Goal: Find specific page/section: Find specific page/section

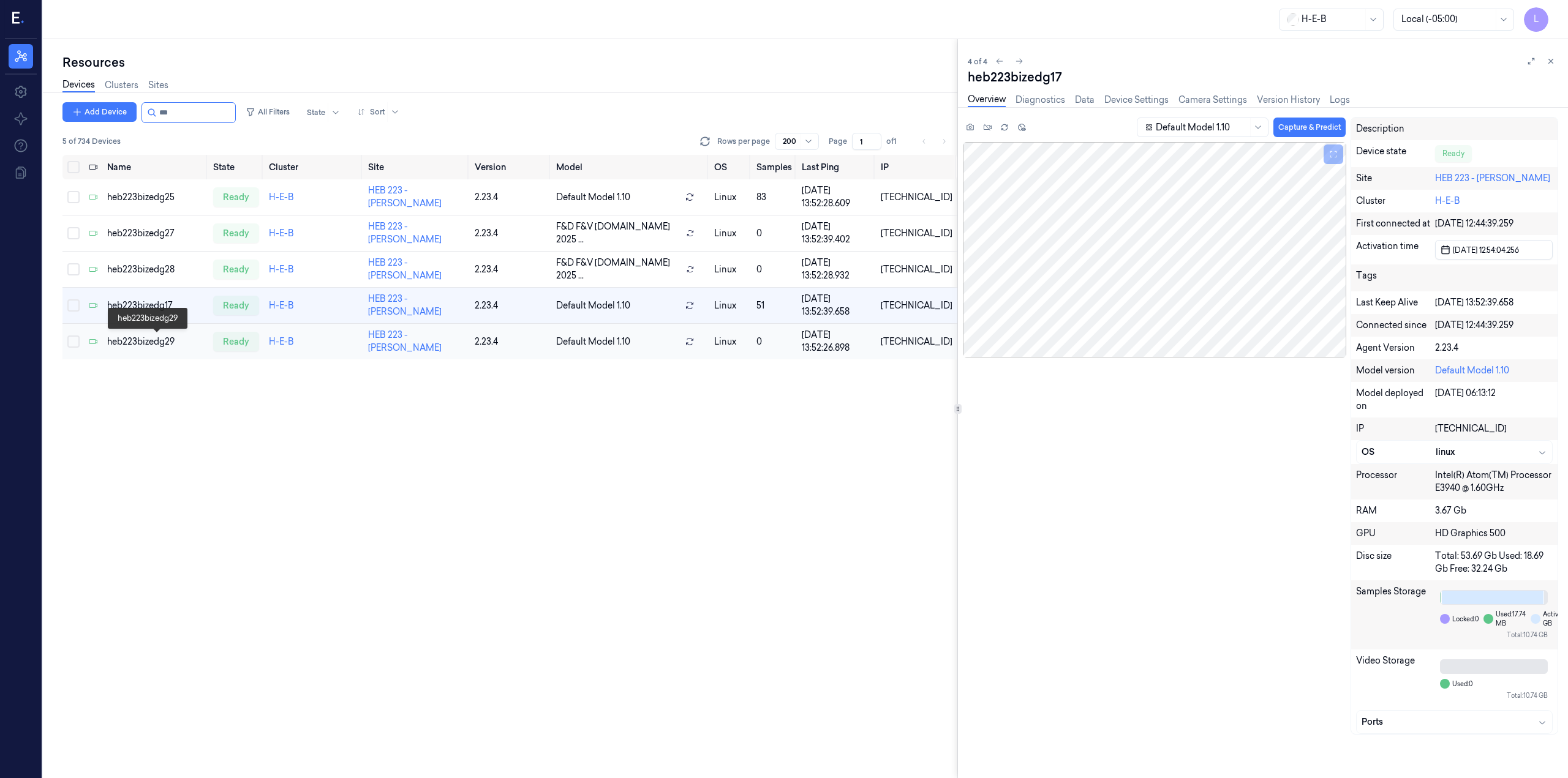
click at [143, 347] on div "heb223bizedg29" at bounding box center [155, 342] width 96 height 13
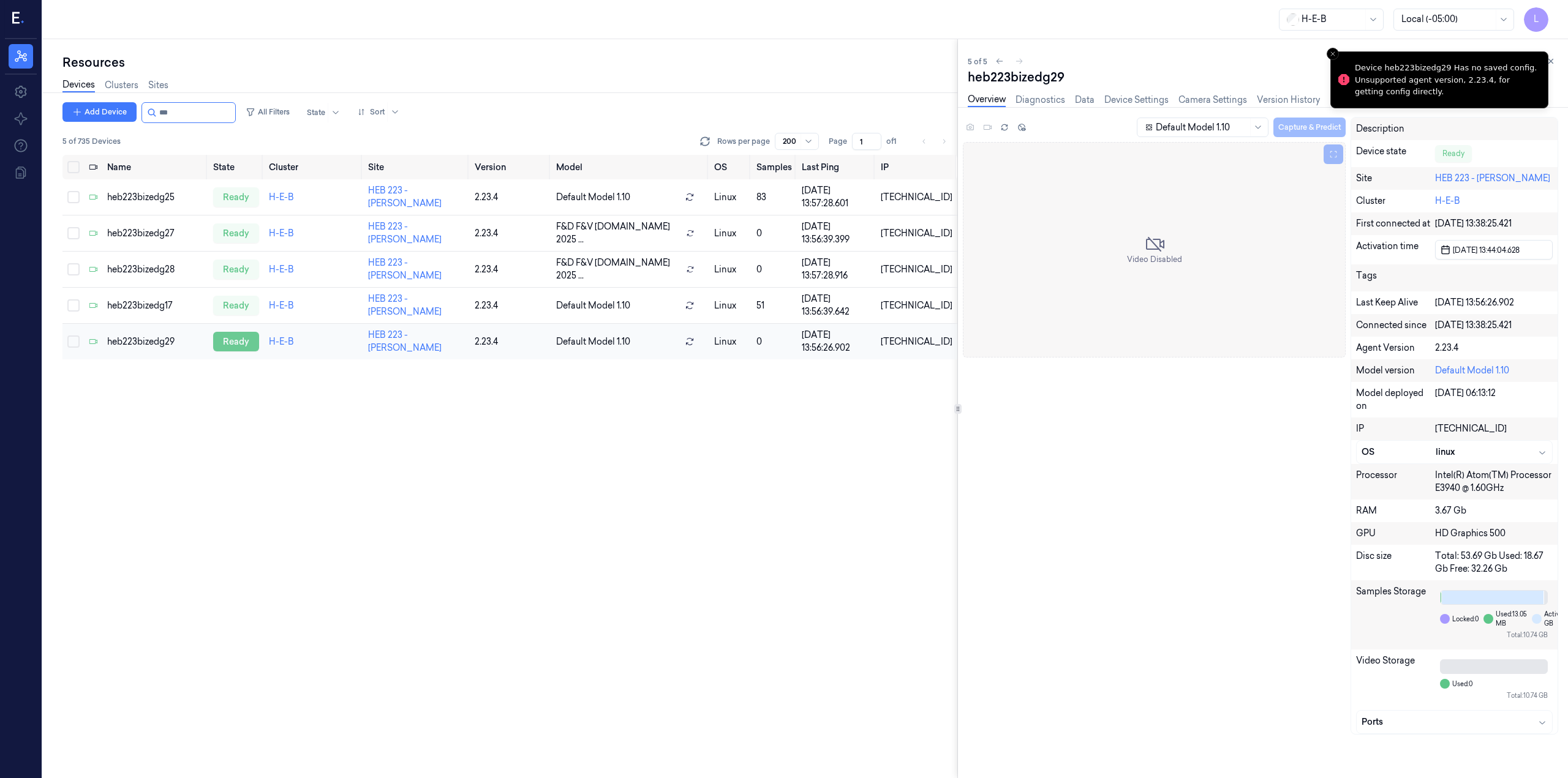
click at [248, 339] on div "ready" at bounding box center [236, 341] width 46 height 20
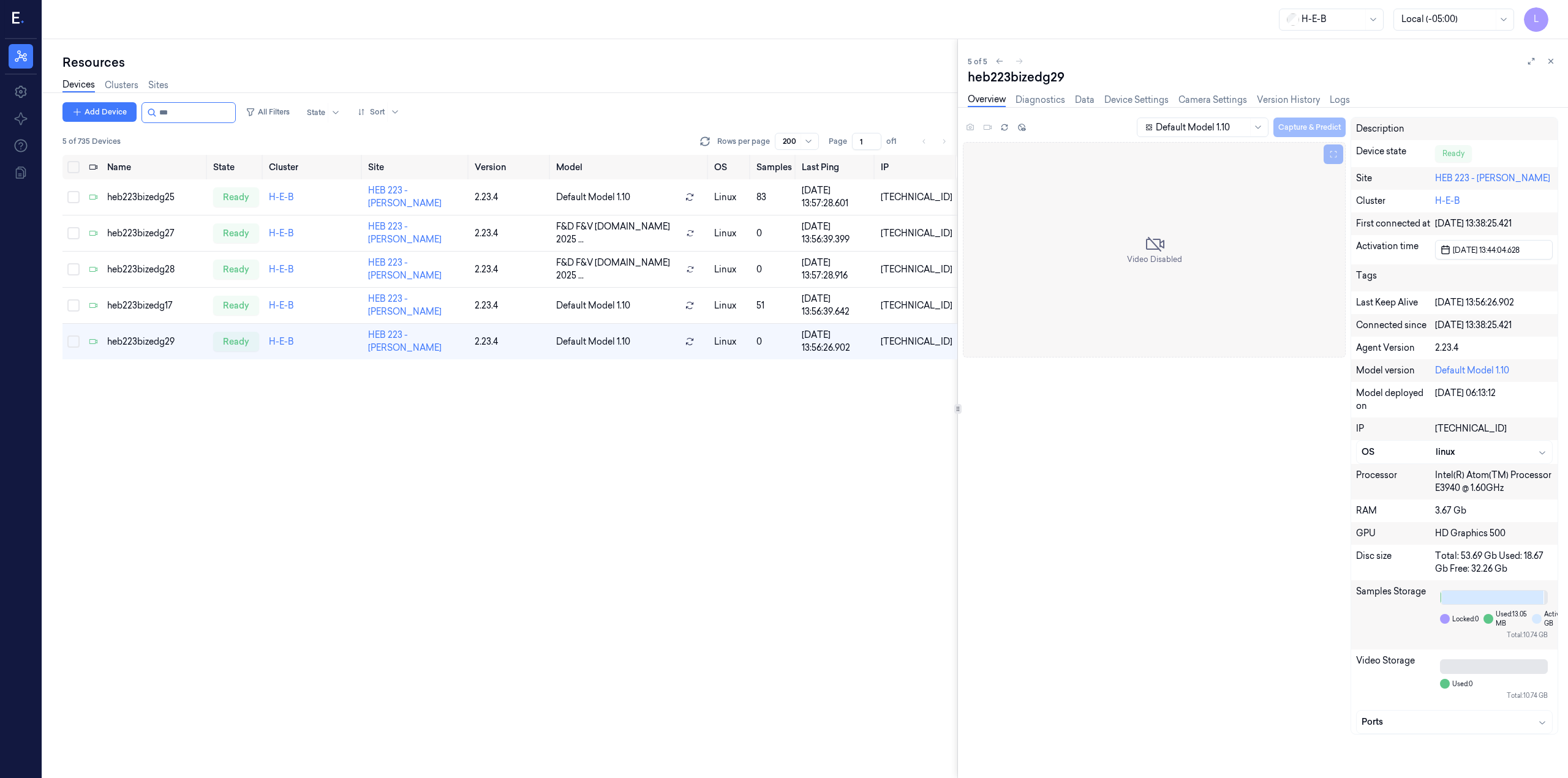
click at [860, 482] on div "Add Device All Filters State Sort 5 of 735 Devices Rows per page 200 Page 1 of …" at bounding box center [510, 440] width 895 height 676
click at [826, 42] on div "Resources Devices Clusters Sites Add Device All Filters State Sort 5 of 735 Dev…" at bounding box center [500, 408] width 914 height 739
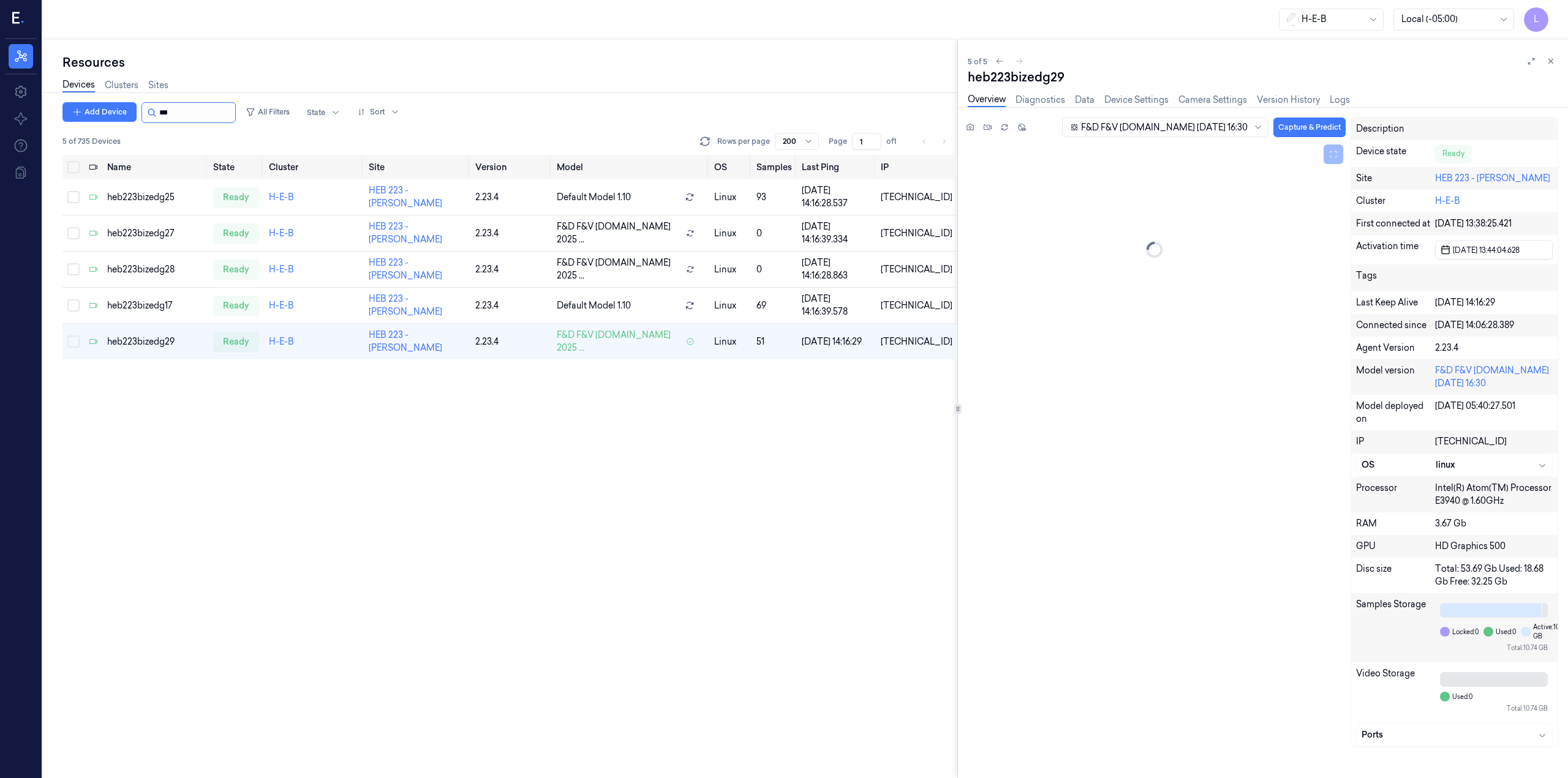
click at [211, 107] on input "string" at bounding box center [196, 113] width 74 height 20
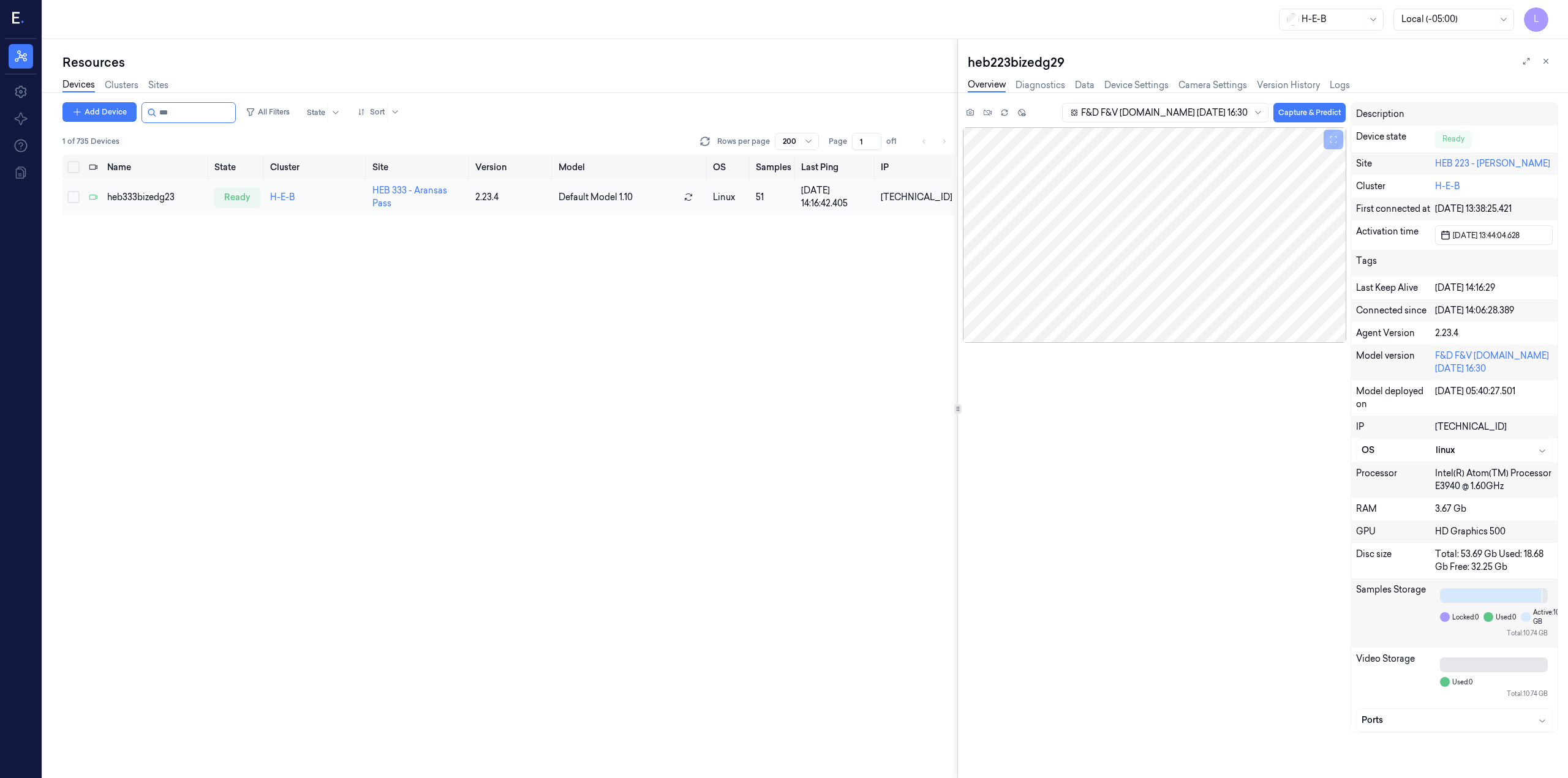
type input "***"
click at [133, 189] on td "heb333bizedg23" at bounding box center [156, 196] width 107 height 35
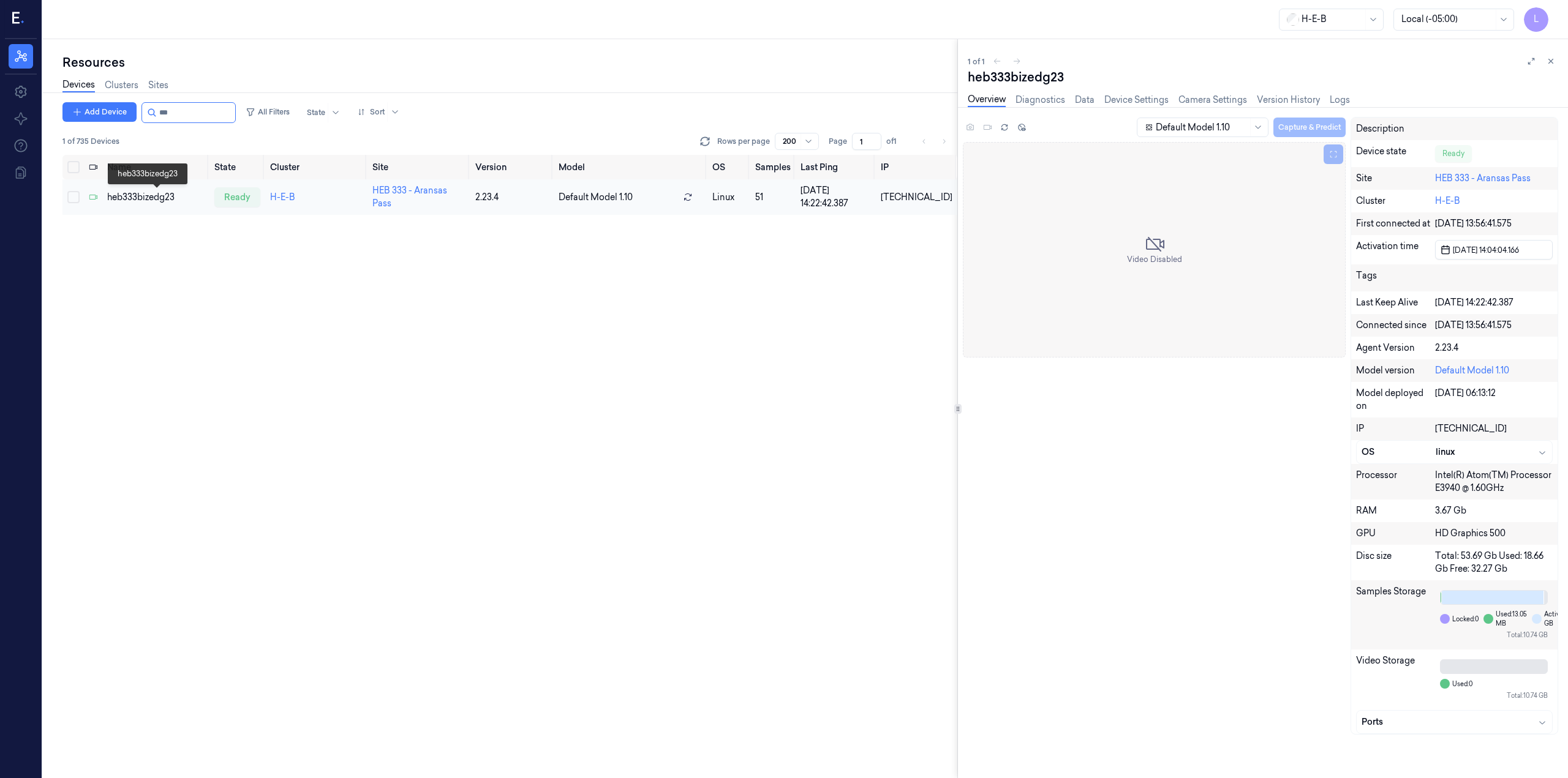
click at [152, 199] on div "heb333bizedg23" at bounding box center [156, 197] width 97 height 13
click at [151, 197] on div "heb333bizedg23" at bounding box center [156, 197] width 97 height 13
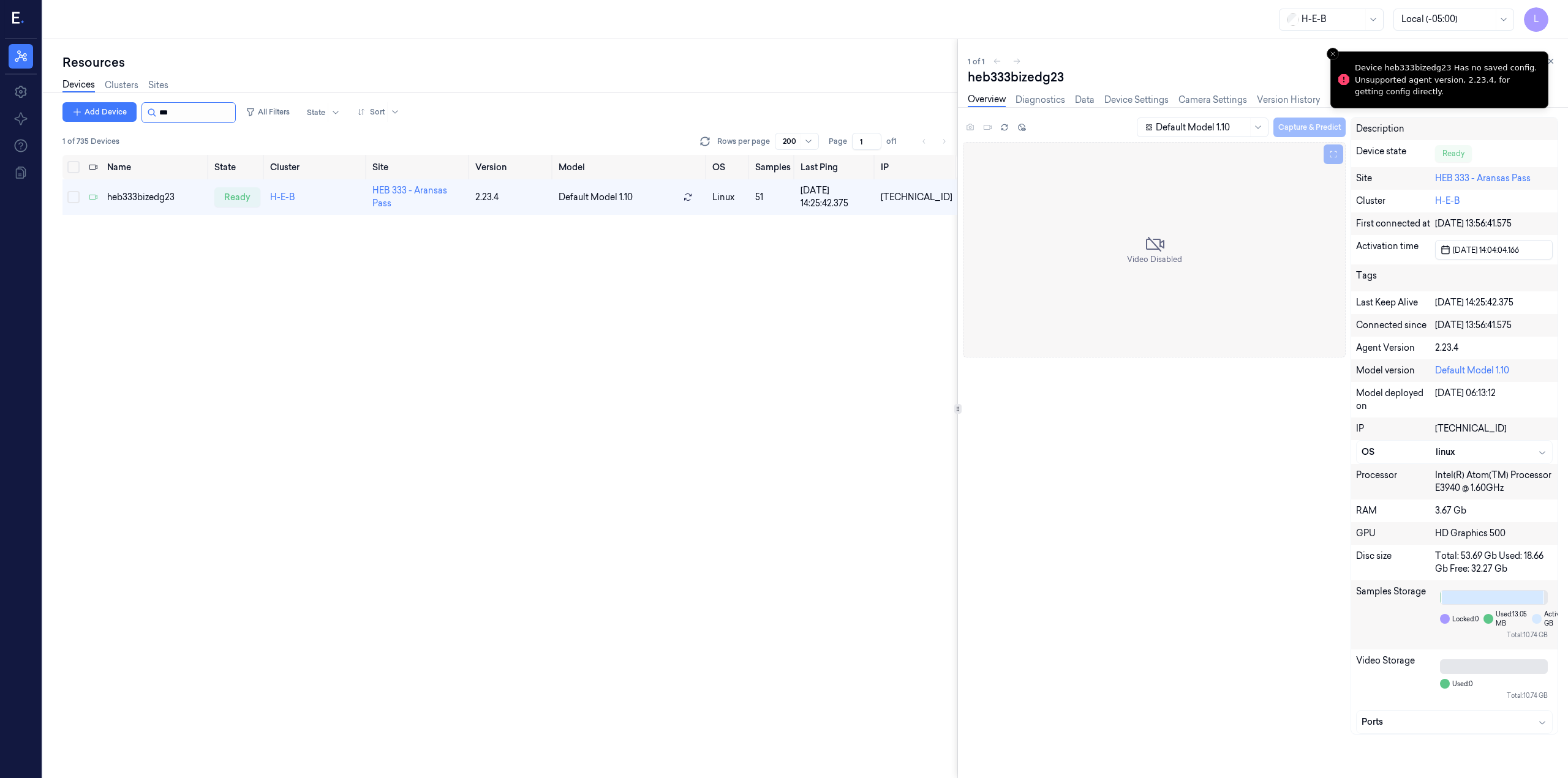
click at [179, 106] on input "string" at bounding box center [196, 113] width 74 height 20
type input "*"
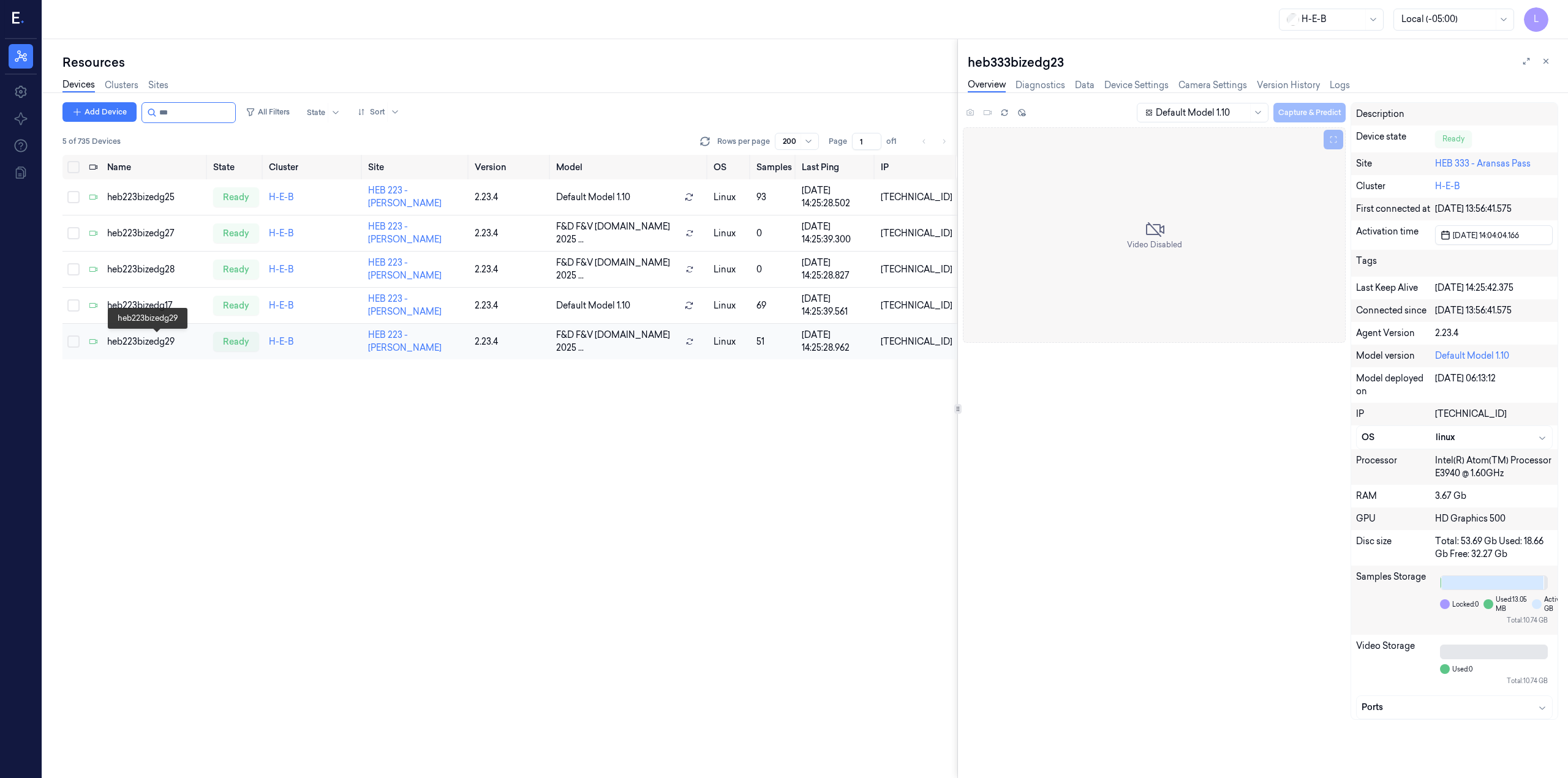
type input "***"
click at [155, 341] on div "heb223bizedg29" at bounding box center [155, 342] width 96 height 13
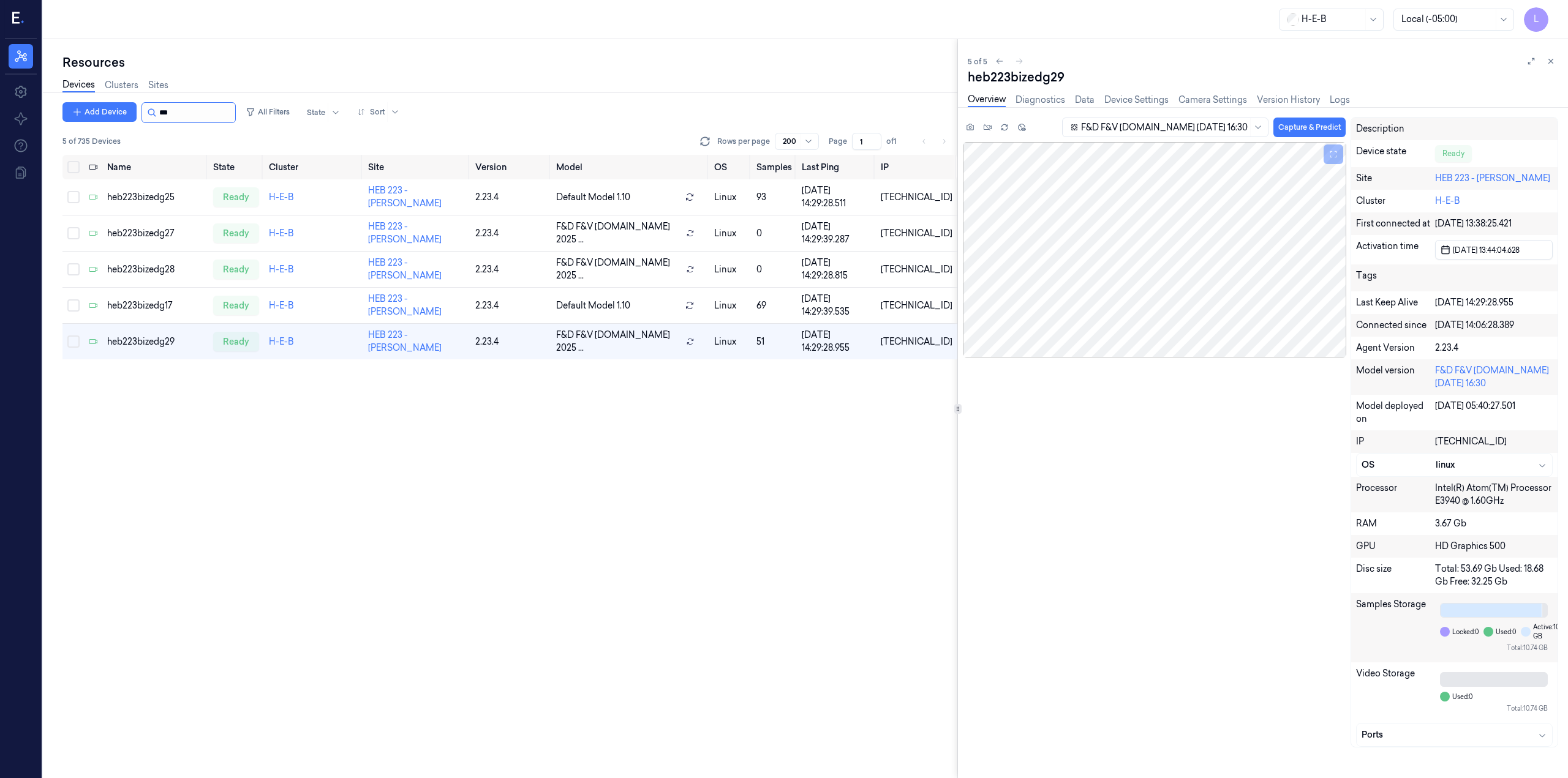
click at [188, 119] on input "string" at bounding box center [196, 113] width 74 height 20
click at [190, 117] on input "string" at bounding box center [196, 113] width 74 height 20
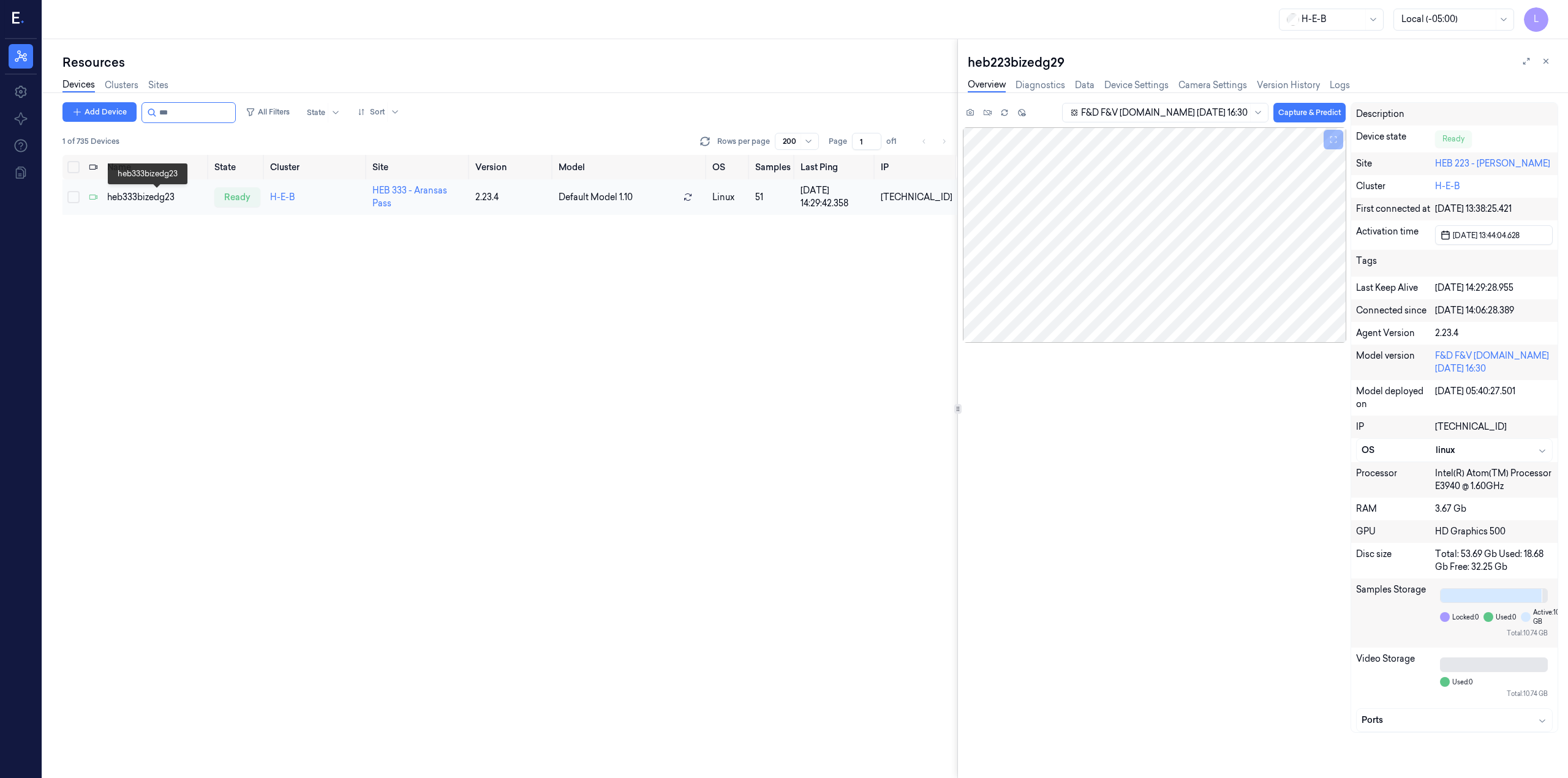
type input "***"
click at [163, 196] on div "heb333bizedg23" at bounding box center [156, 197] width 97 height 13
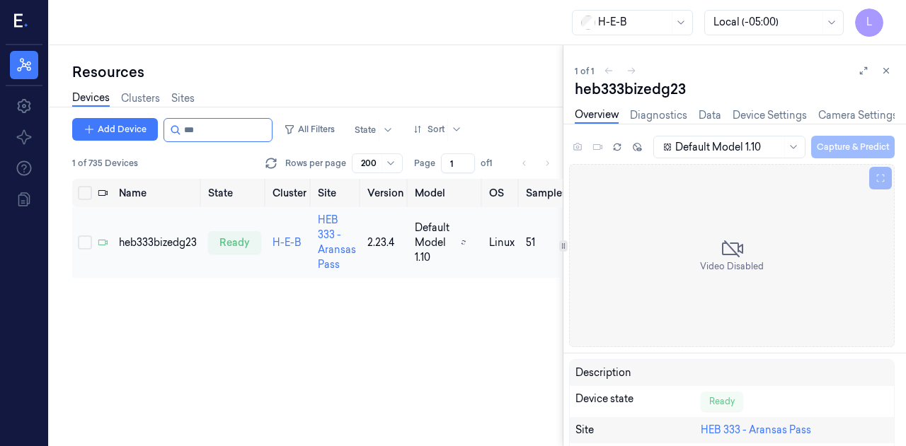
click at [335, 241] on td "HEB 333 - Aransas Pass" at bounding box center [337, 242] width 50 height 71
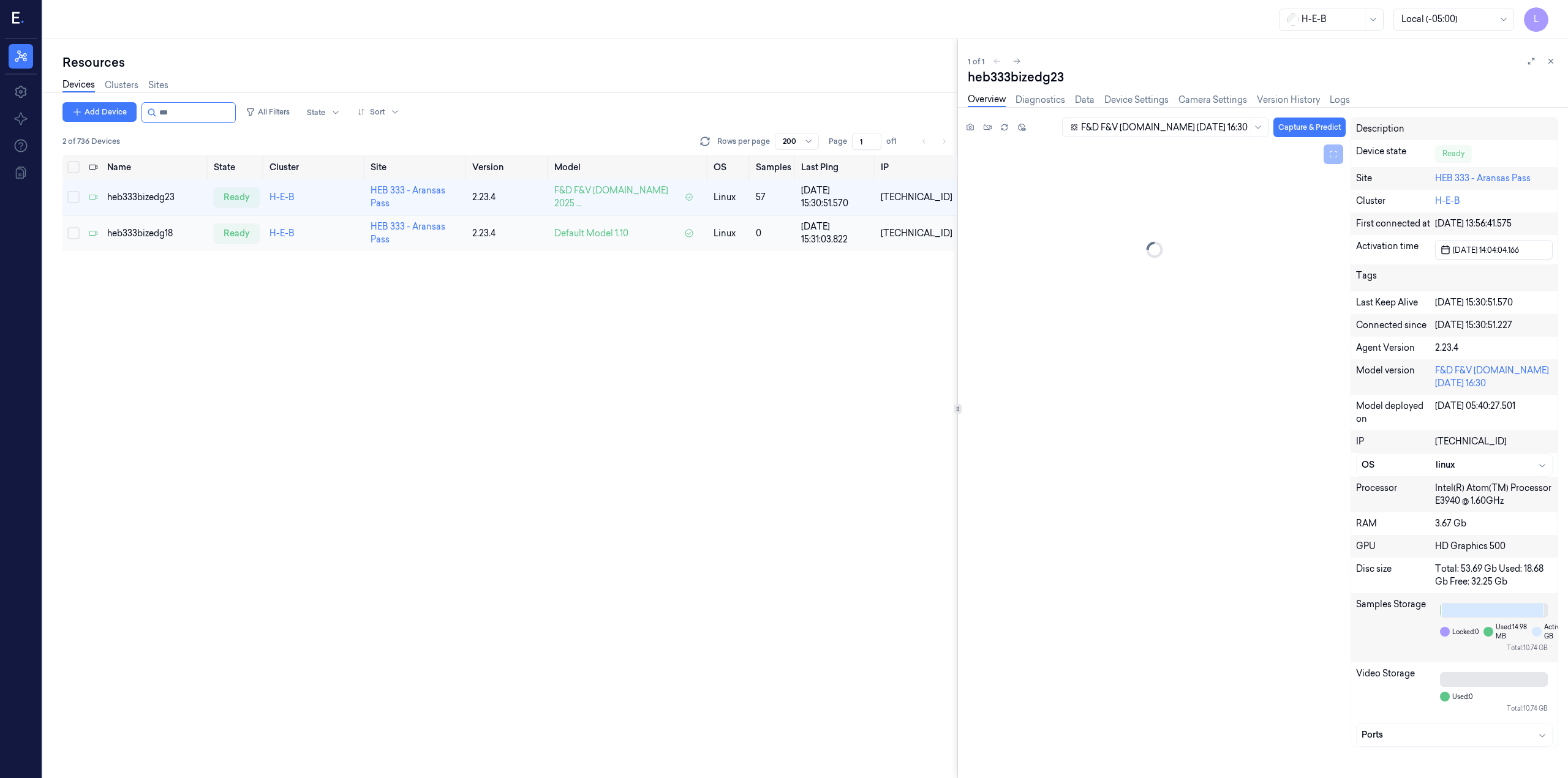
click at [152, 219] on td "heb333bizedg18" at bounding box center [155, 234] width 106 height 36
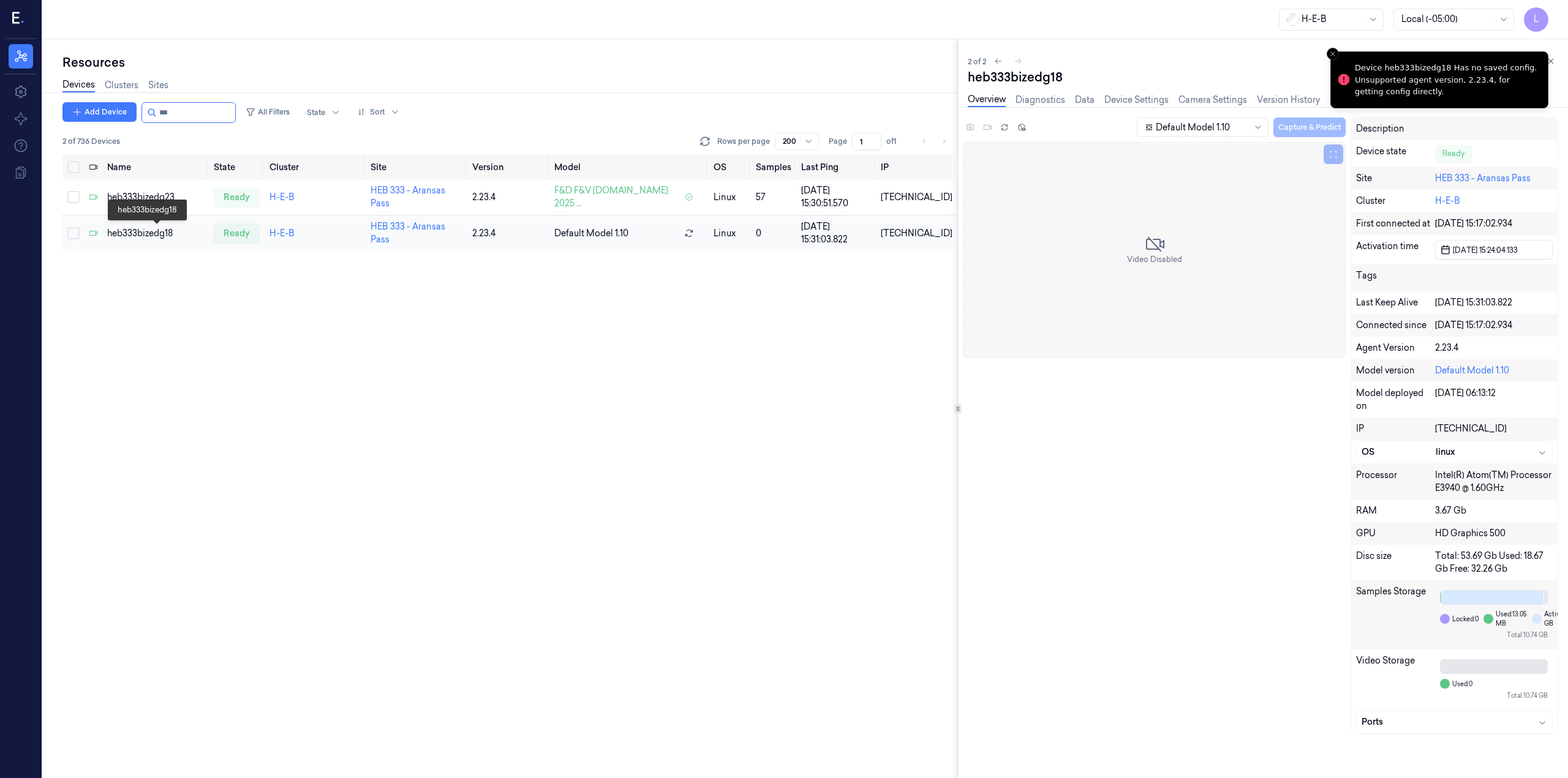
click at [153, 230] on div "heb333bizedg18" at bounding box center [156, 233] width 97 height 13
click at [159, 193] on div "heb333bizedg23" at bounding box center [156, 197] width 97 height 13
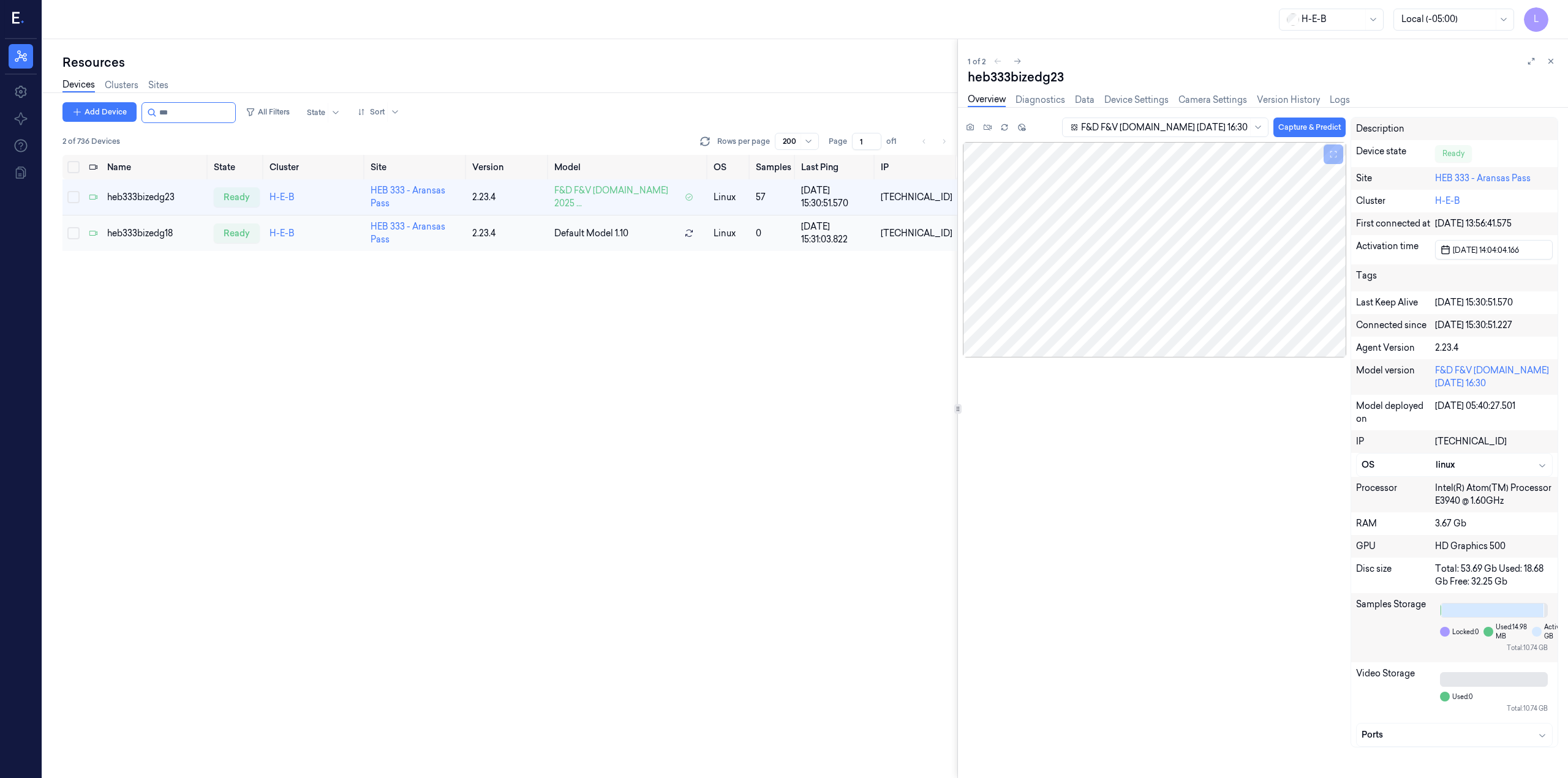
click at [156, 223] on td "heb333bizedg18" at bounding box center [155, 234] width 106 height 36
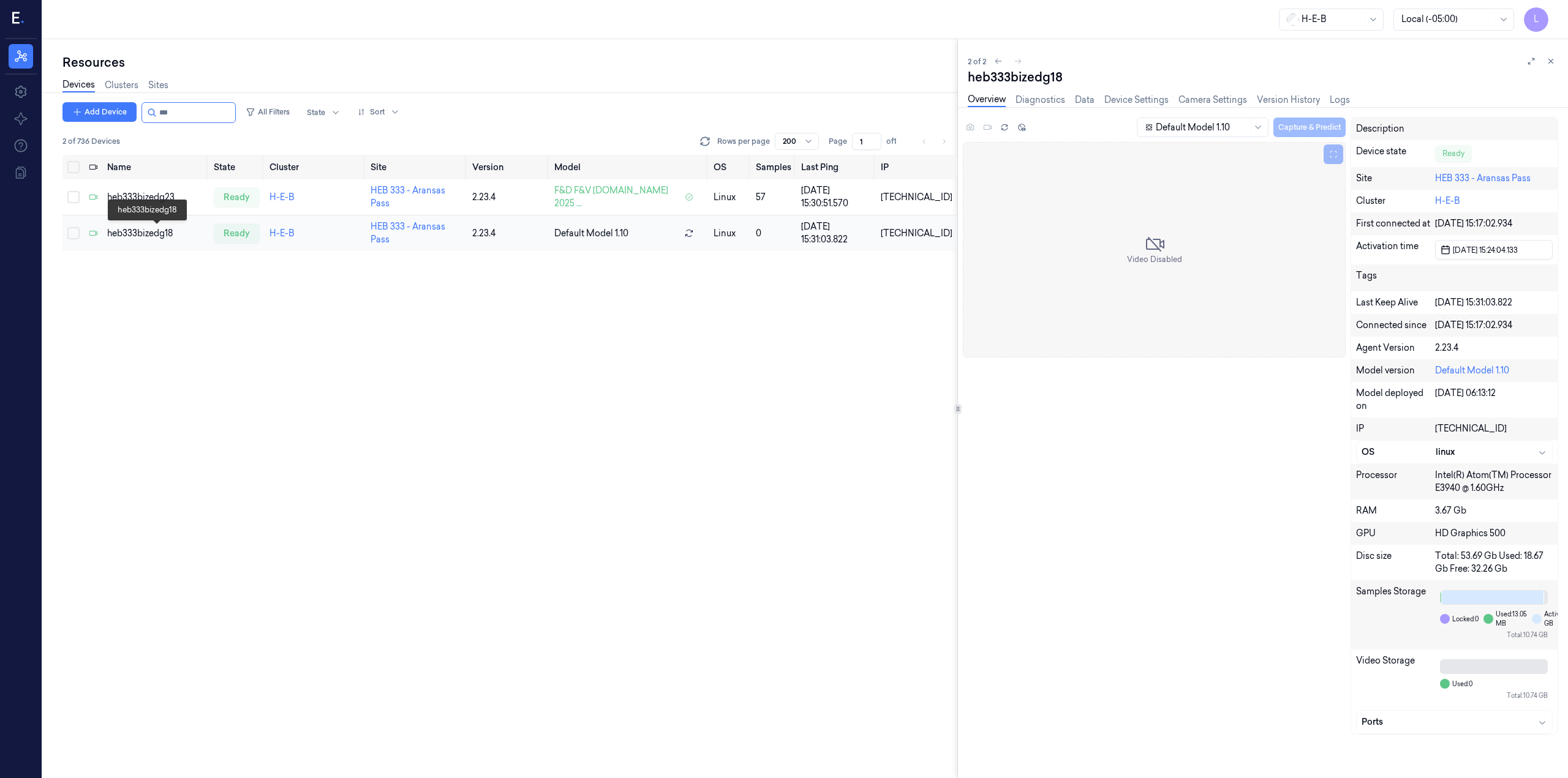
click at [145, 227] on div "heb333bizedg18" at bounding box center [156, 233] width 97 height 13
click at [150, 191] on div "heb333bizedg23" at bounding box center [156, 197] width 97 height 13
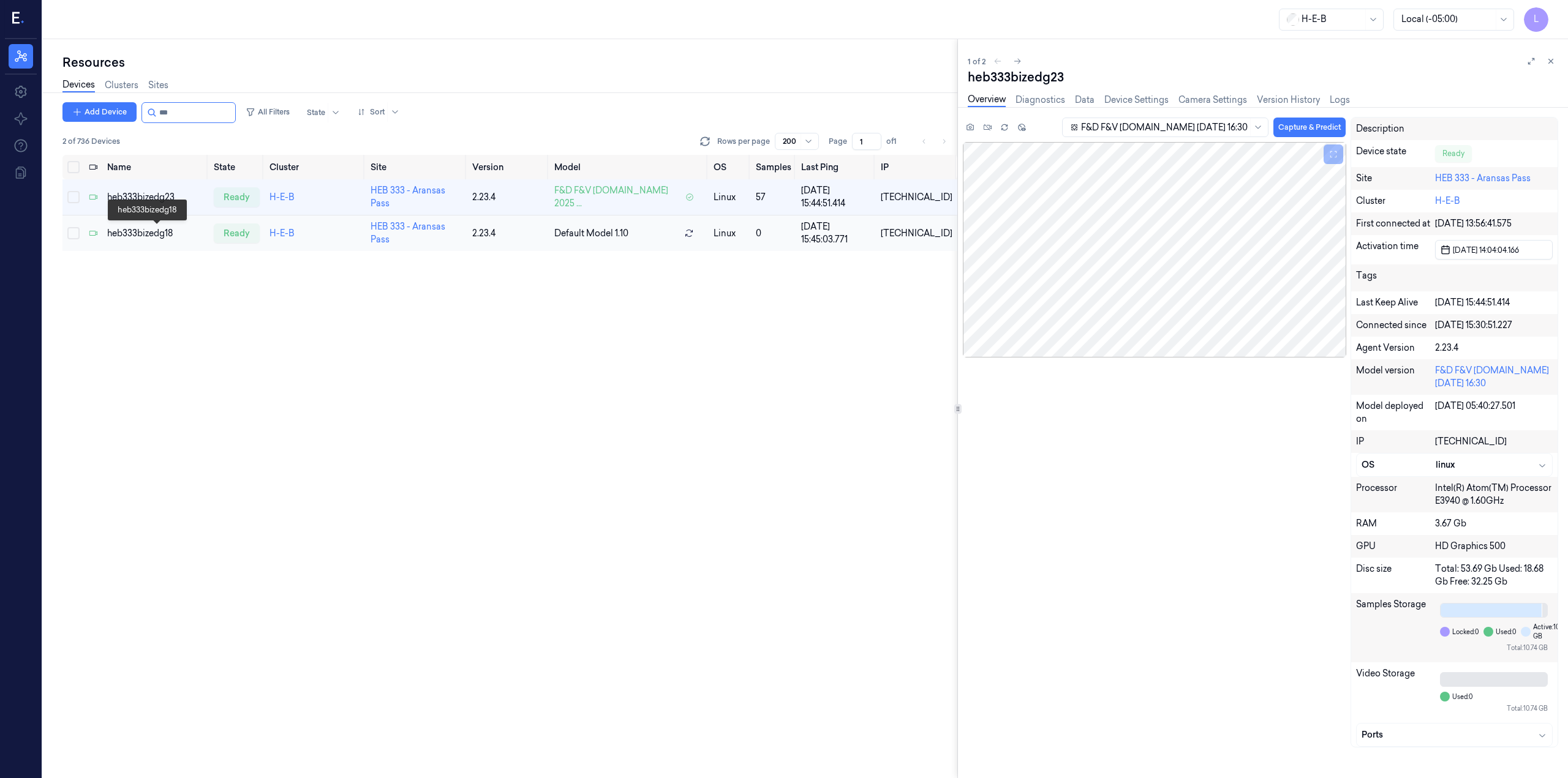
click at [164, 231] on div "heb333bizedg18" at bounding box center [156, 233] width 97 height 13
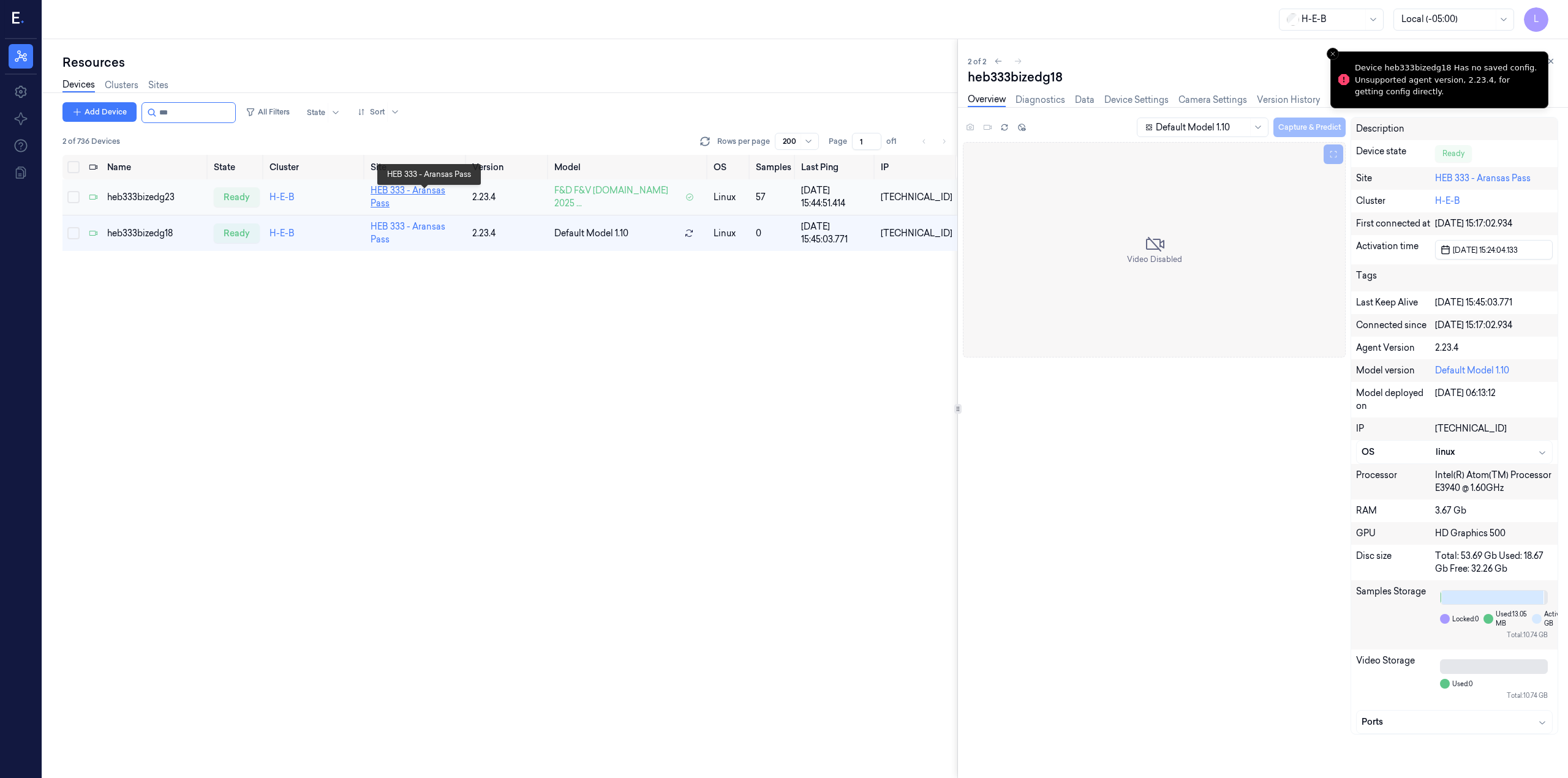
click at [445, 196] on link "HEB 333 - Aransas Pass" at bounding box center [408, 197] width 74 height 24
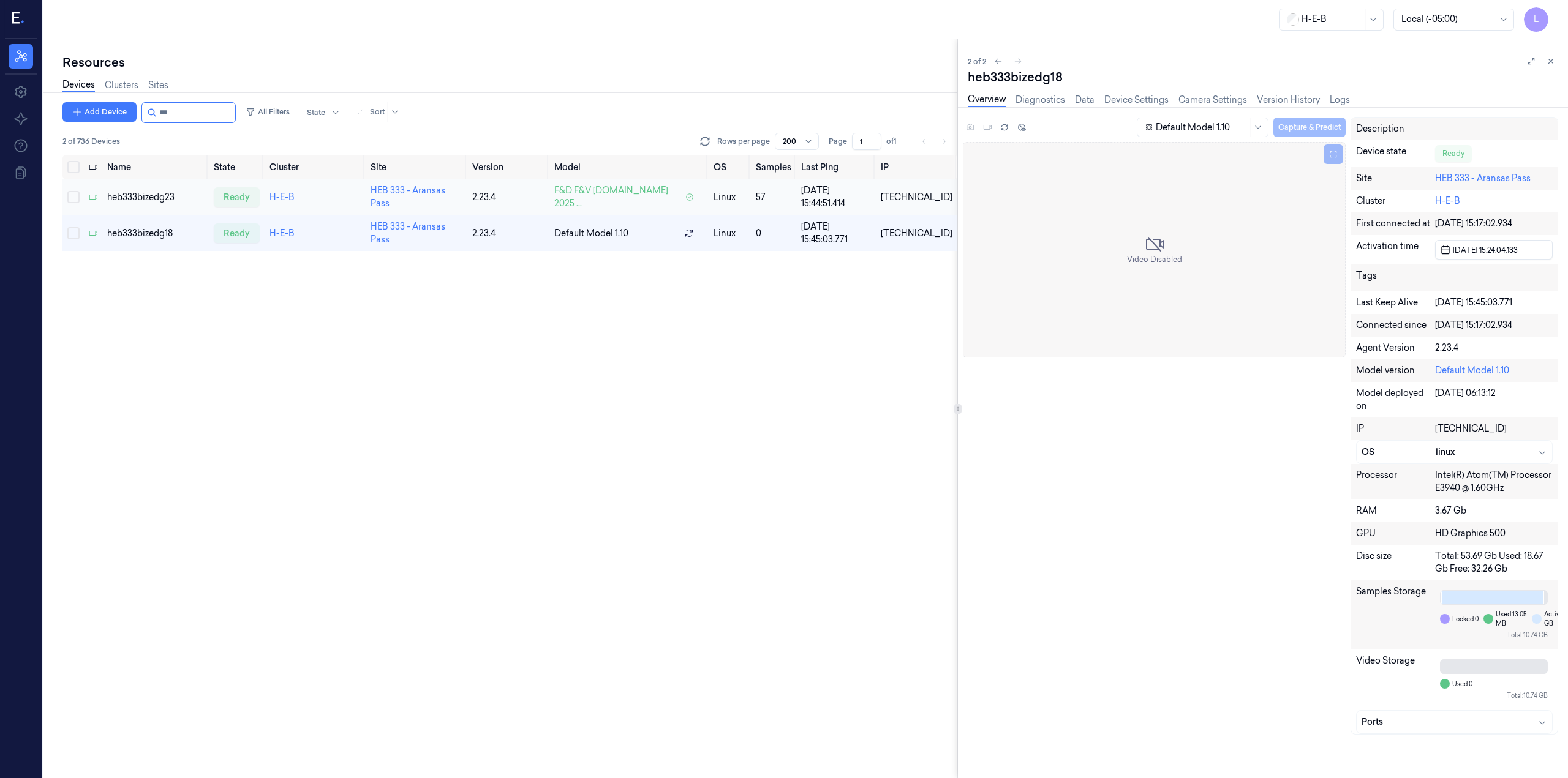
click at [164, 188] on td "heb333bizedg23" at bounding box center [155, 197] width 106 height 36
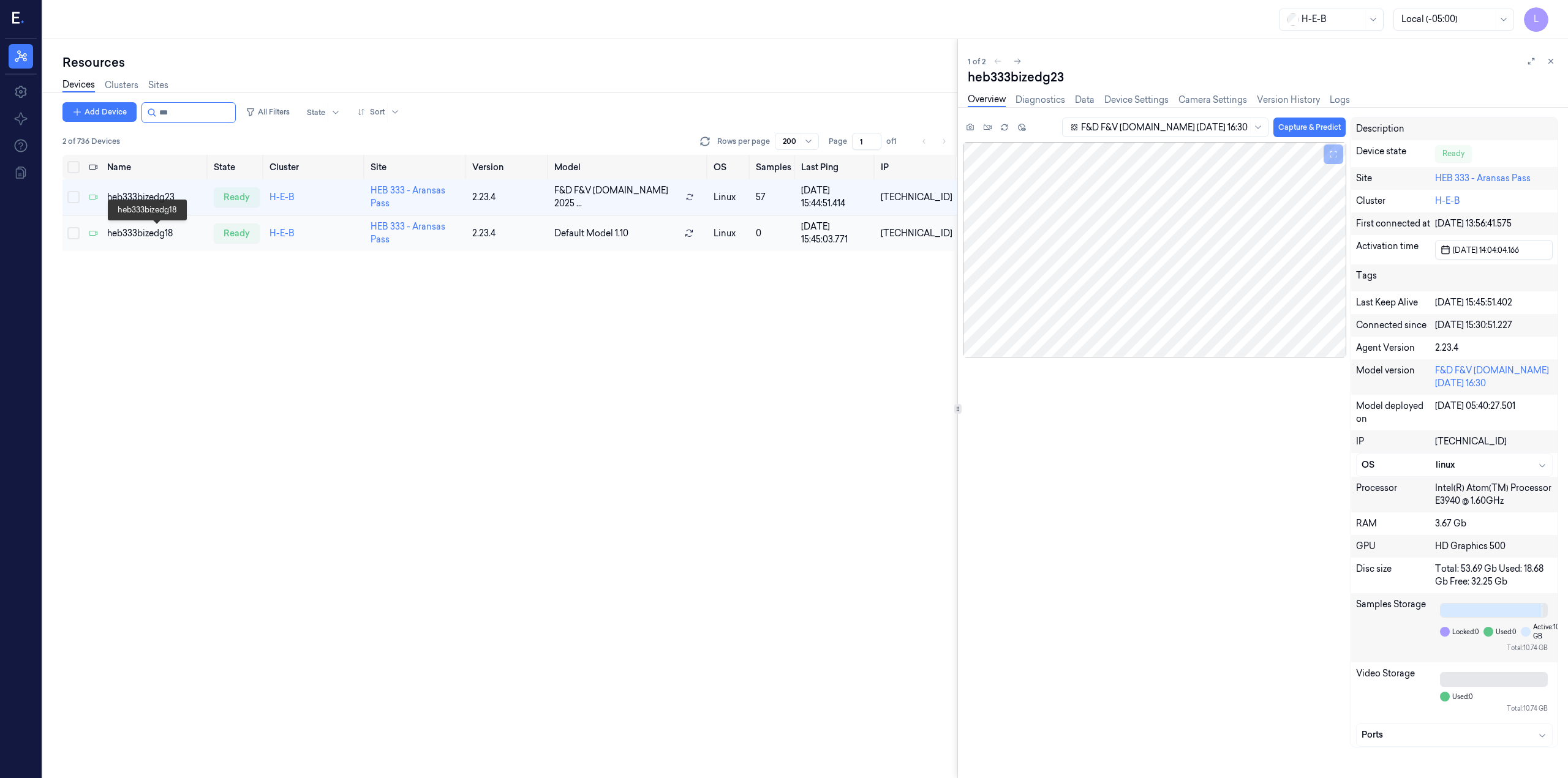
click at [129, 232] on div "heb333bizedg18" at bounding box center [156, 233] width 97 height 13
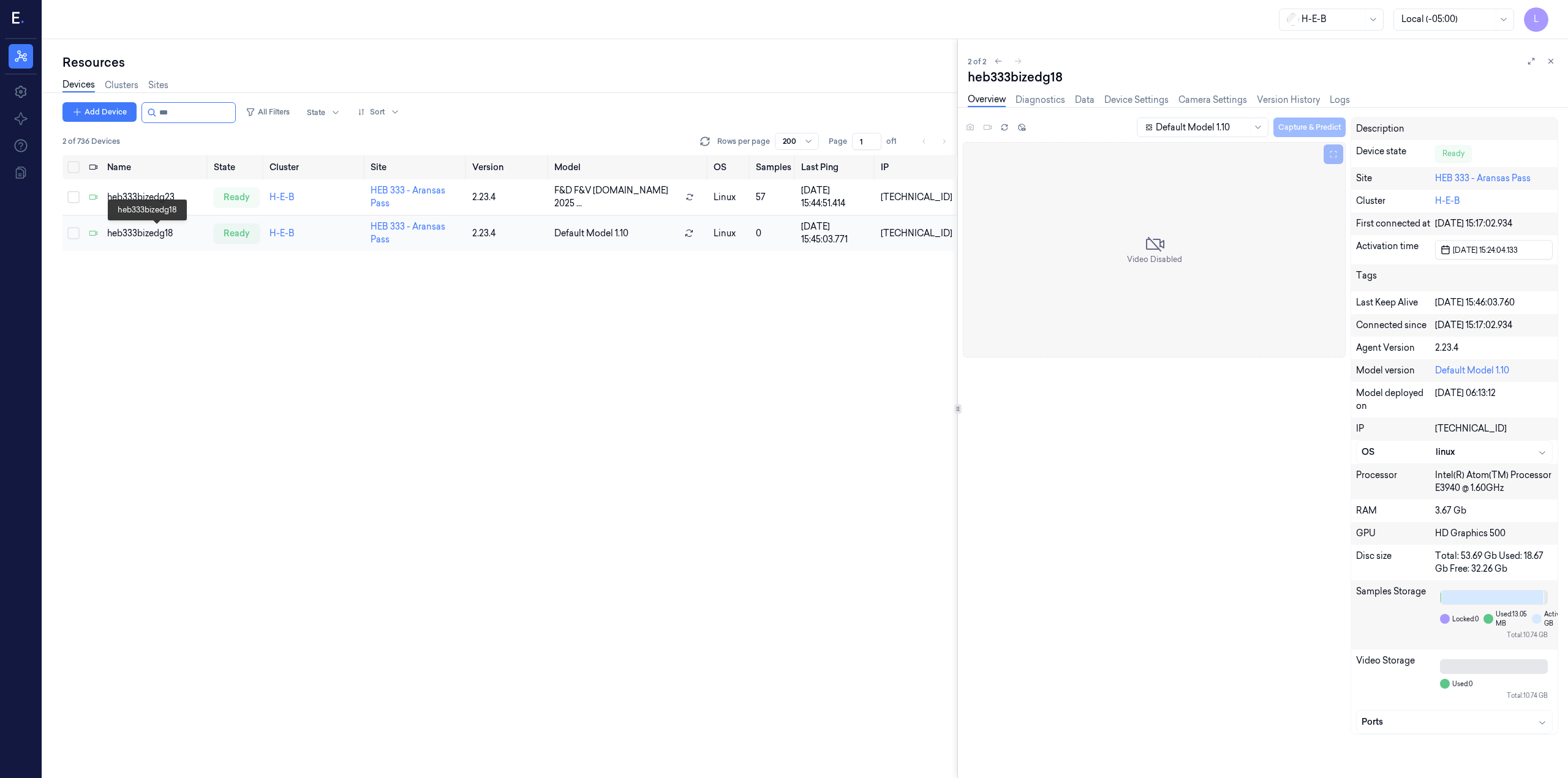
click at [145, 234] on div "heb333bizedg18" at bounding box center [156, 233] width 97 height 13
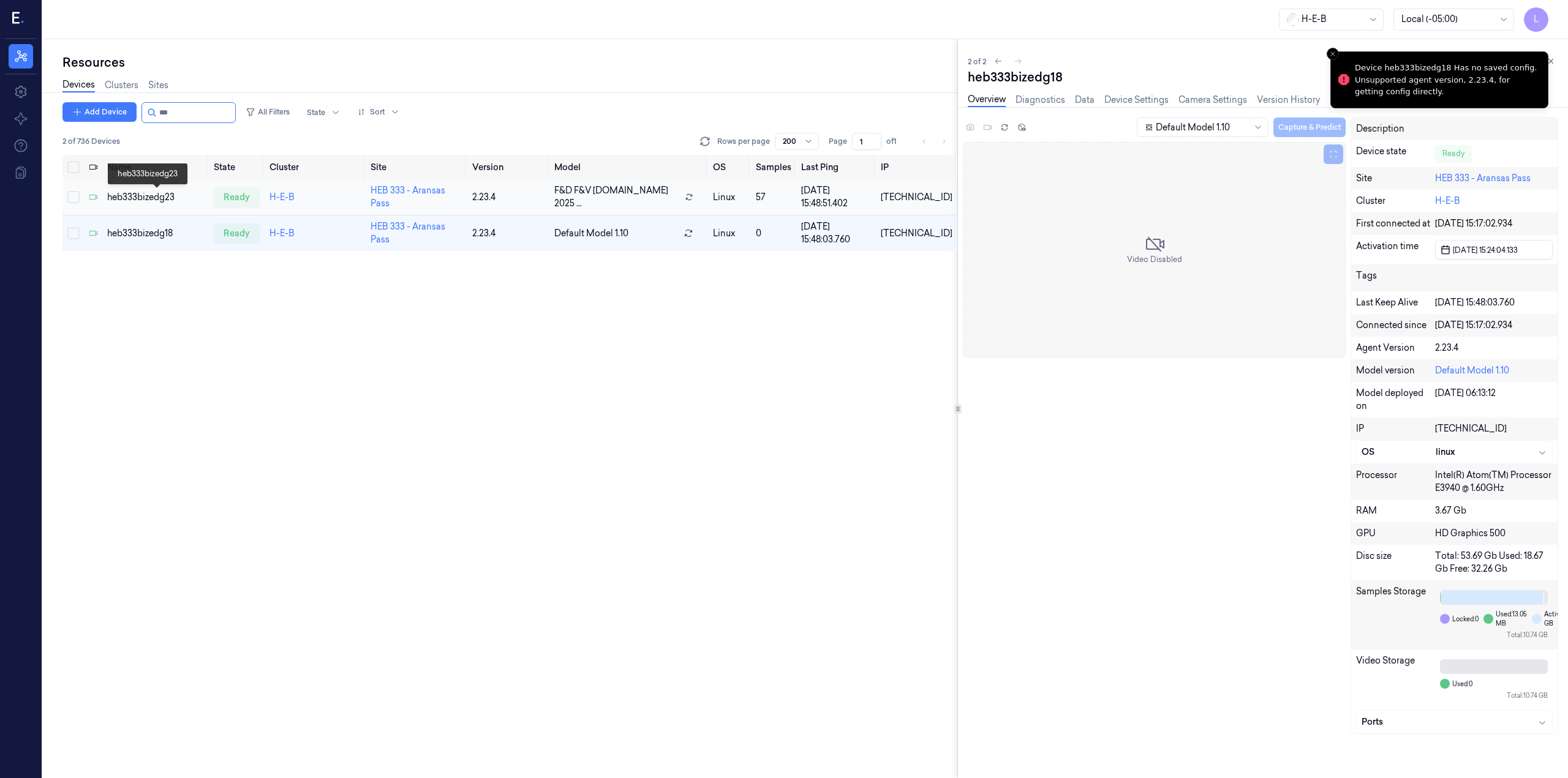
click at [143, 194] on div "heb333bizedg23" at bounding box center [156, 197] width 97 height 13
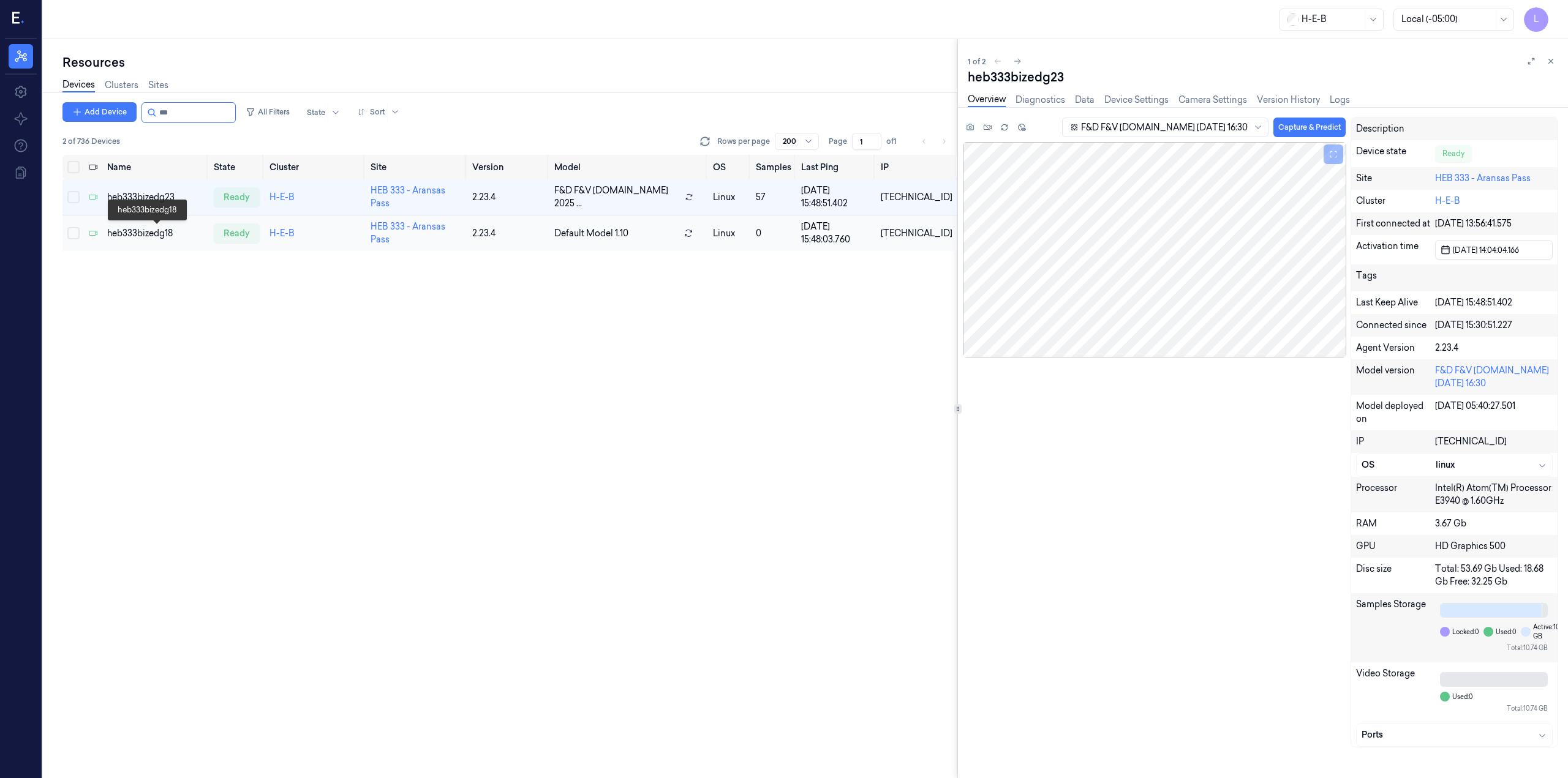
click at [145, 231] on div "heb333bizedg18" at bounding box center [156, 233] width 97 height 13
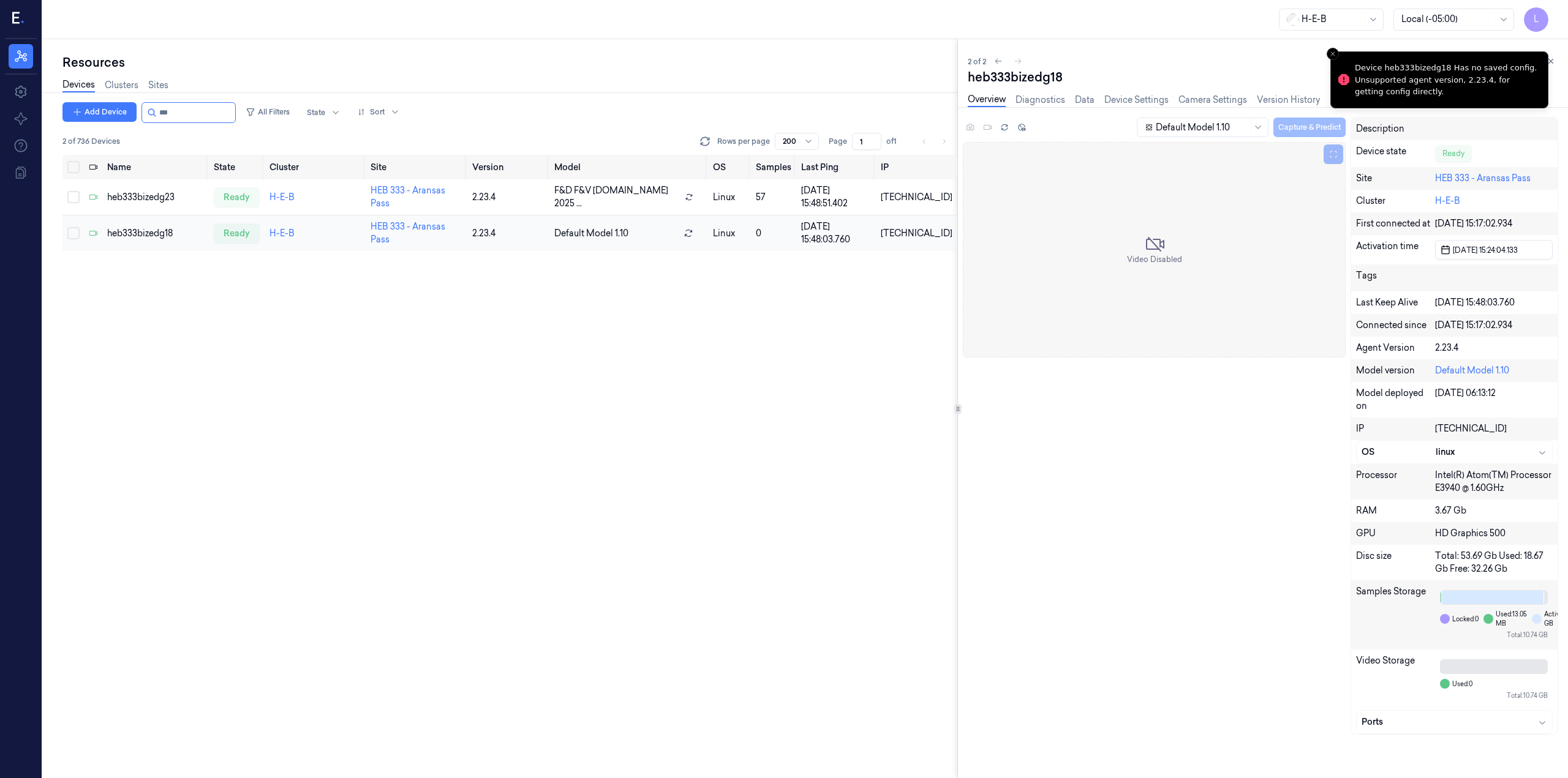
click at [145, 225] on td "heb333bizedg18" at bounding box center [155, 234] width 106 height 36
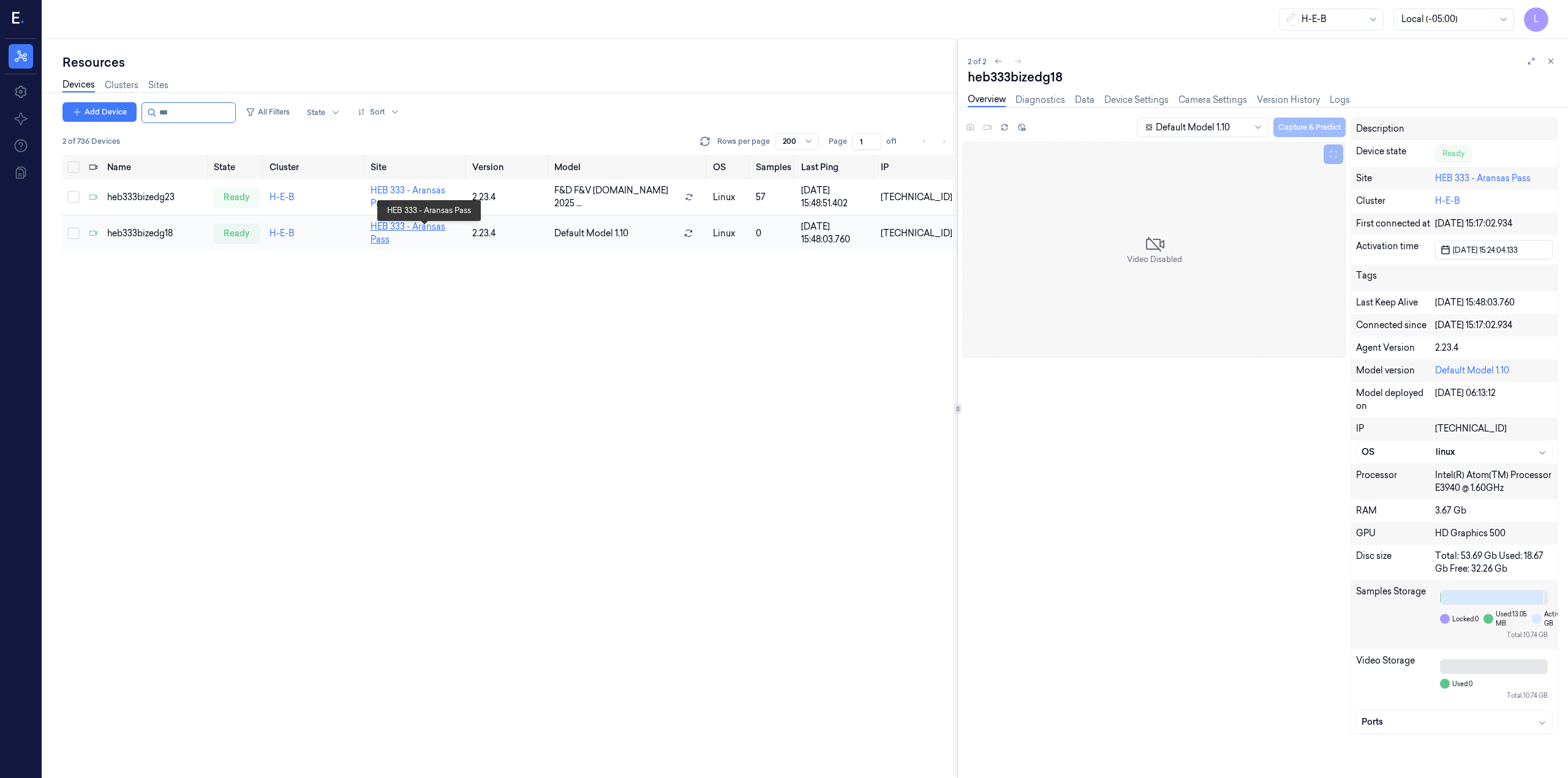
click at [423, 230] on link "HEB 333 - Aransas Pass" at bounding box center [408, 233] width 74 height 24
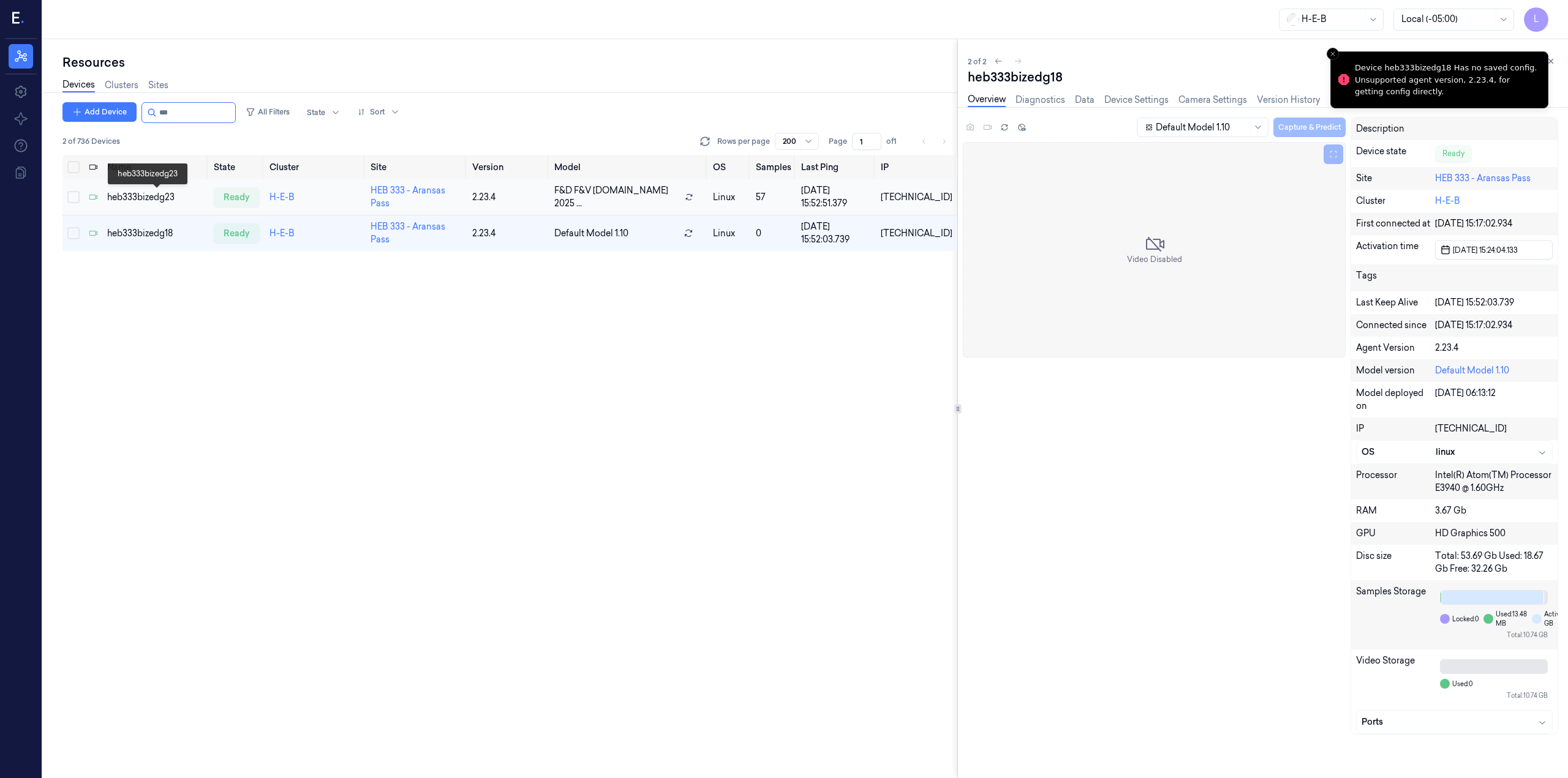
click at [145, 193] on div "heb333bizedg23" at bounding box center [156, 197] width 97 height 13
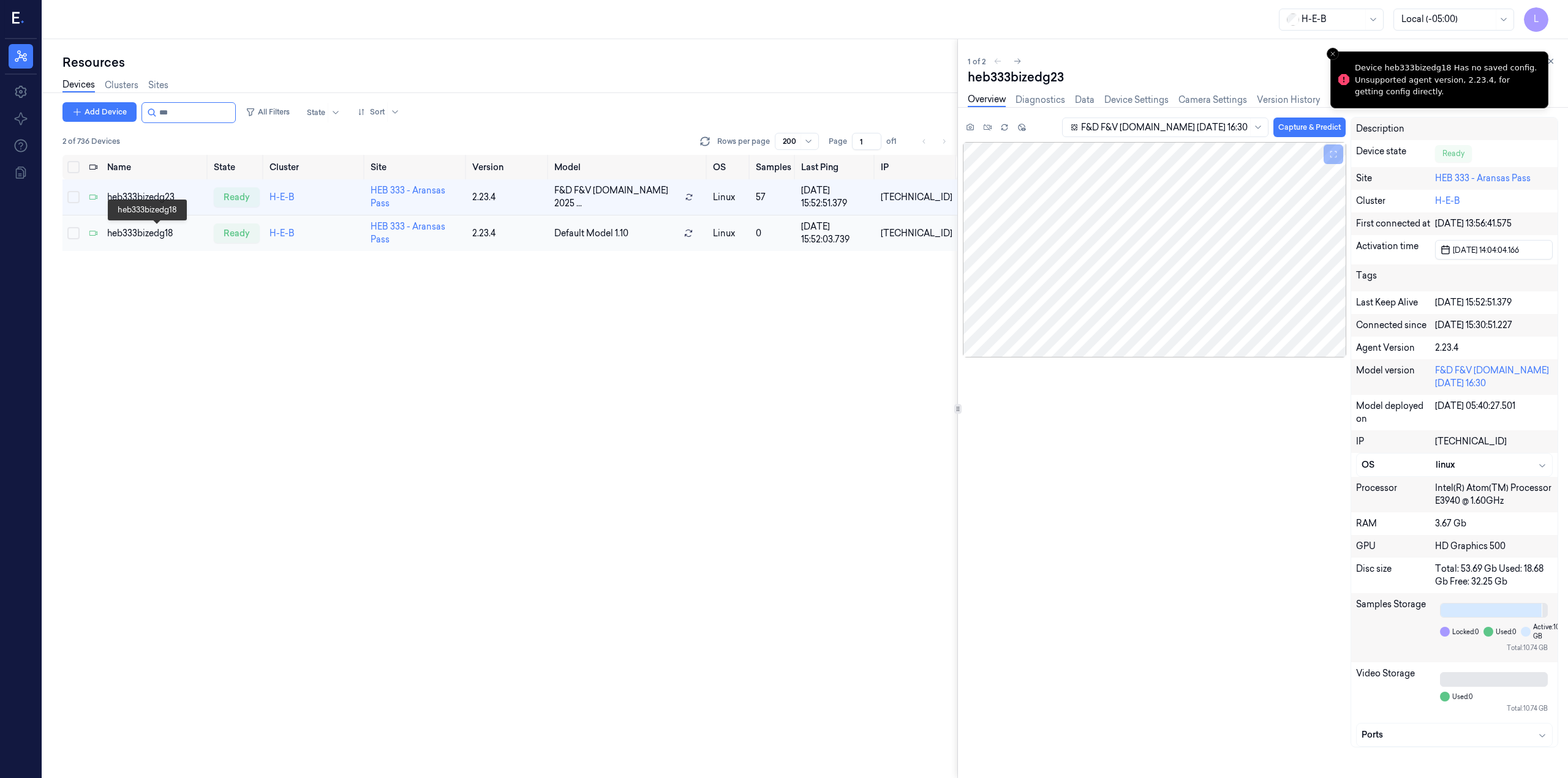
click at [150, 235] on div "heb333bizedg18" at bounding box center [156, 233] width 97 height 13
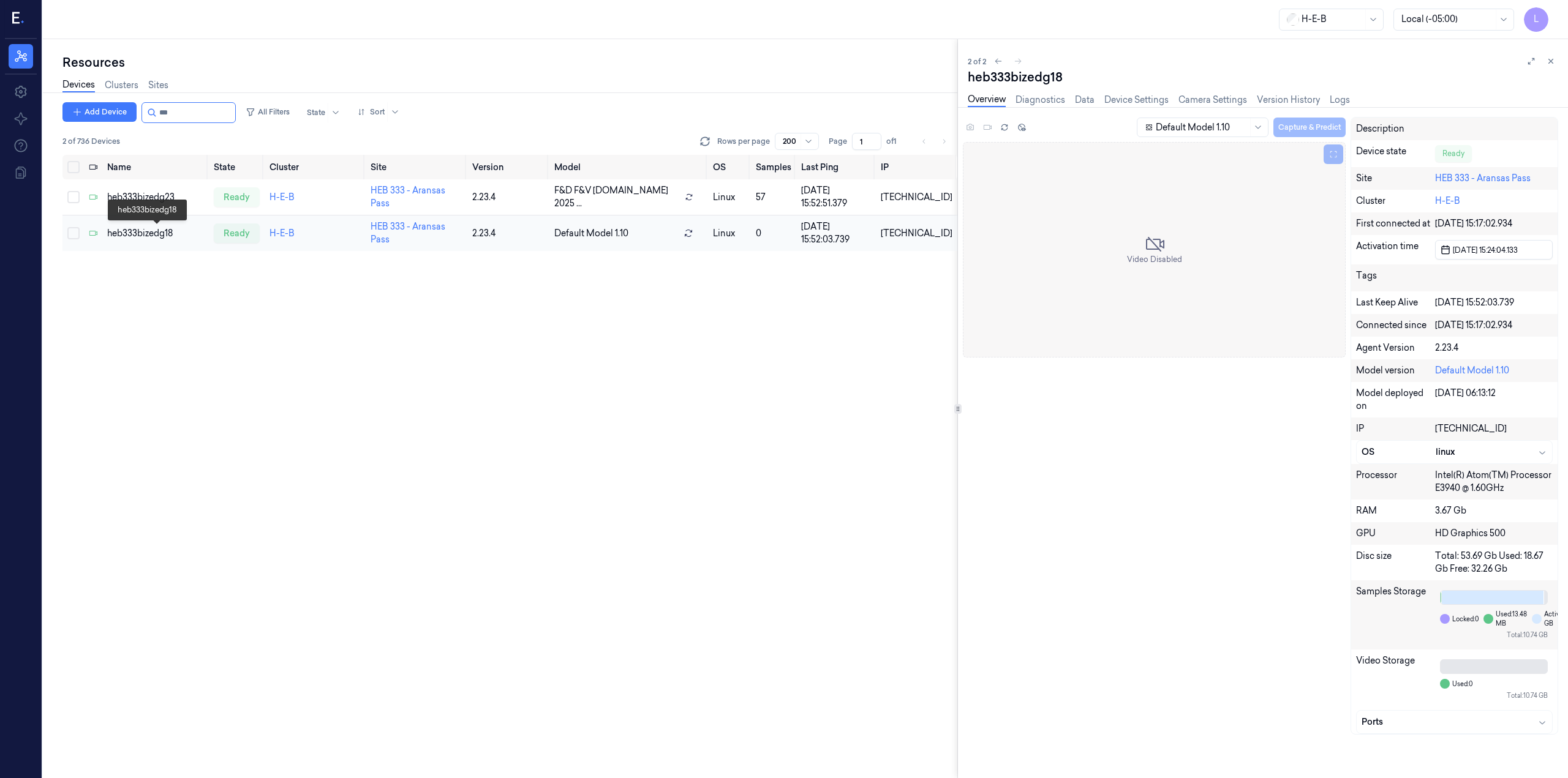
click at [132, 237] on div "heb333bizedg18" at bounding box center [156, 233] width 97 height 13
click at [132, 228] on div "heb333bizedg18" at bounding box center [156, 233] width 97 height 13
click at [124, 232] on div "heb333bizedg18" at bounding box center [156, 233] width 97 height 13
click at [131, 191] on div "heb333bizedg23" at bounding box center [156, 197] width 97 height 13
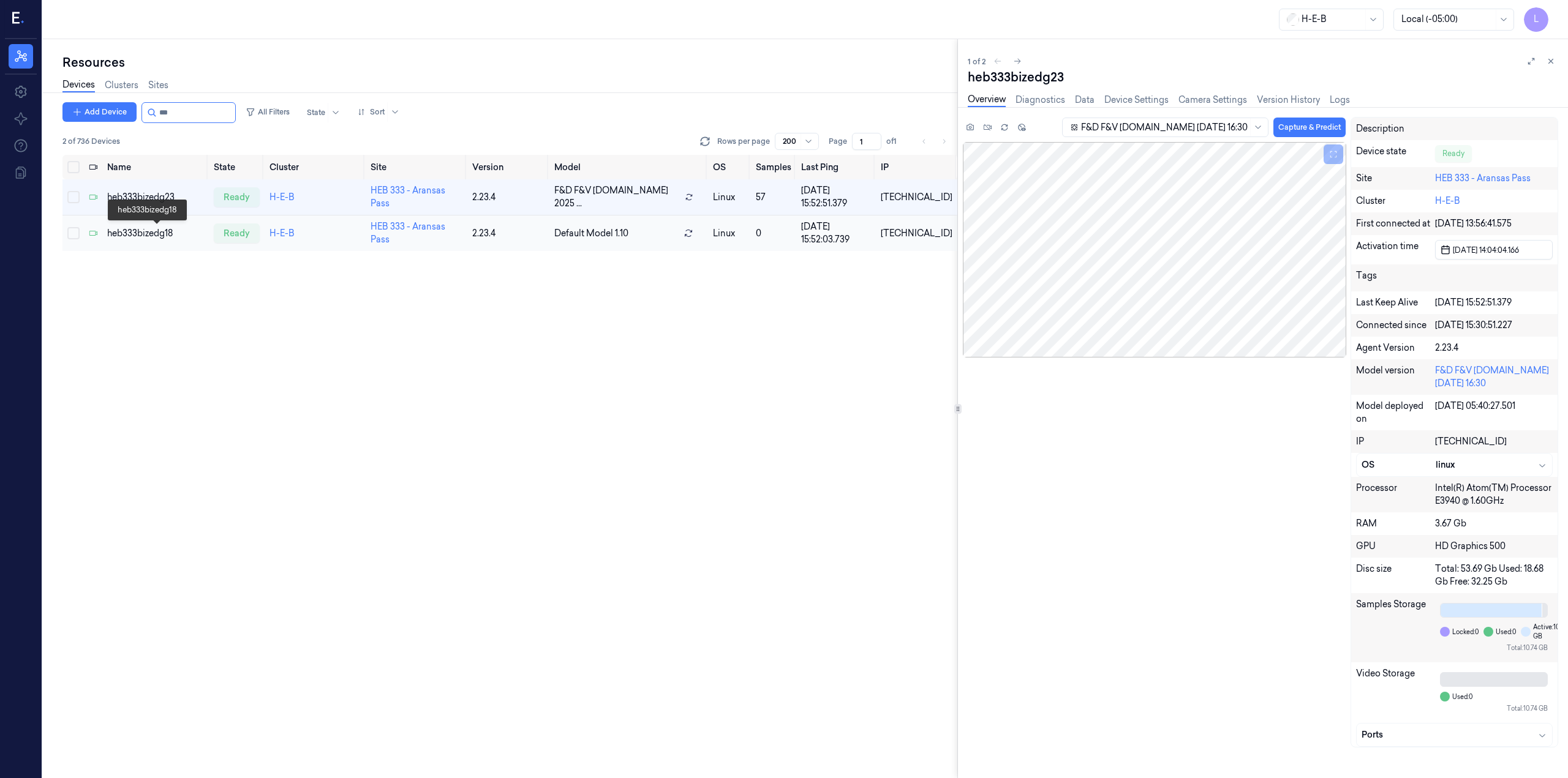
click at [132, 228] on div "heb333bizedg18" at bounding box center [156, 233] width 97 height 13
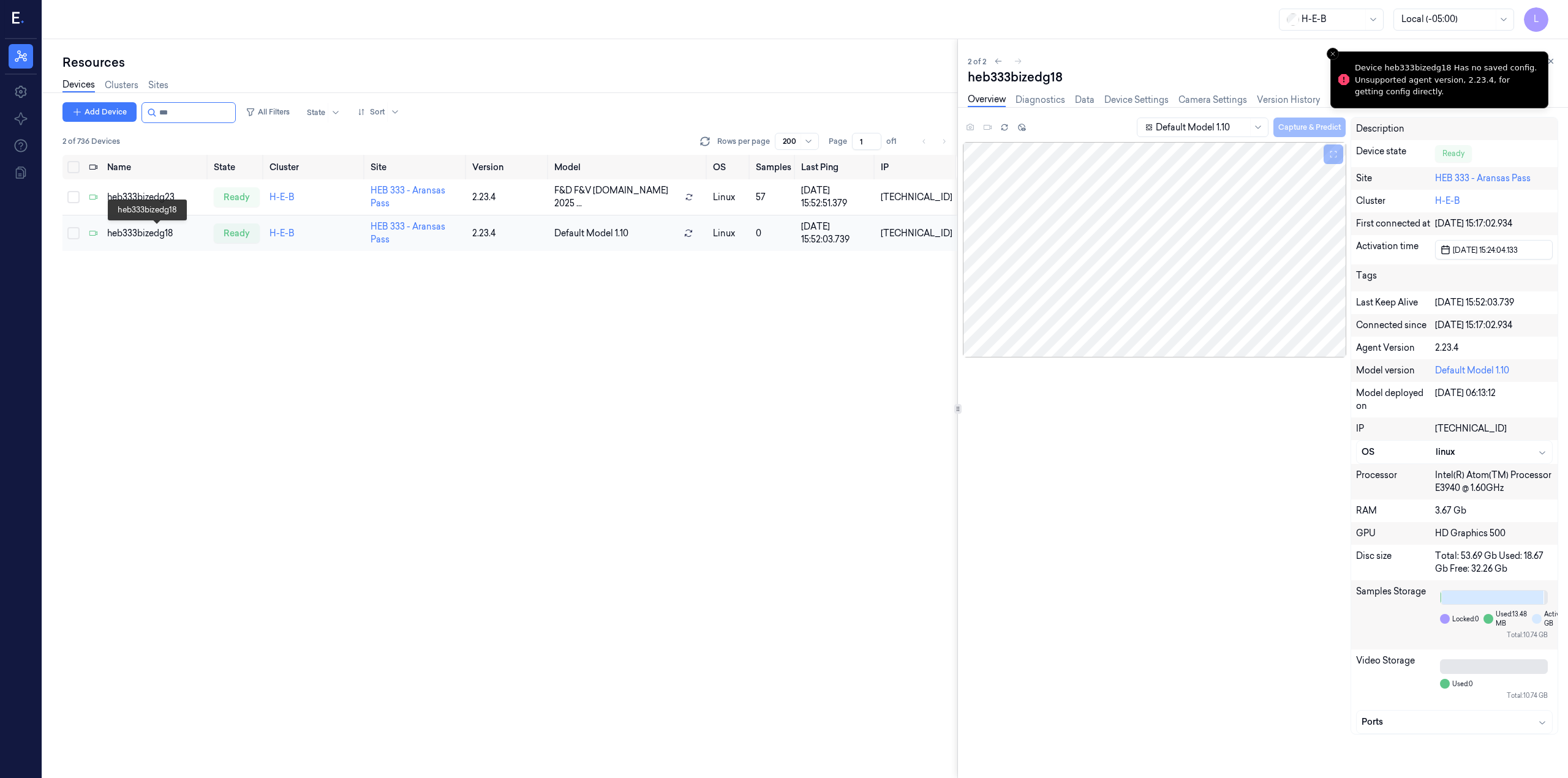
click at [148, 228] on div "heb333bizedg18" at bounding box center [156, 233] width 97 height 13
click at [158, 199] on div "heb333bizedg23" at bounding box center [156, 197] width 97 height 13
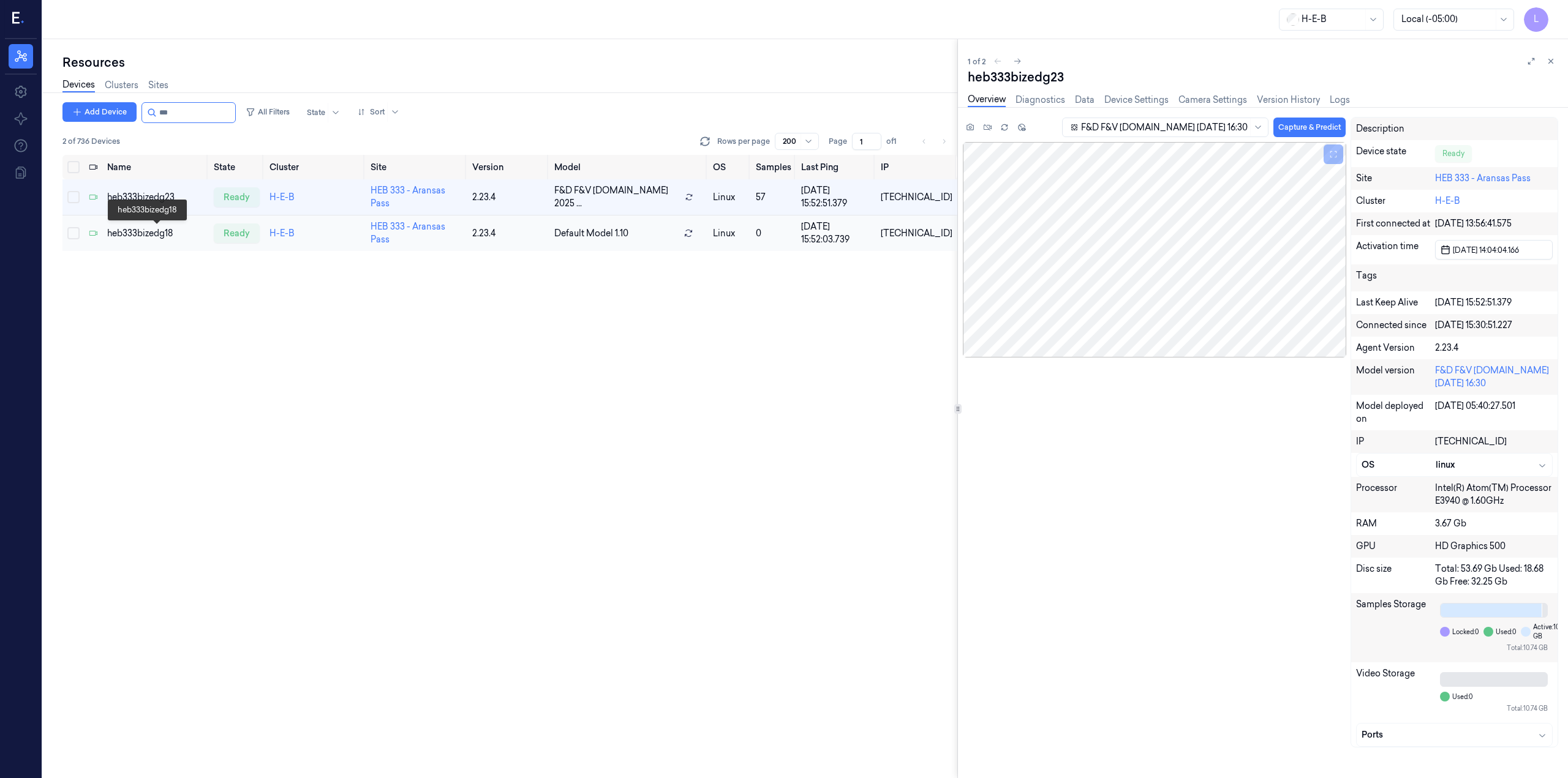
click at [154, 228] on div "heb333bizedg18" at bounding box center [156, 233] width 97 height 13
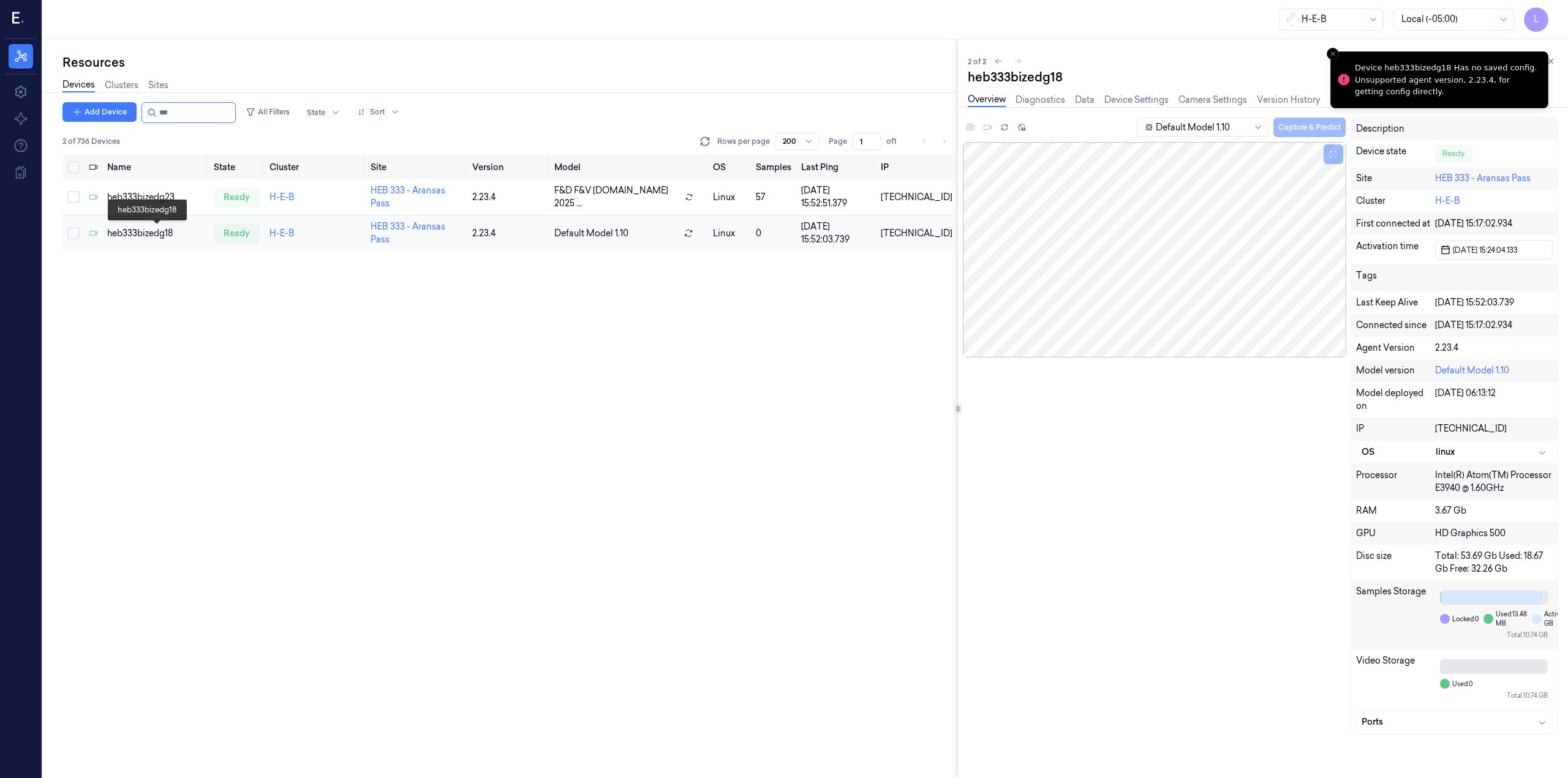
click at [148, 231] on div "heb333bizedg18" at bounding box center [156, 233] width 97 height 13
click at [158, 194] on div "heb333bizedg23" at bounding box center [156, 197] width 97 height 13
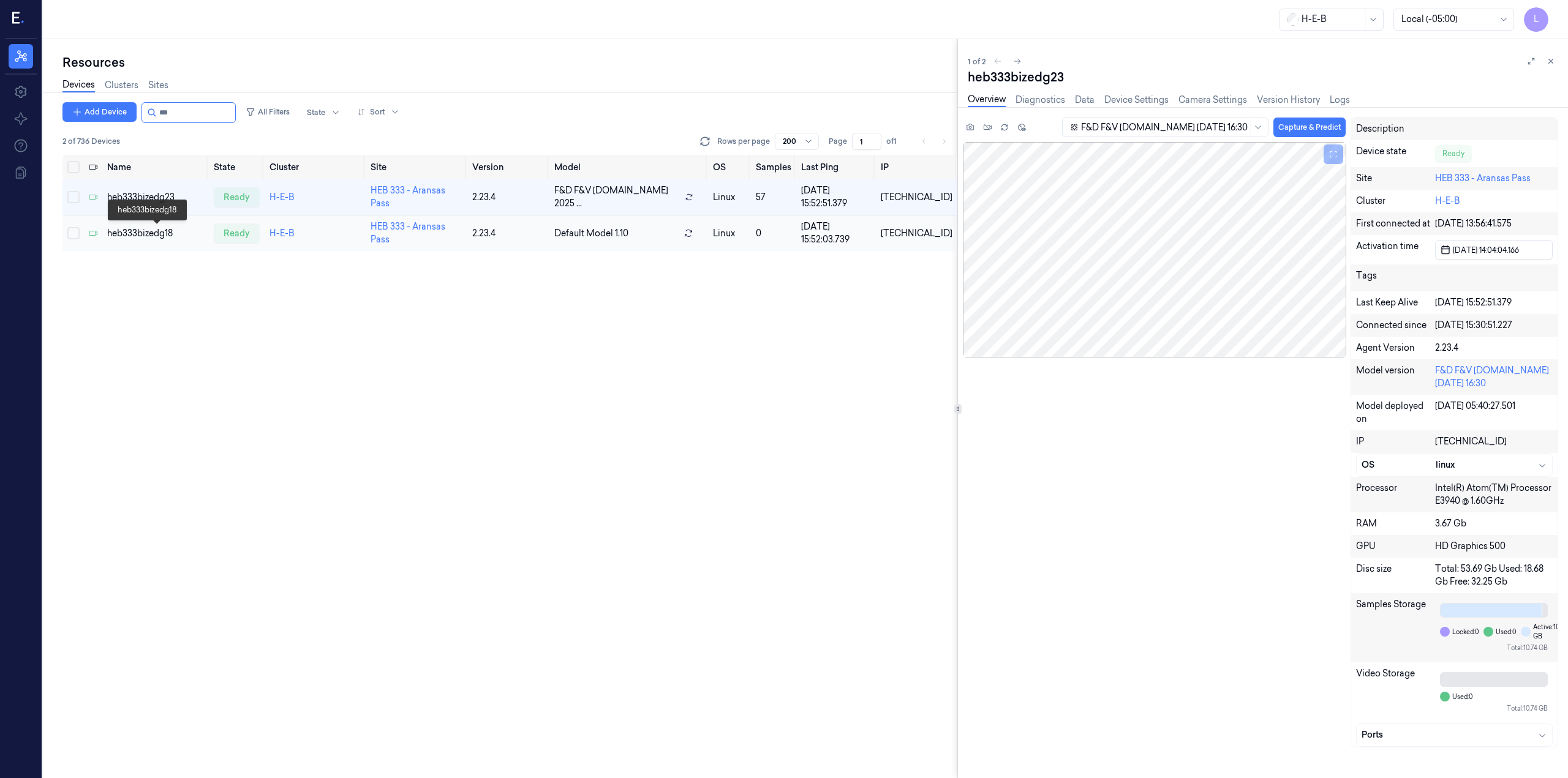
click at [152, 230] on div "heb333bizedg18" at bounding box center [156, 233] width 97 height 13
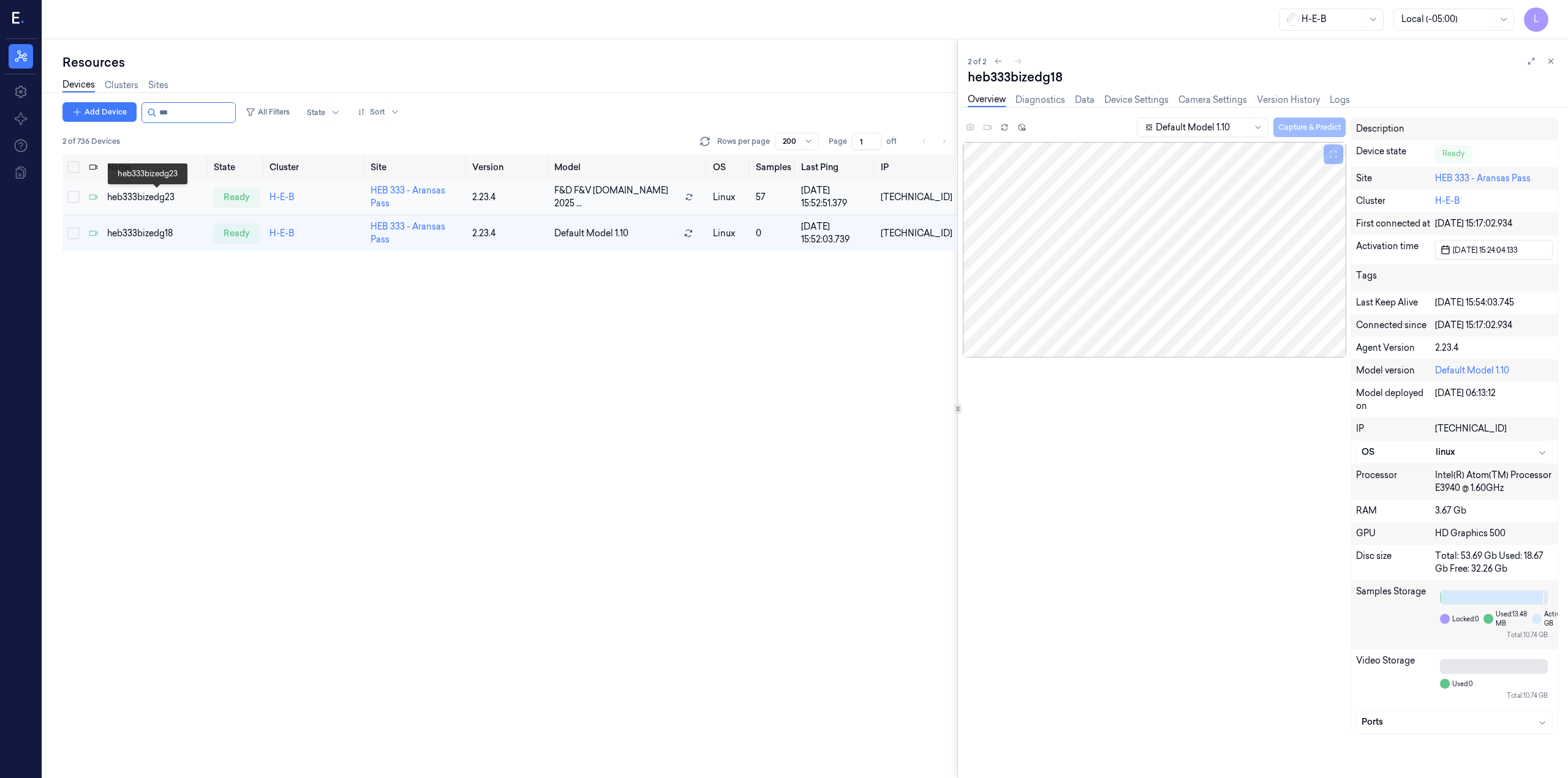
click at [177, 194] on div "heb333bizedg23" at bounding box center [156, 197] width 97 height 13
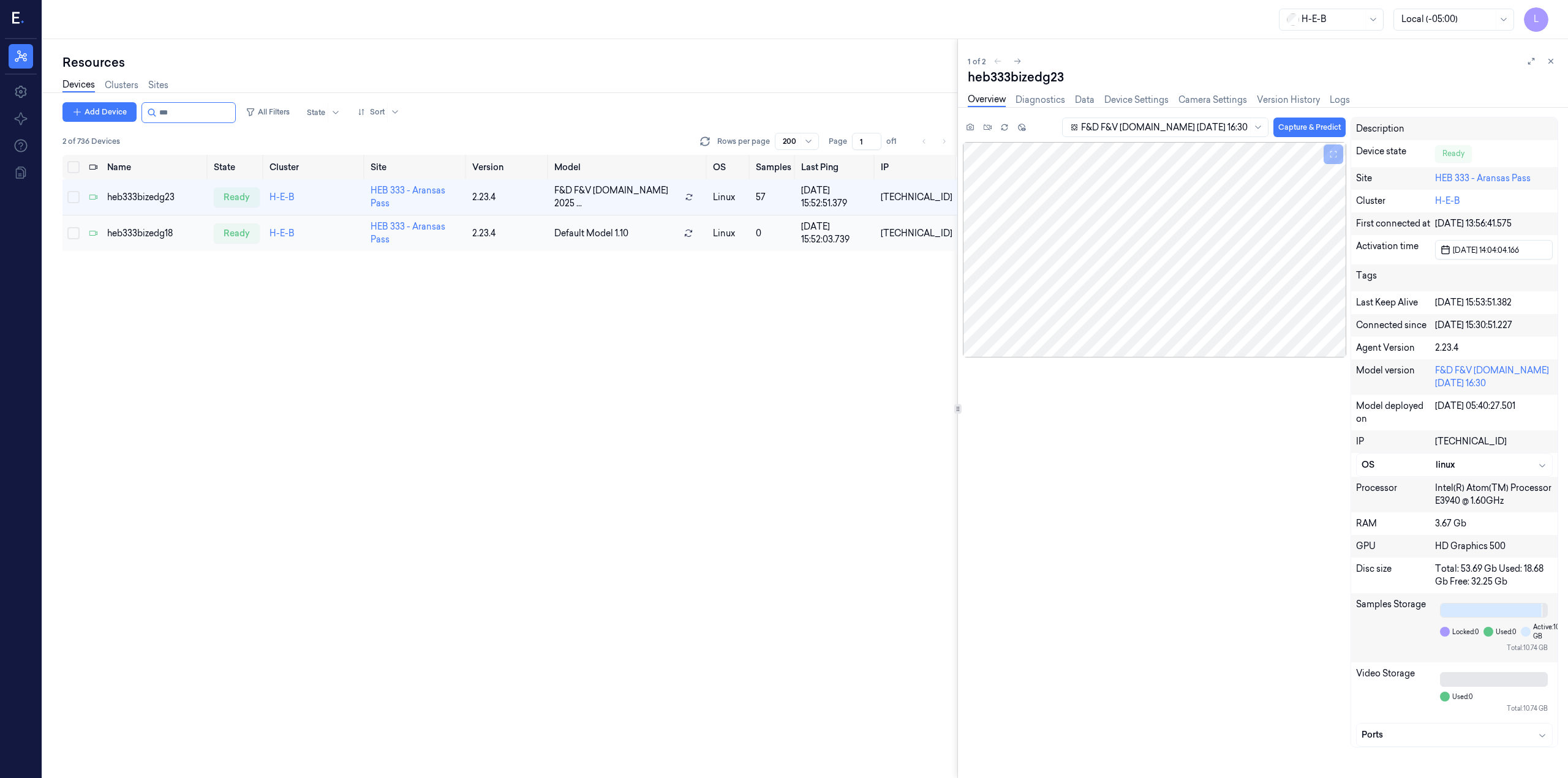
click at [171, 229] on div "heb333bizedg18" at bounding box center [156, 233] width 97 height 13
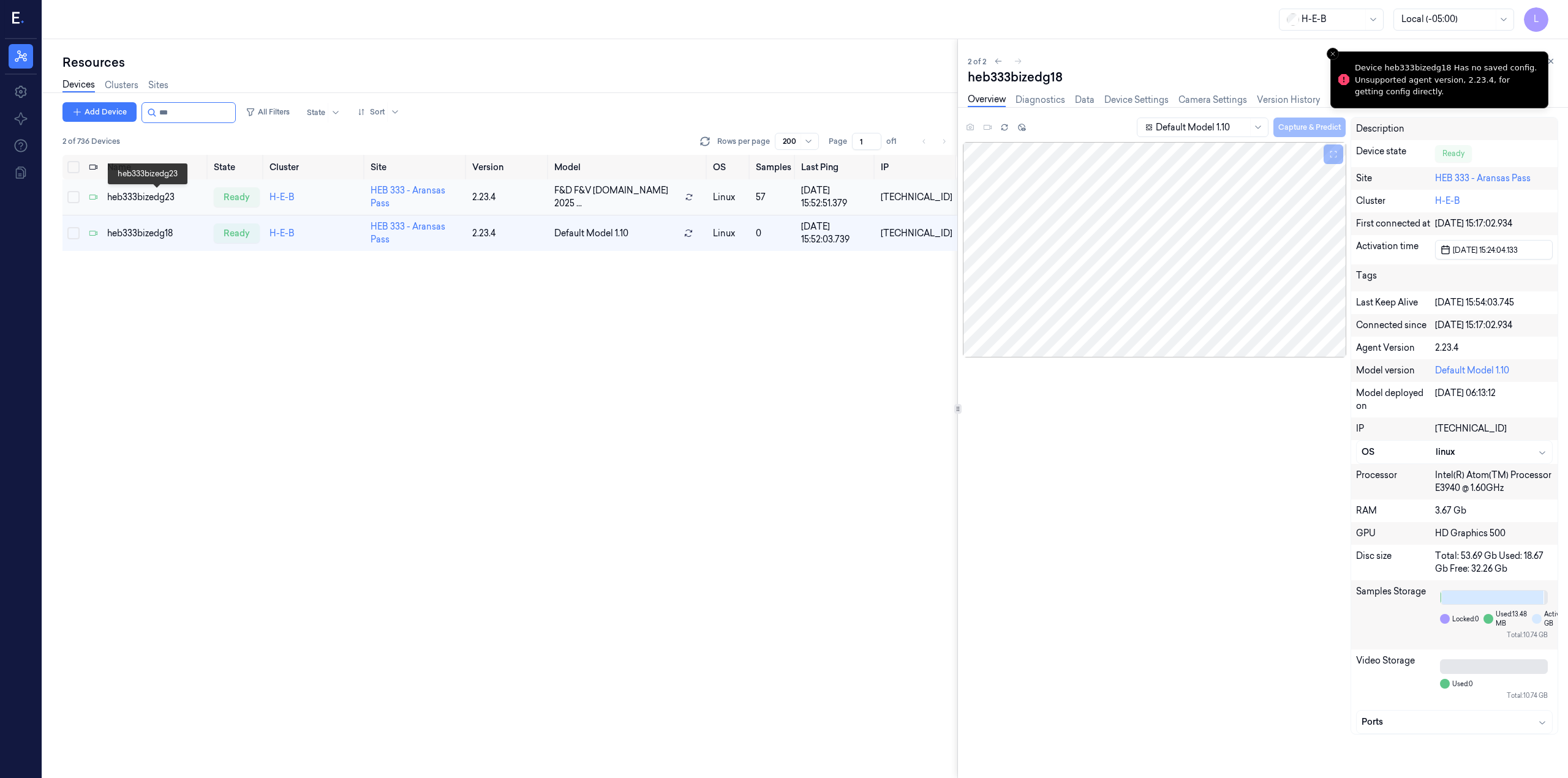
click at [158, 192] on div "heb333bizedg23" at bounding box center [156, 197] width 97 height 13
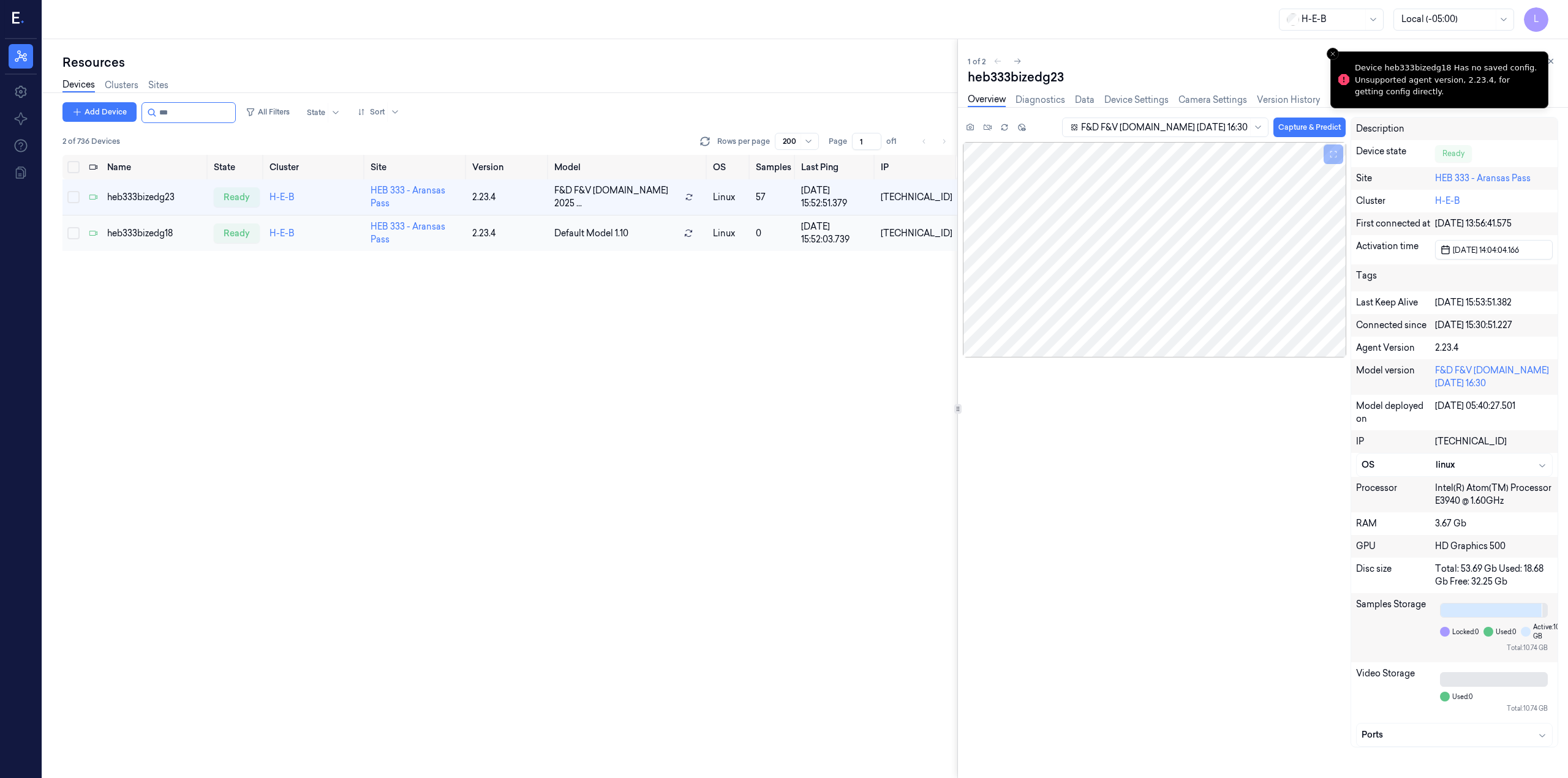
click at [160, 226] on td "heb333bizedg18" at bounding box center [155, 234] width 106 height 36
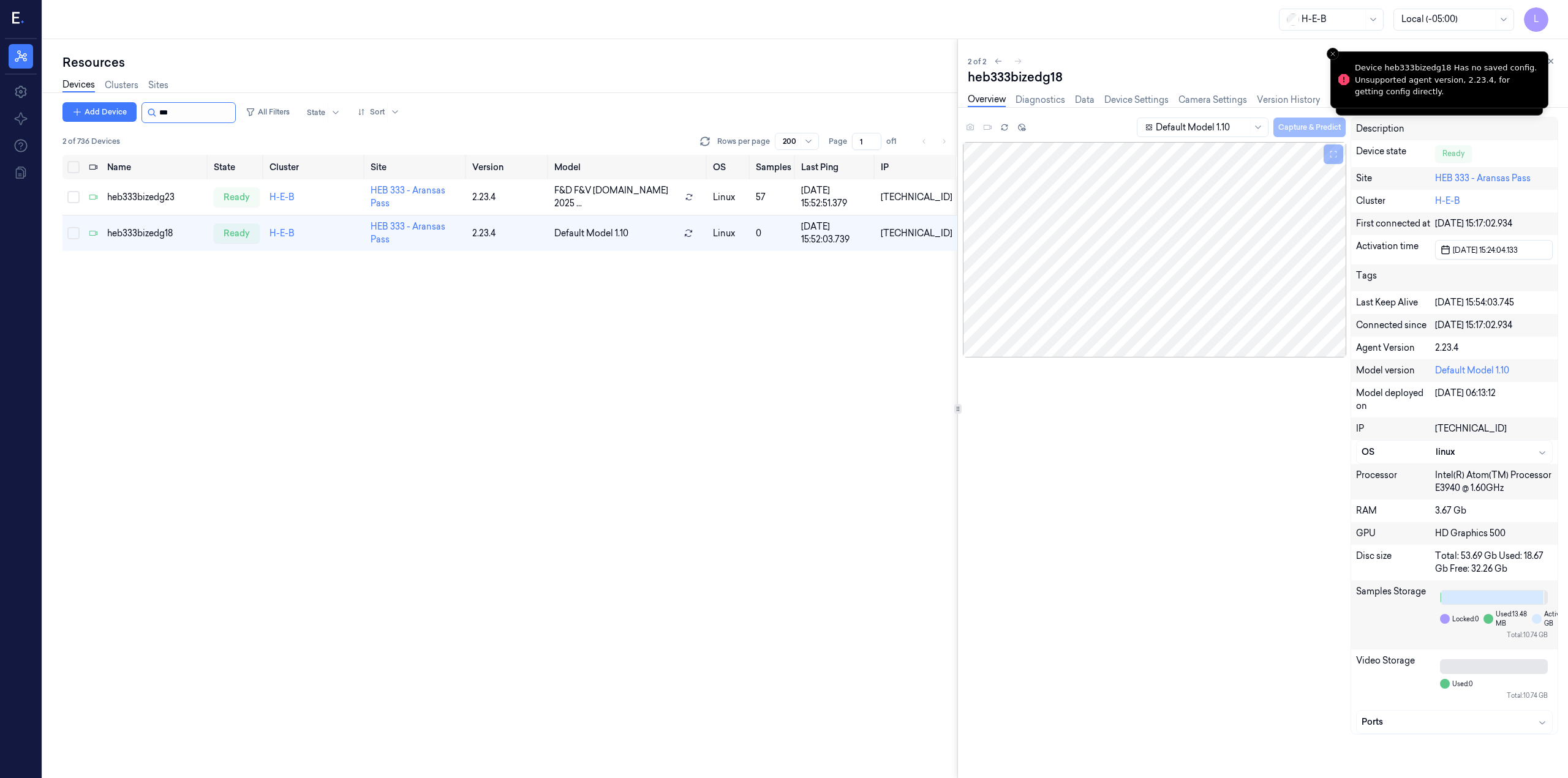
click at [203, 111] on input "string" at bounding box center [196, 113] width 74 height 20
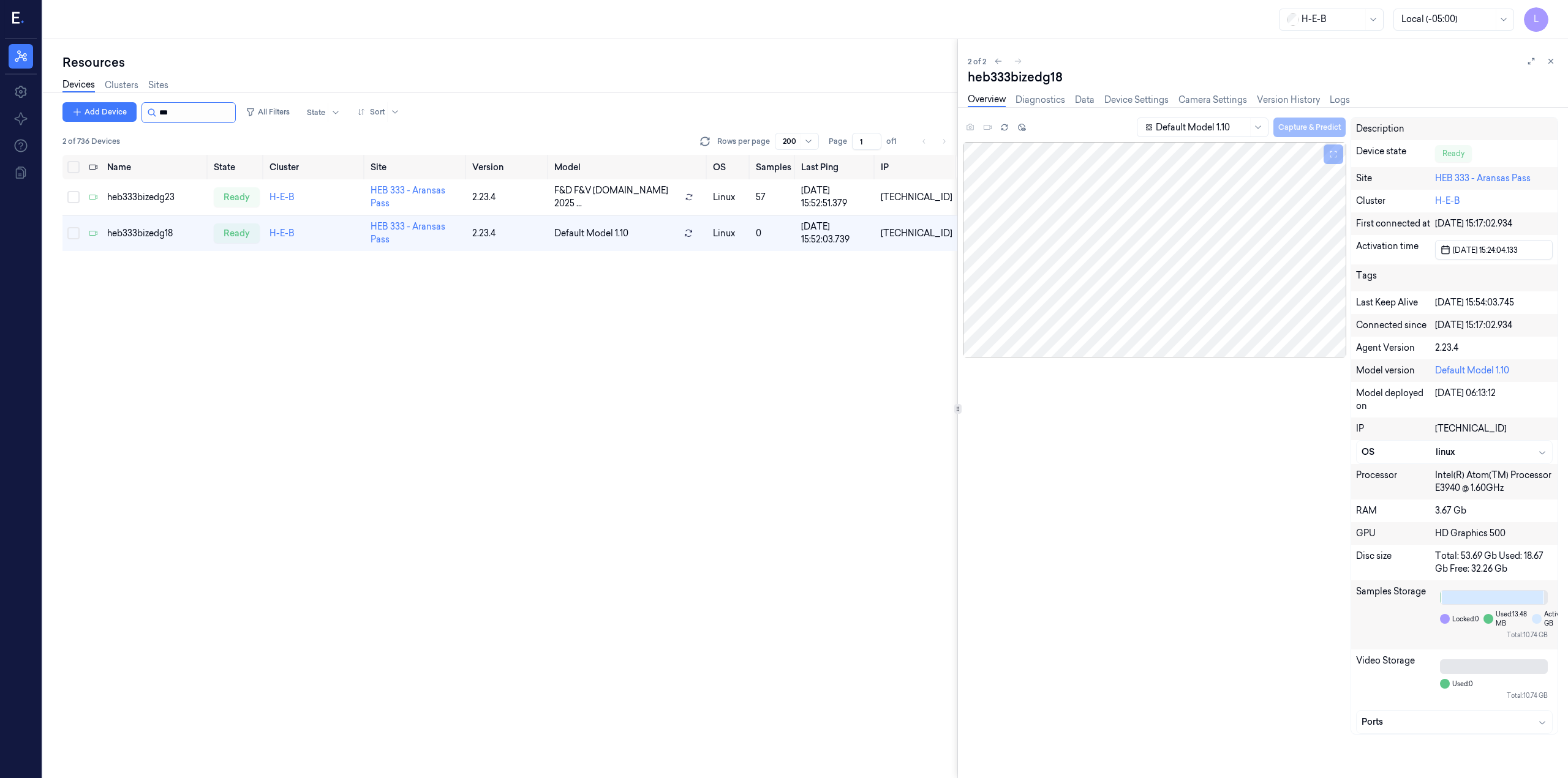
click at [223, 108] on input "string" at bounding box center [196, 113] width 74 height 20
drag, startPoint x: 223, startPoint y: 108, endPoint x: 223, endPoint y: 128, distance: 20.0
click at [227, 135] on div "Add Device All Filters State Sort 2 of 736 Devices Rows per page 200 Page 1 of 1" at bounding box center [510, 128] width 895 height 53
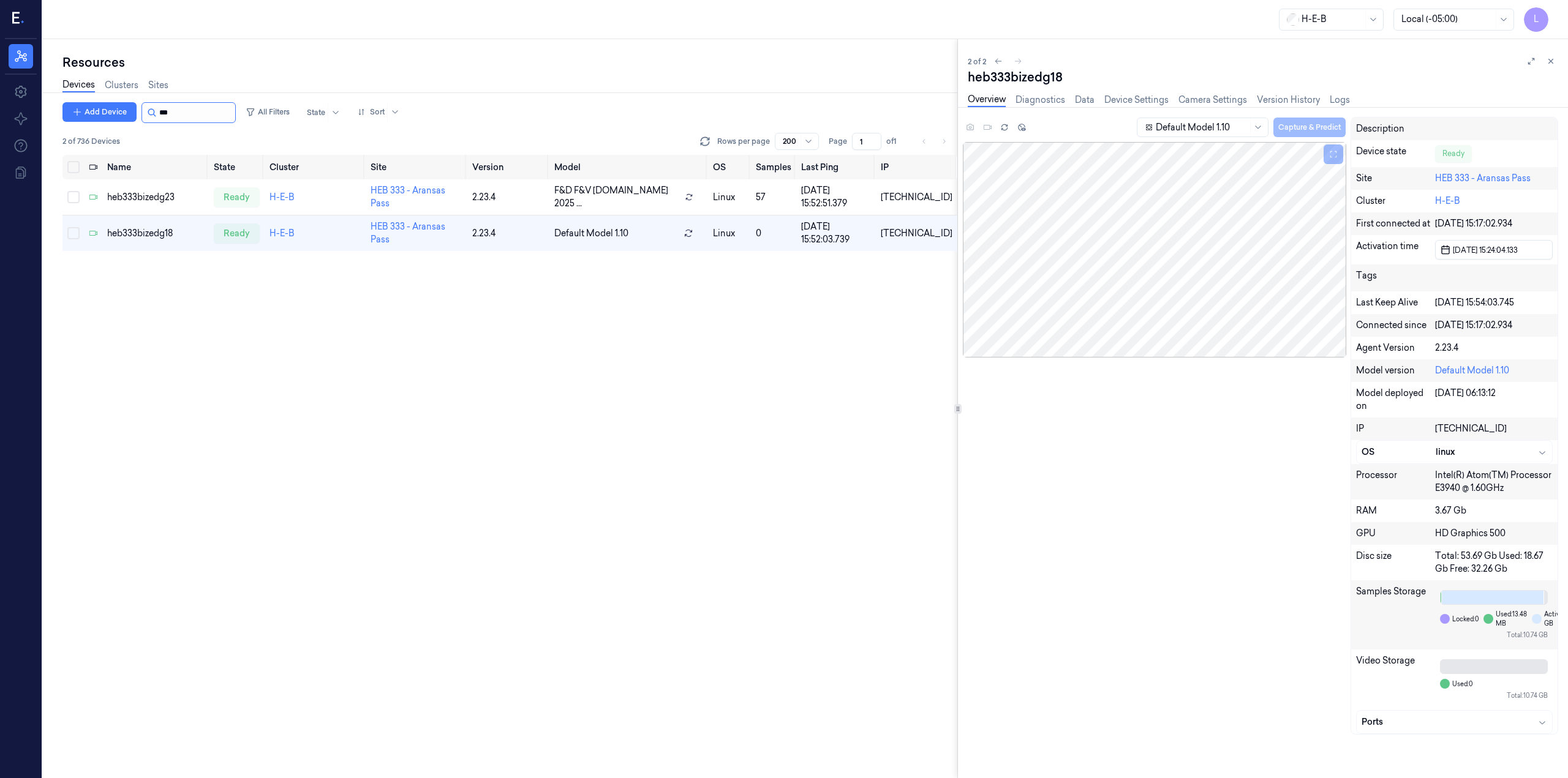
click at [215, 117] on input "string" at bounding box center [196, 113] width 74 height 20
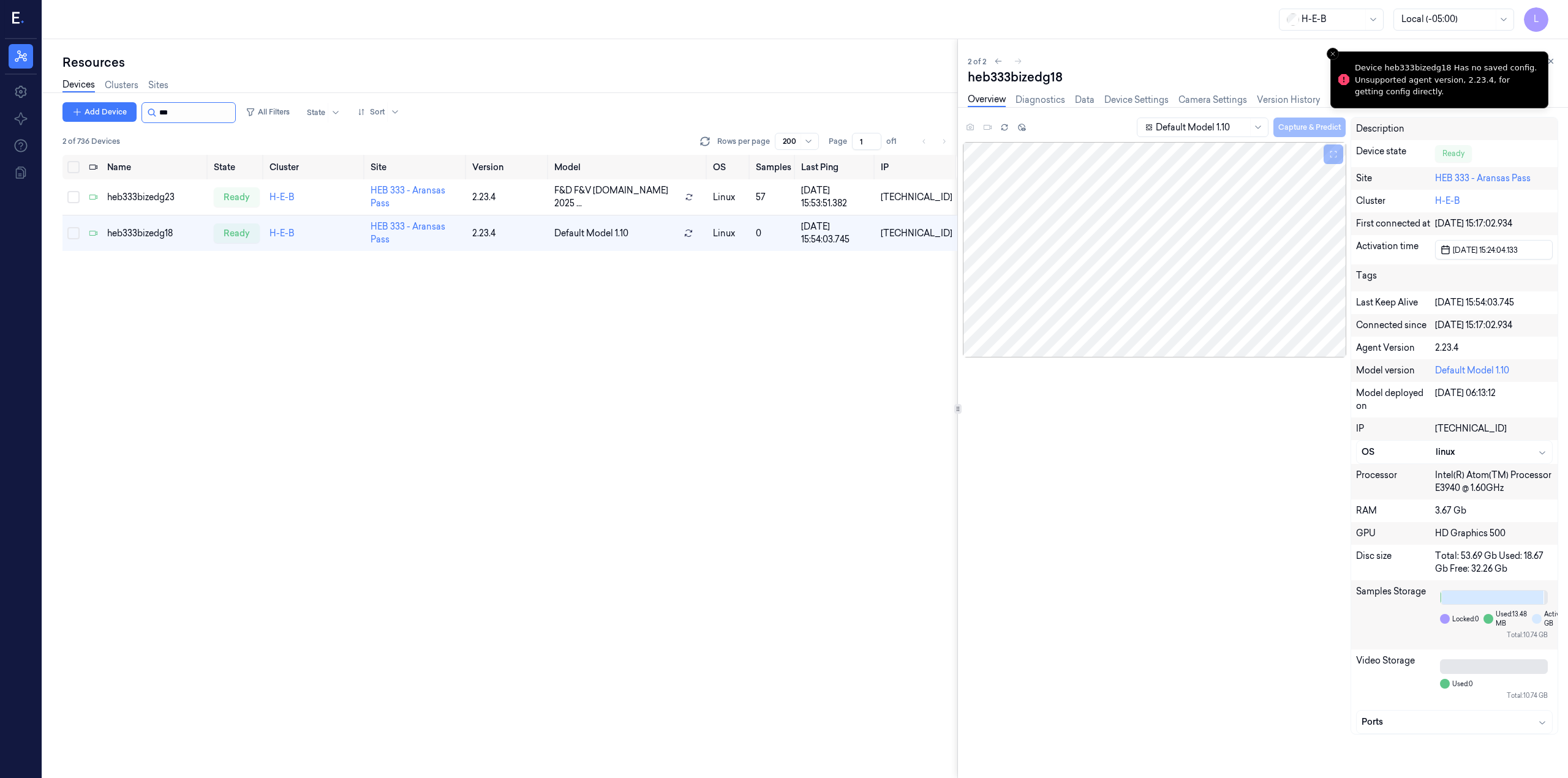
click at [203, 119] on input "string" at bounding box center [196, 113] width 74 height 20
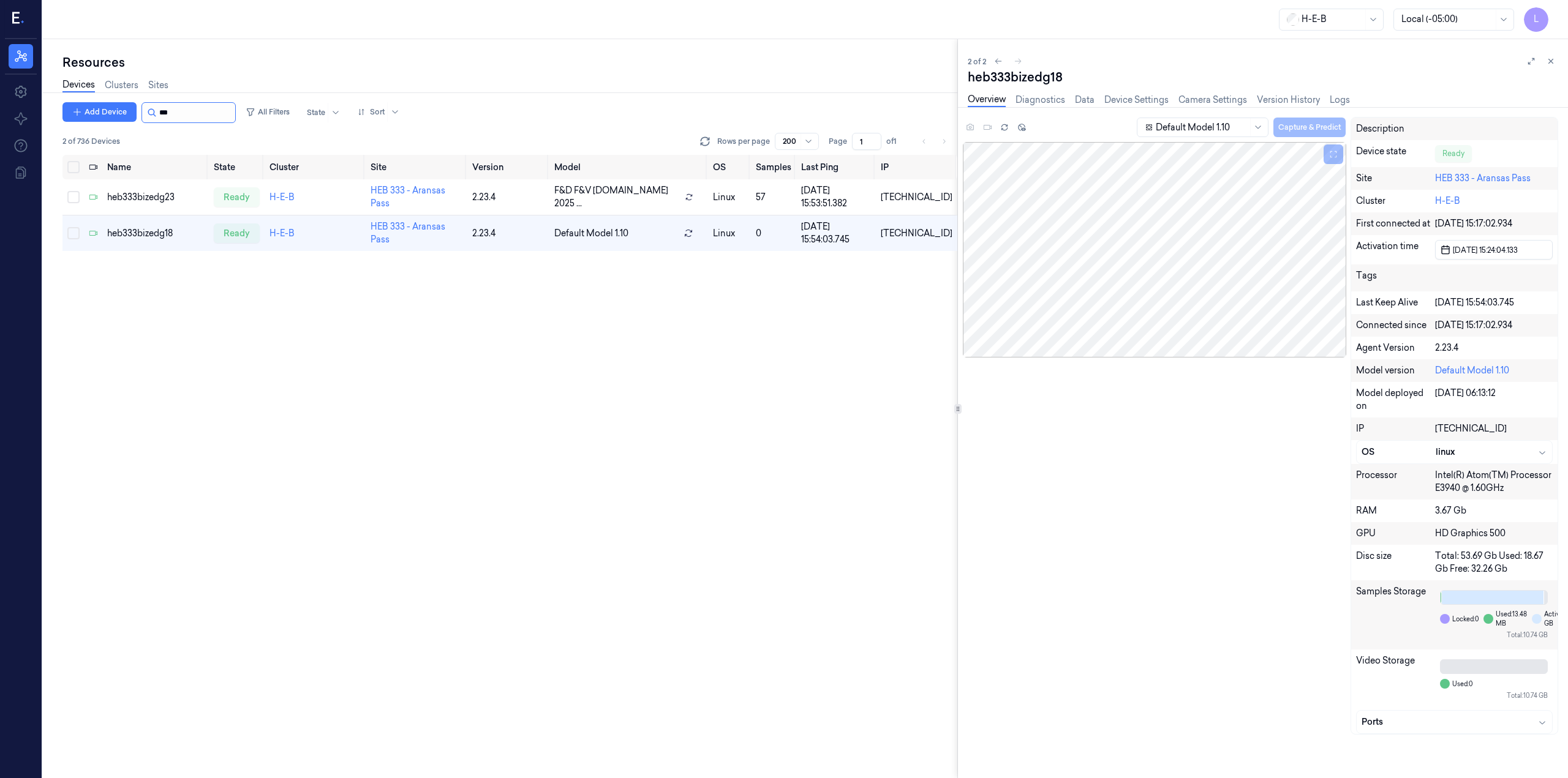
click at [198, 106] on input "string" at bounding box center [196, 113] width 74 height 20
type input "***"
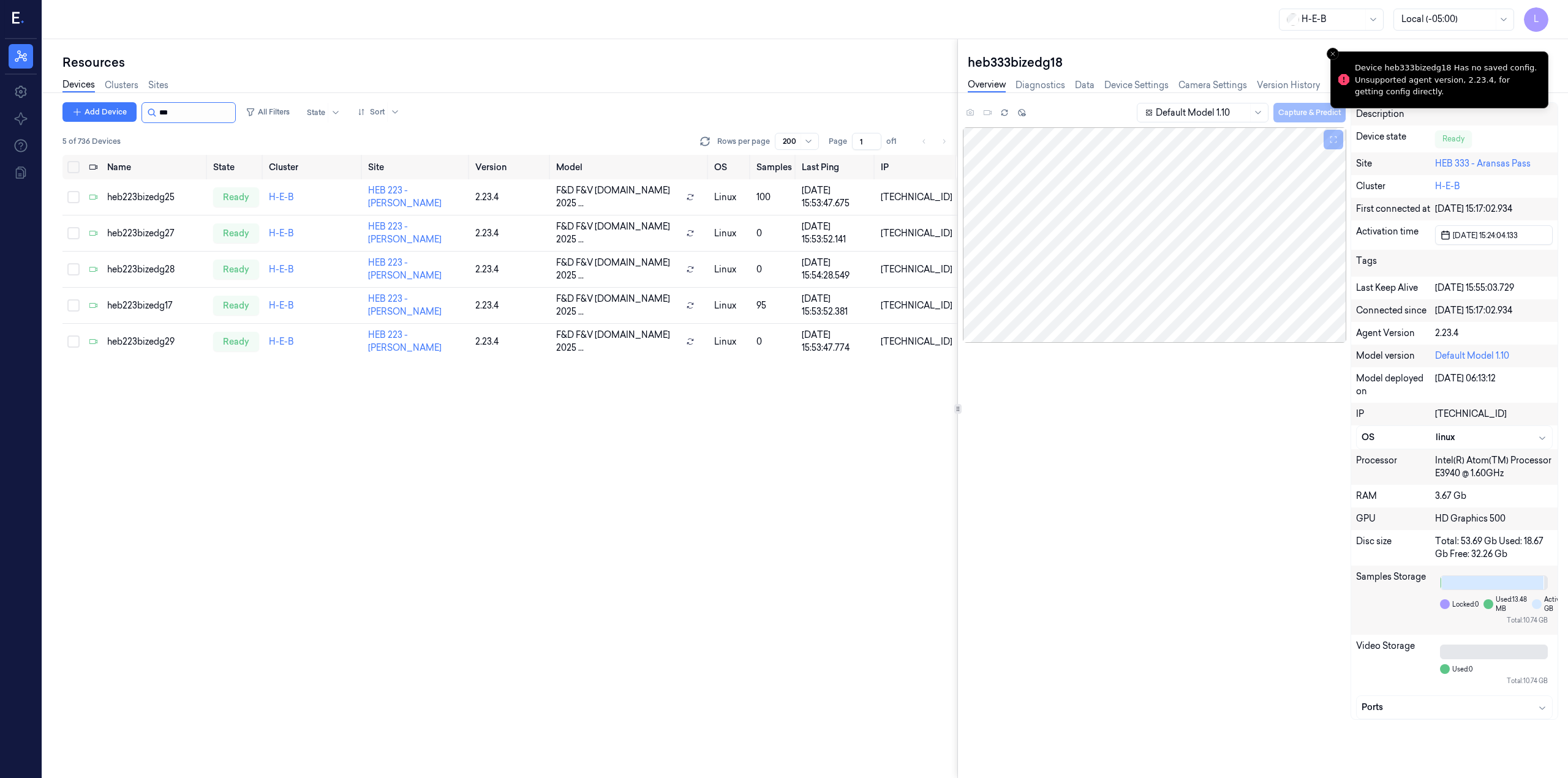
click at [187, 117] on input "string" at bounding box center [196, 113] width 74 height 20
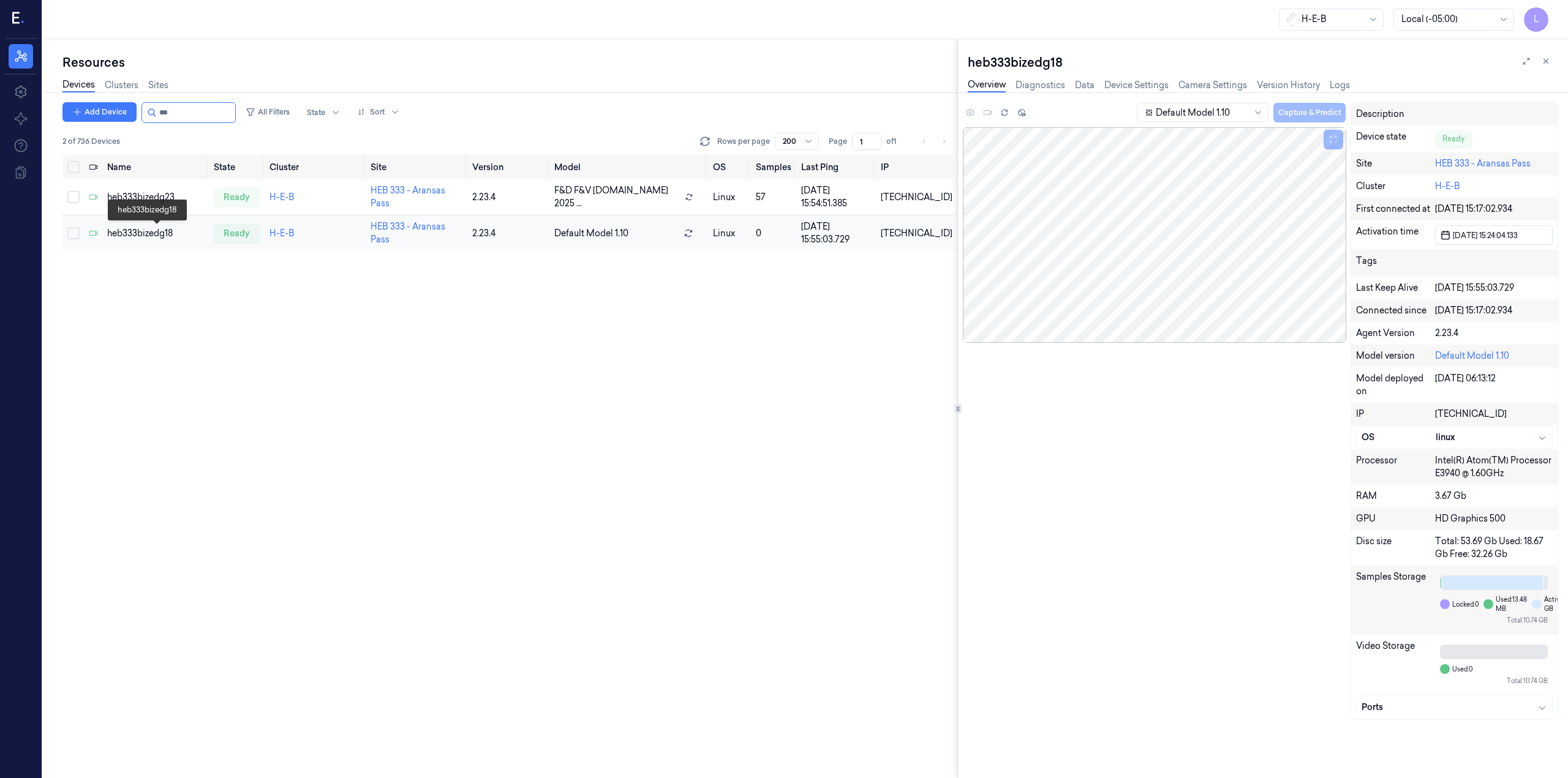
type input "***"
click at [114, 229] on div "heb333bizedg18" at bounding box center [156, 233] width 97 height 13
click at [159, 194] on div "heb333bizedg23" at bounding box center [156, 197] width 97 height 13
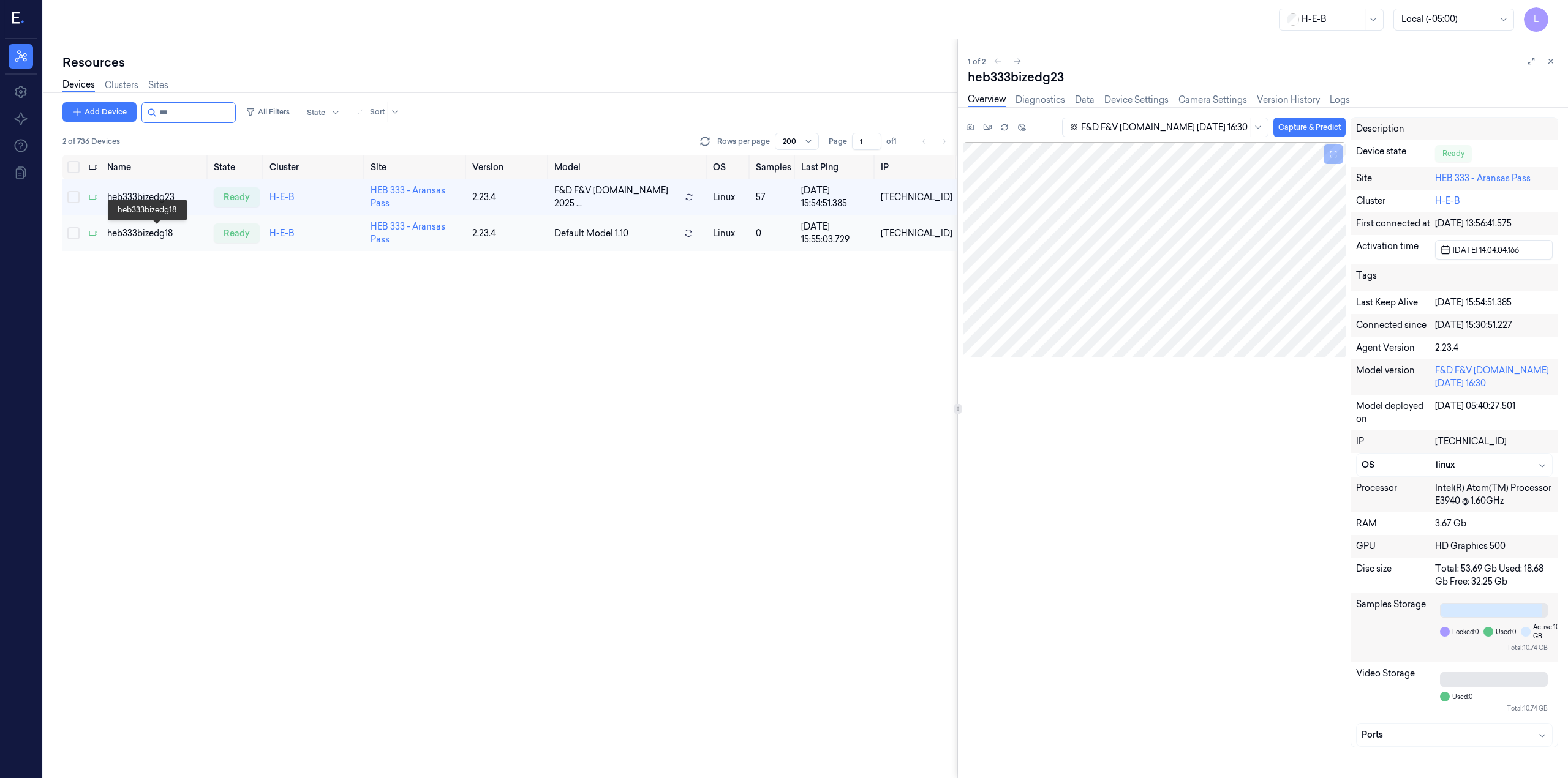
click at [163, 230] on div "heb333bizedg18" at bounding box center [156, 233] width 97 height 13
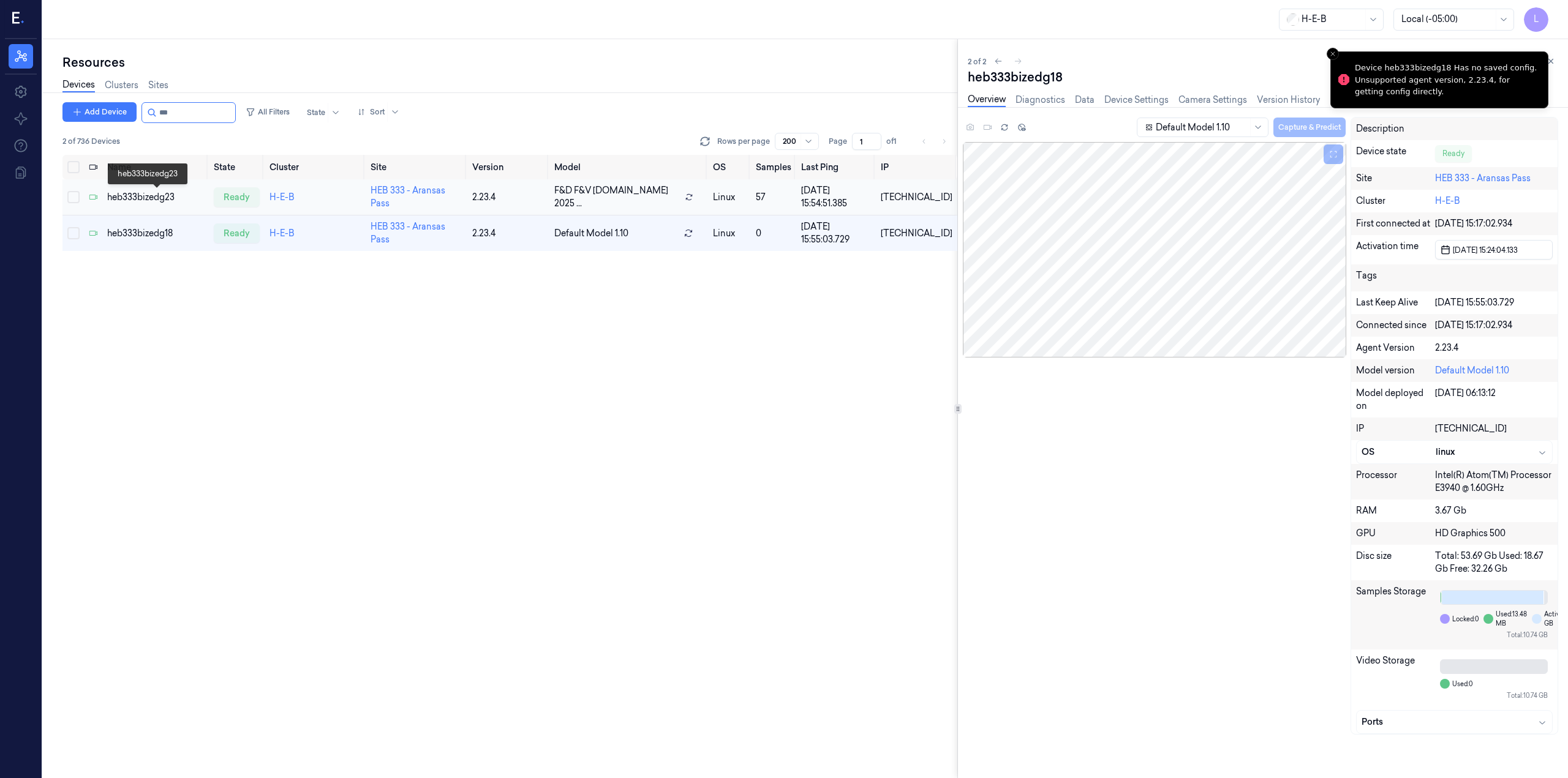
click at [152, 196] on div "heb333bizedg23" at bounding box center [156, 197] width 97 height 13
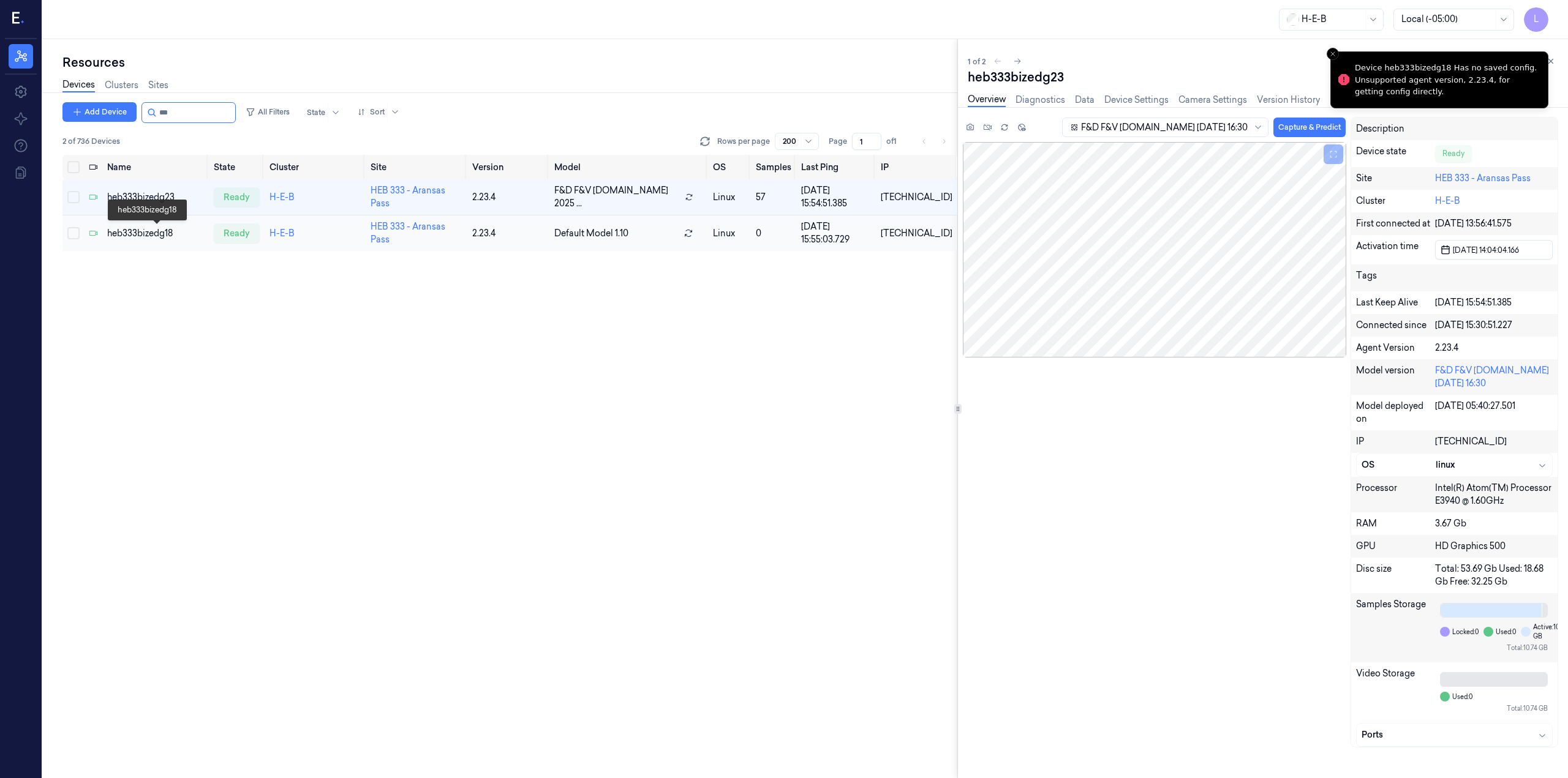
click at [146, 234] on div "heb333bizedg18" at bounding box center [156, 233] width 97 height 13
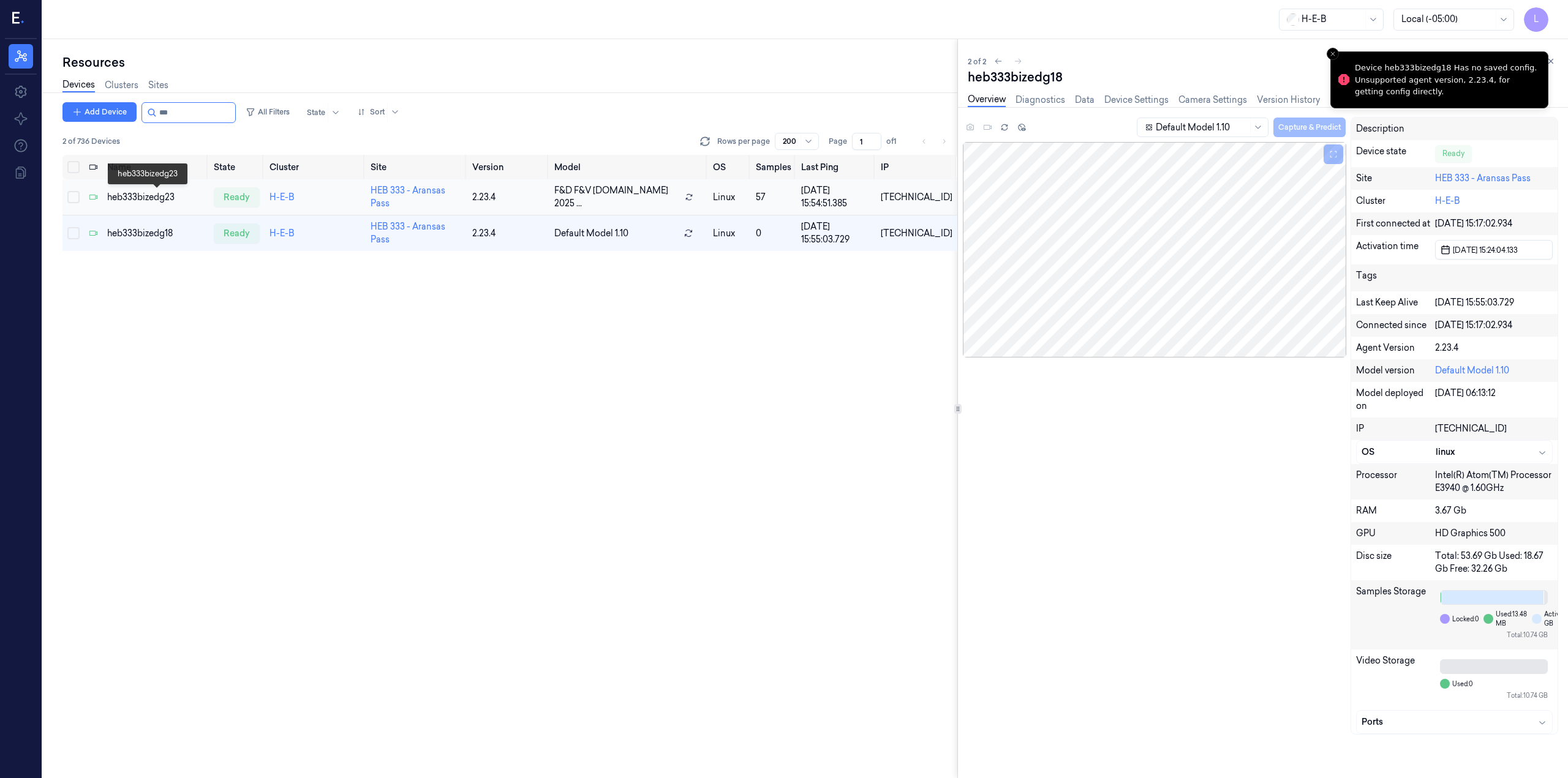
click at [165, 196] on div "heb333bizedg23" at bounding box center [156, 197] width 97 height 13
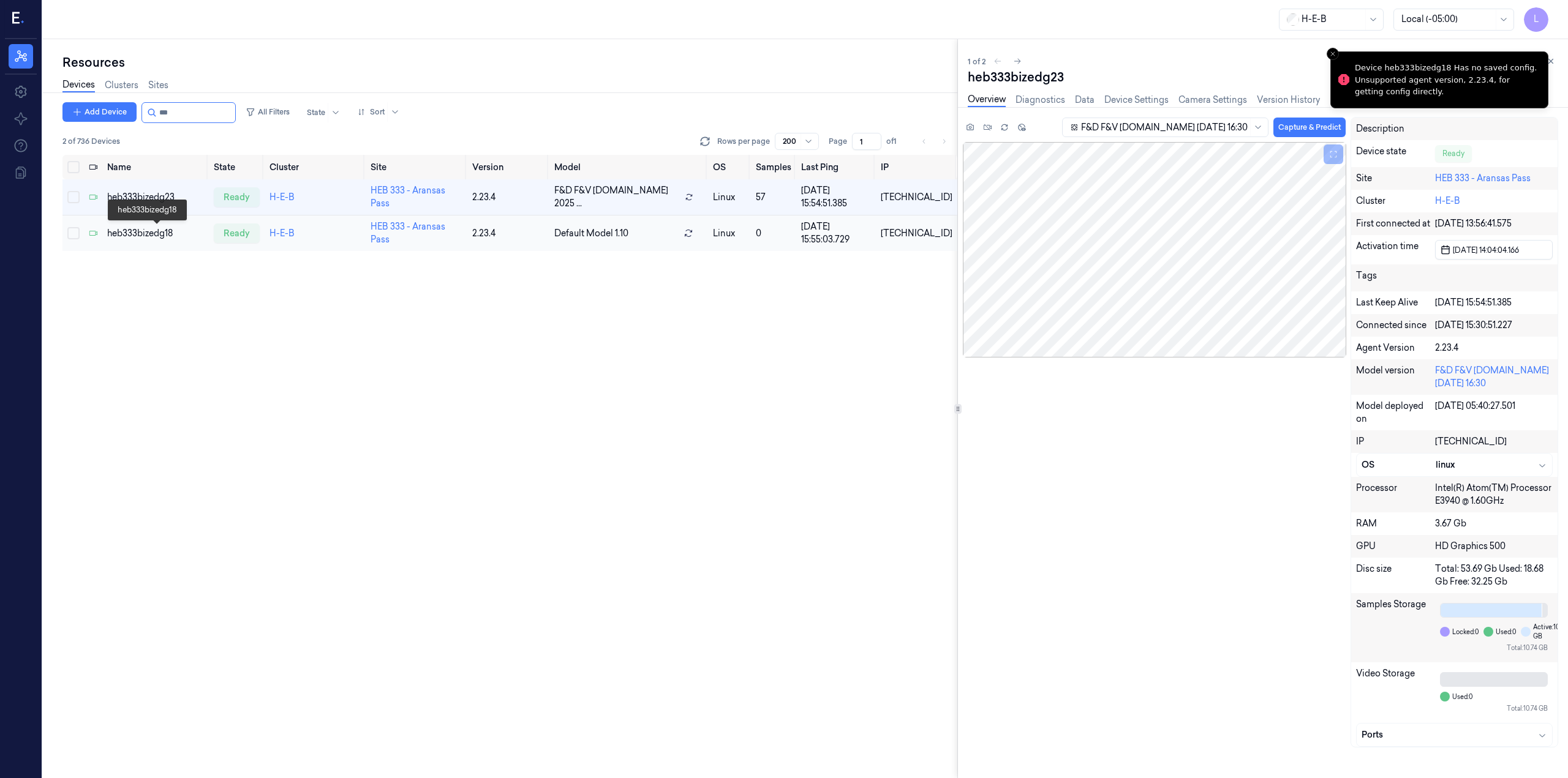
click at [160, 235] on div "heb333bizedg18" at bounding box center [156, 233] width 97 height 13
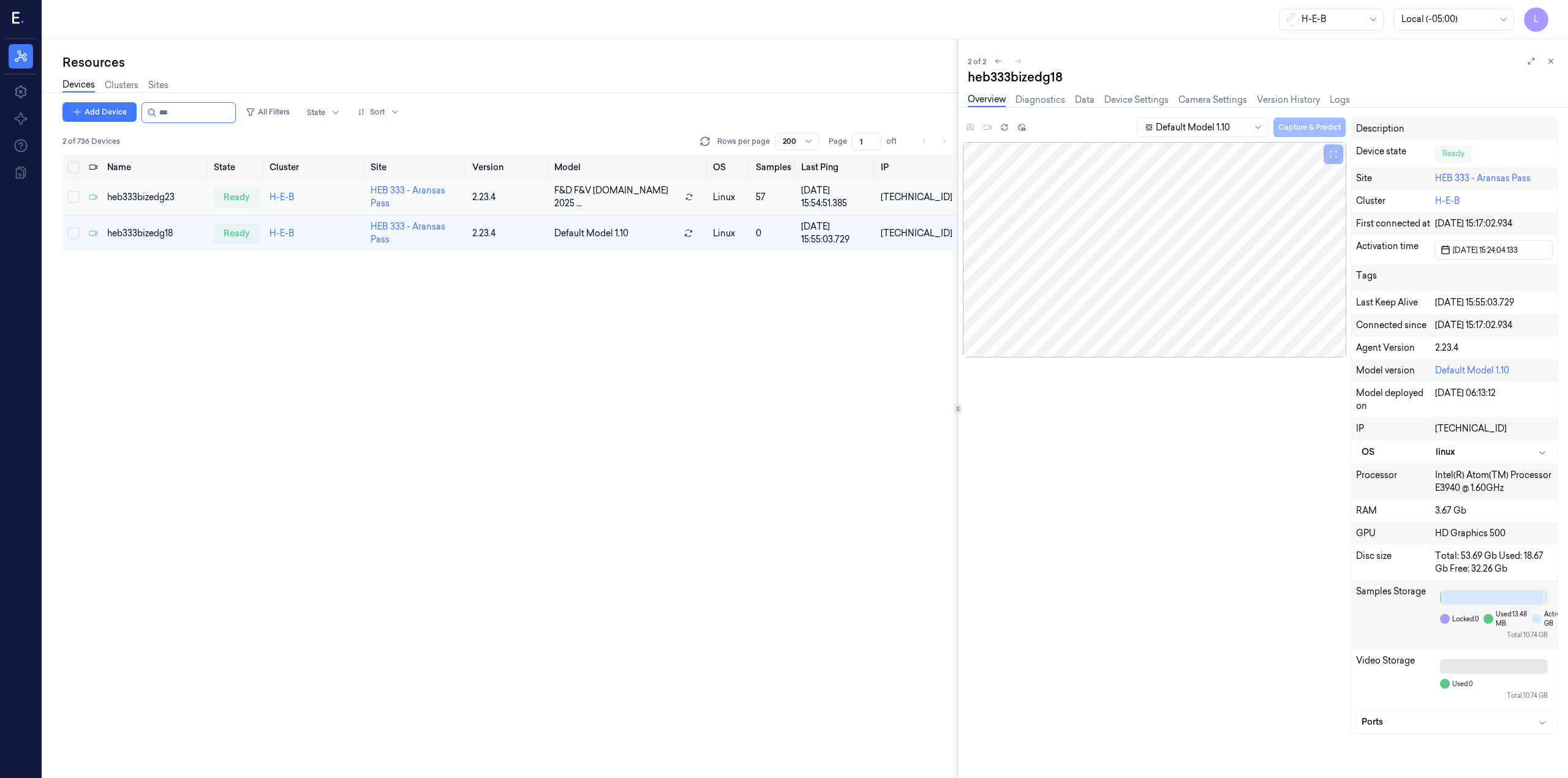
click at [154, 190] on td "heb333bizedg23" at bounding box center [155, 197] width 106 height 36
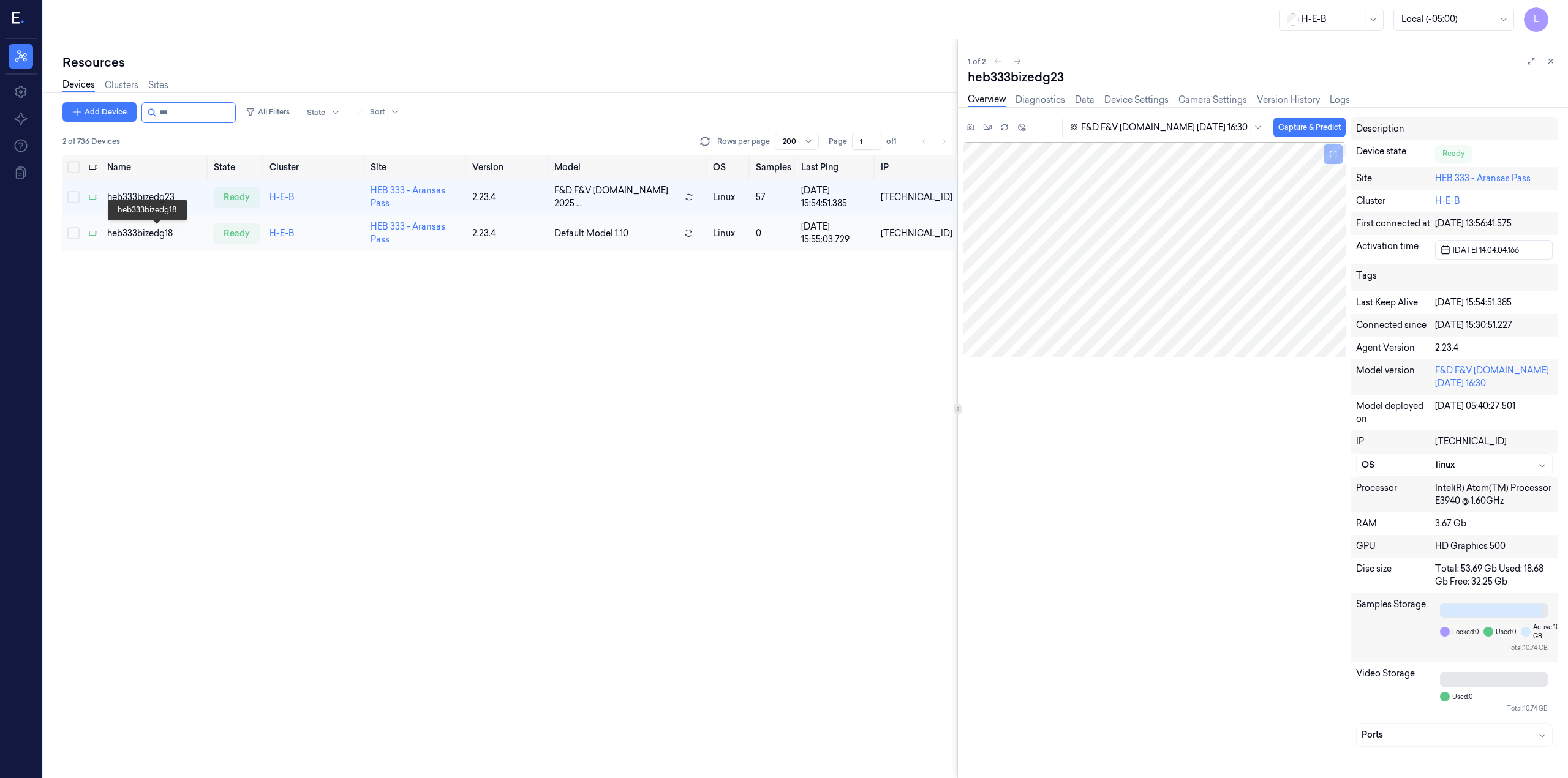
click at [126, 228] on div "heb333bizedg18" at bounding box center [156, 233] width 97 height 13
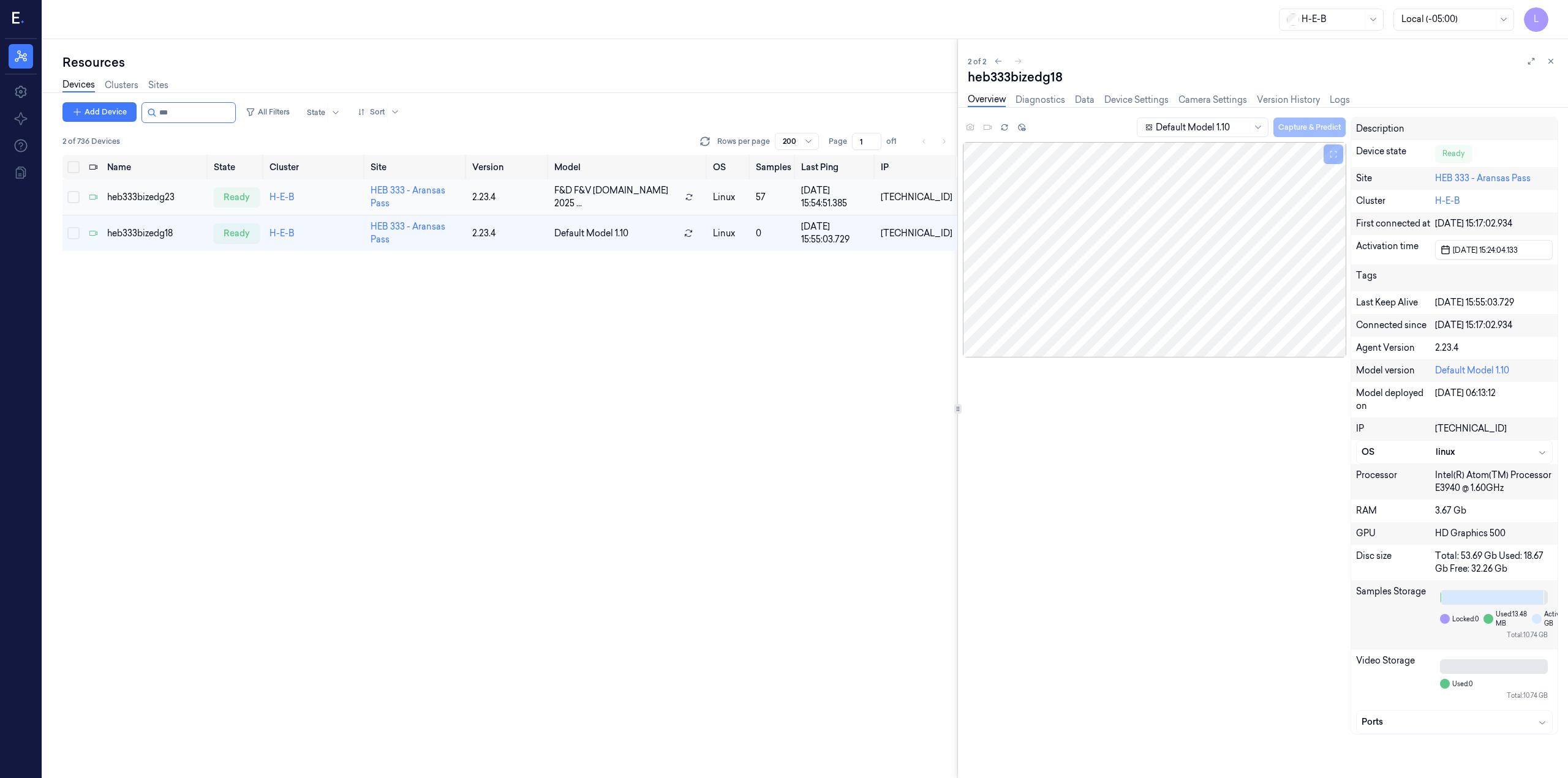
click at [126, 190] on td "heb333bizedg23" at bounding box center [155, 197] width 106 height 36
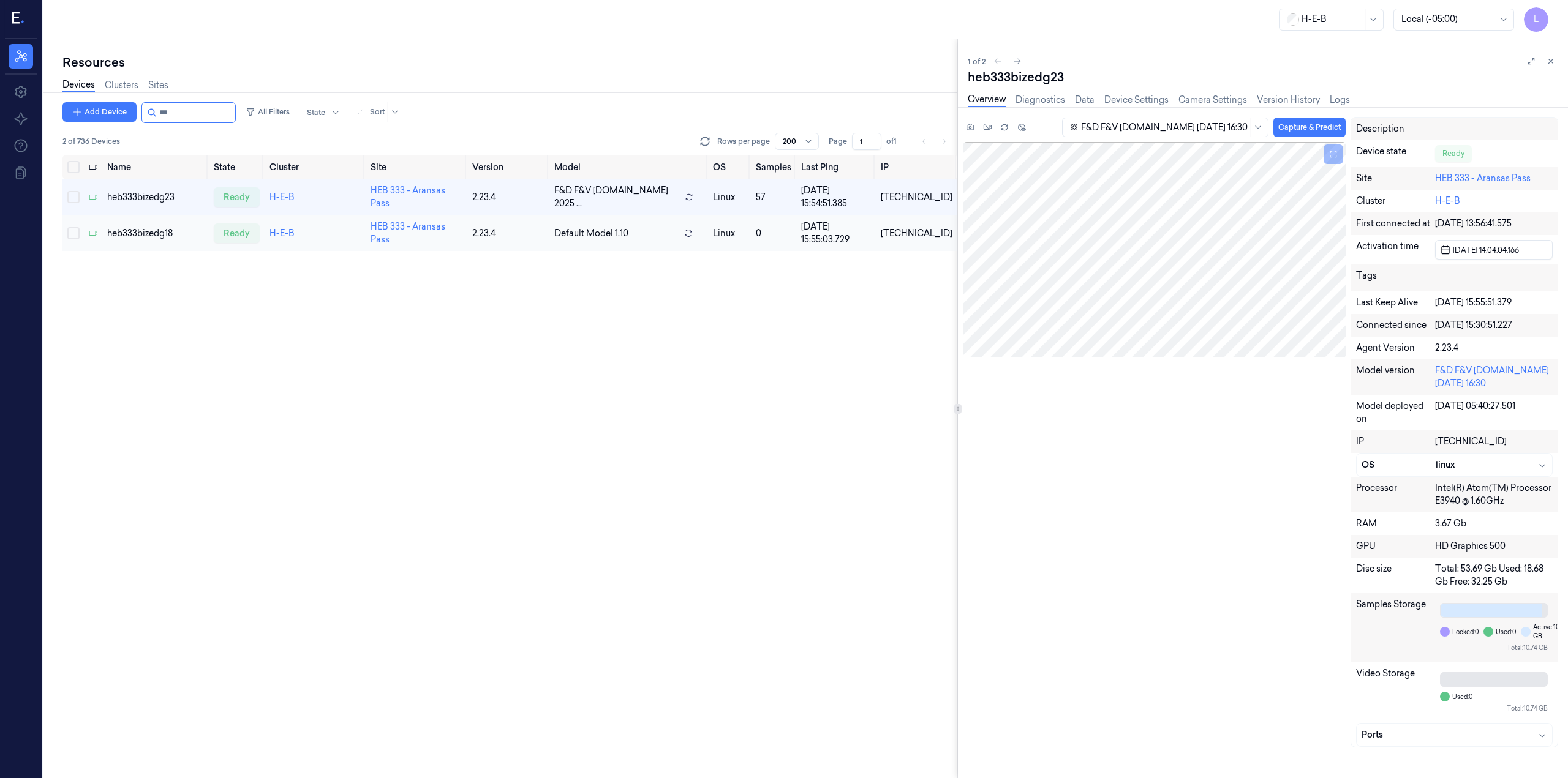
click at [134, 225] on td "heb333bizedg18" at bounding box center [155, 234] width 106 height 36
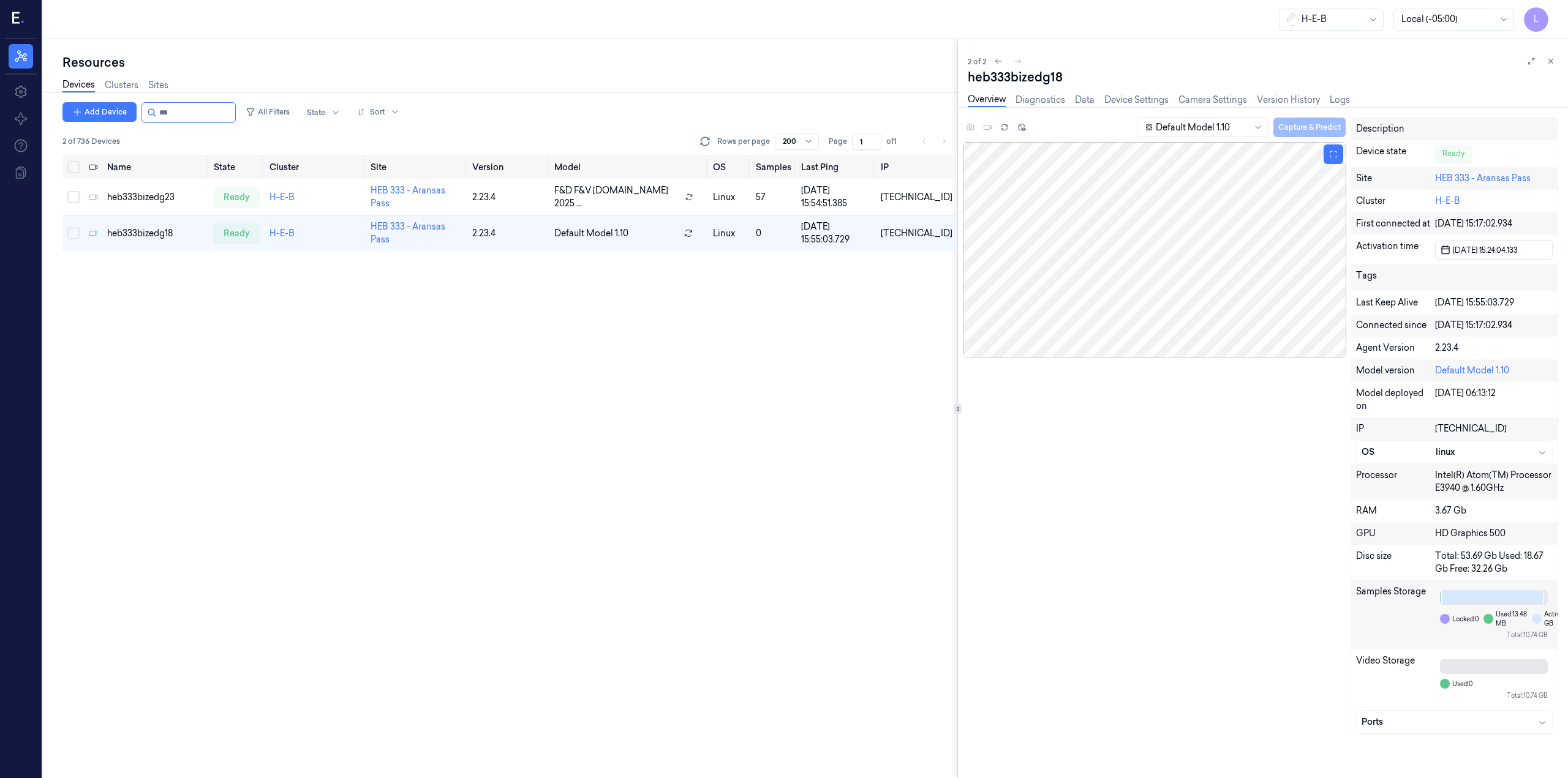
click at [1100, 256] on div at bounding box center [1154, 249] width 383 height 215
click at [160, 191] on div "heb333bizedg23" at bounding box center [156, 197] width 97 height 13
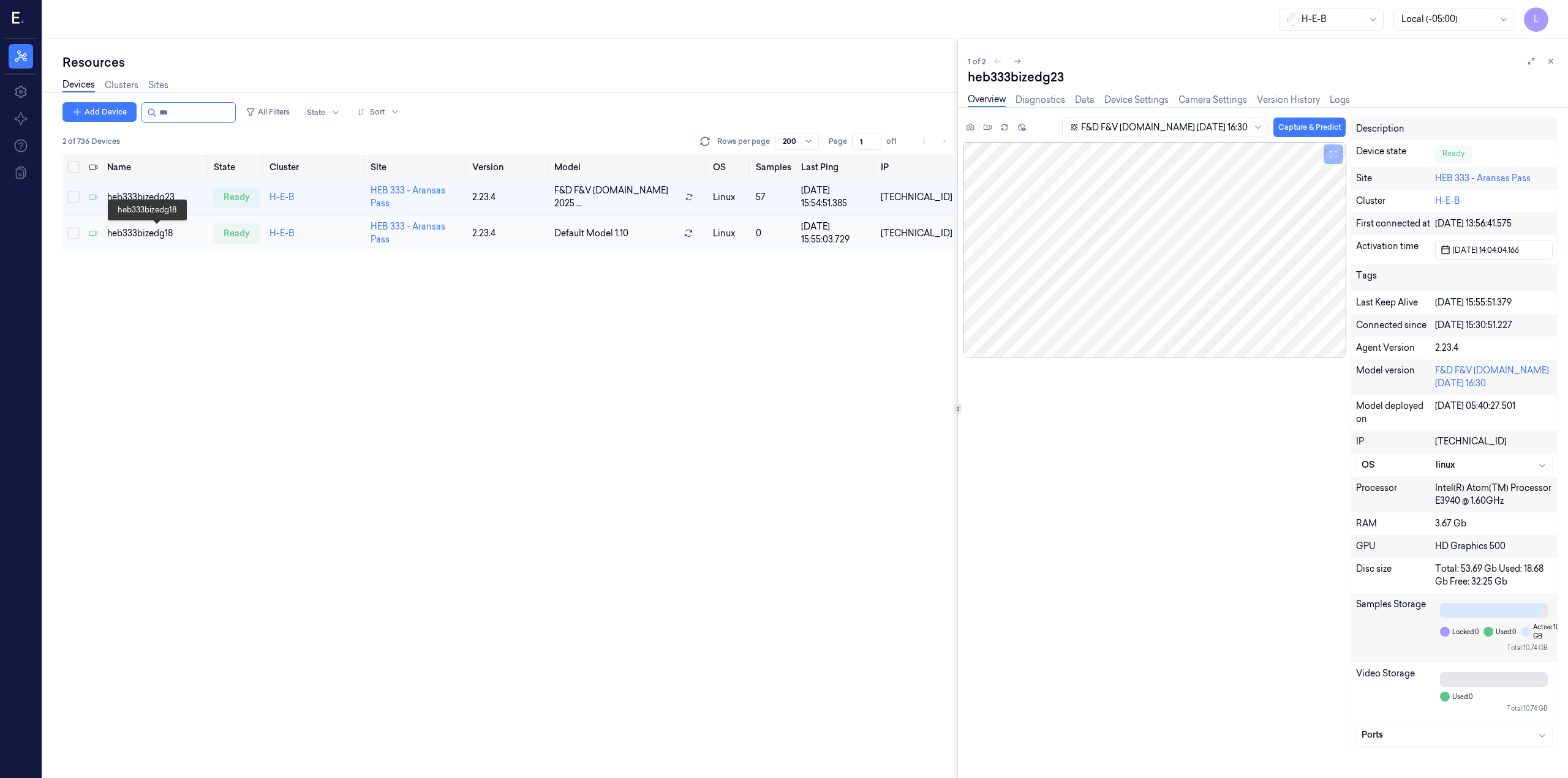
click at [149, 228] on div "heb333bizedg18" at bounding box center [156, 233] width 97 height 13
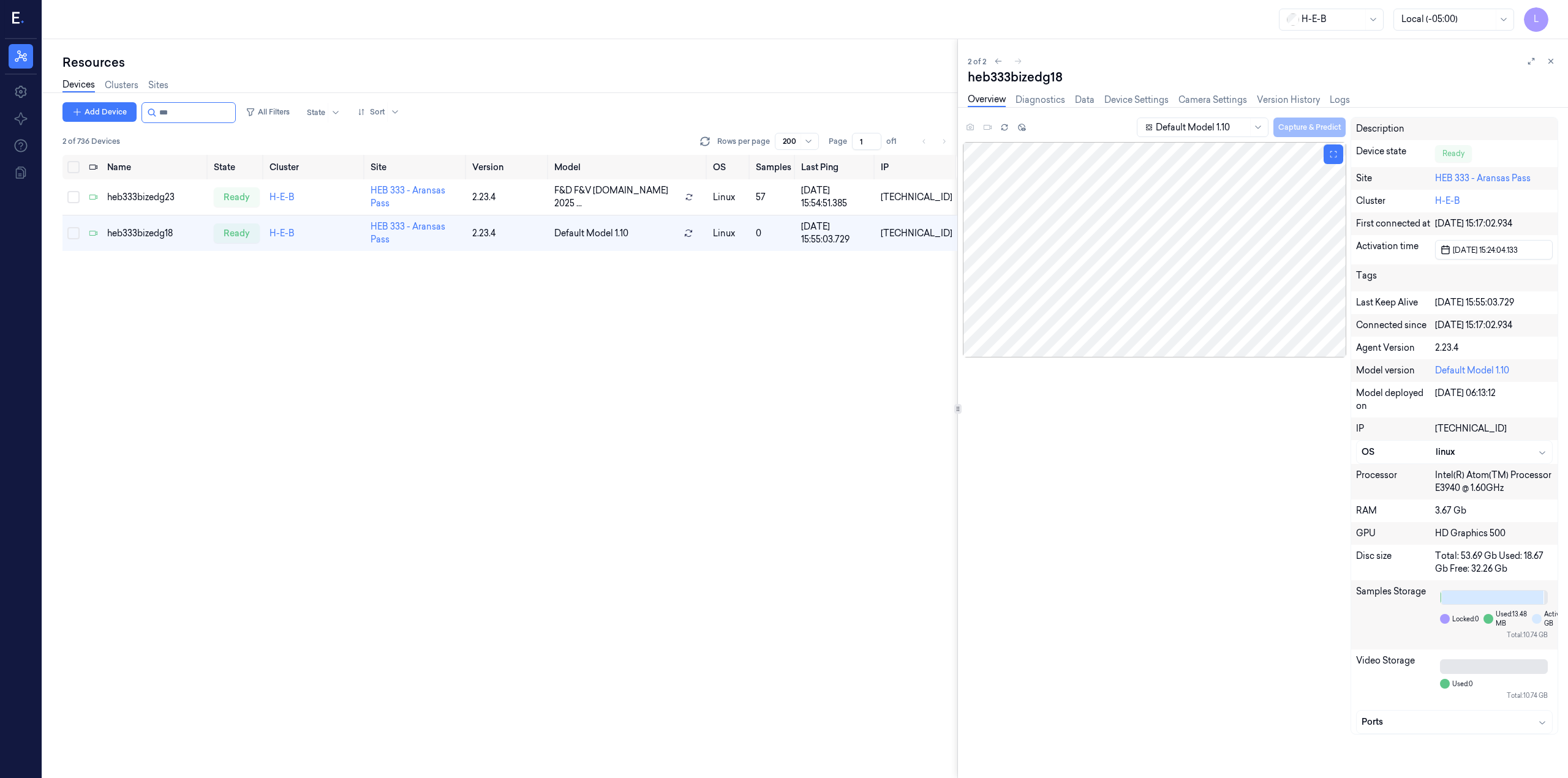
click at [1186, 217] on div at bounding box center [1154, 249] width 383 height 215
click at [415, 194] on link "HEB 333 - Aransas Pass" at bounding box center [408, 197] width 74 height 24
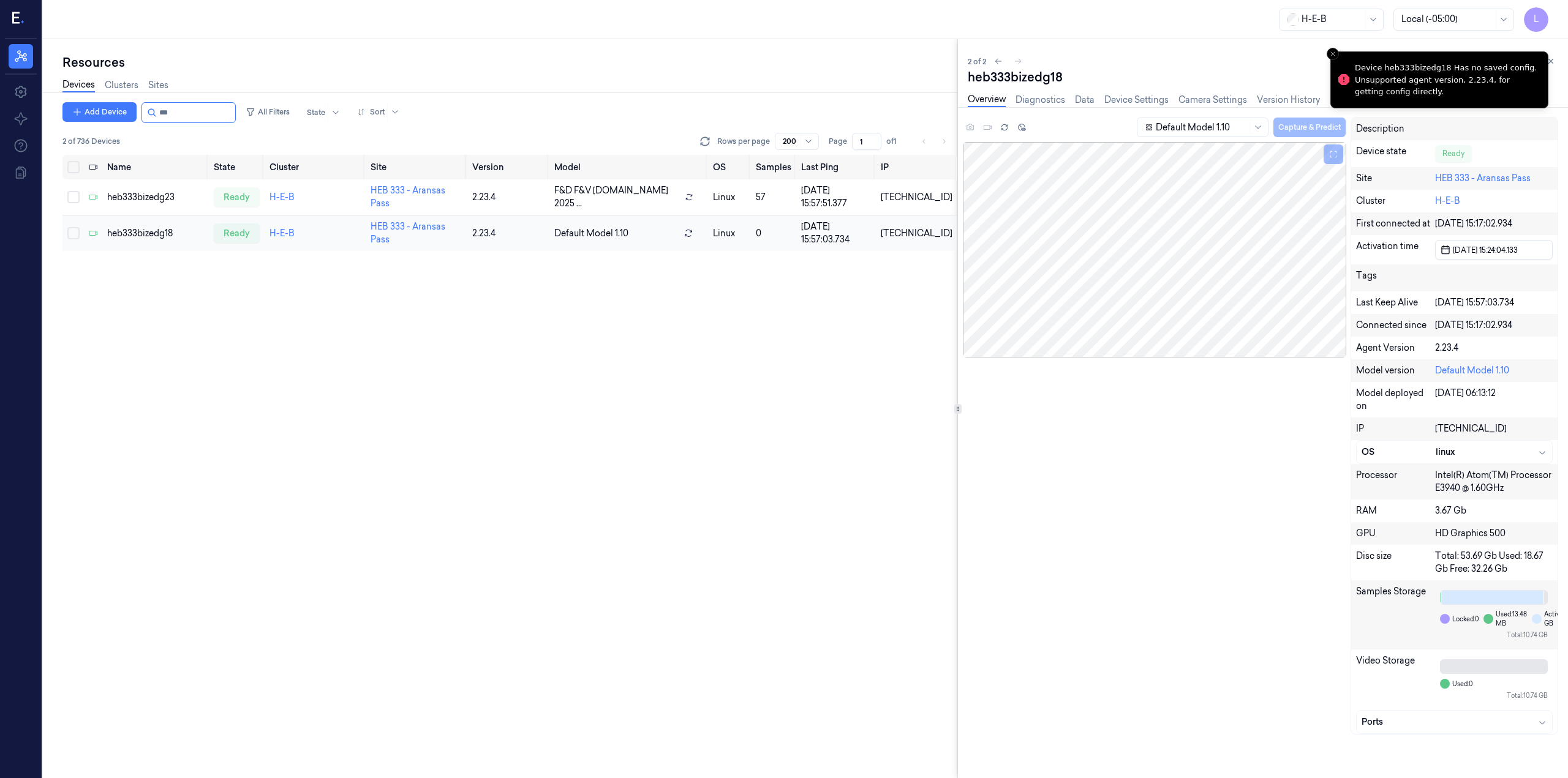
click at [170, 224] on td "heb333bizedg18" at bounding box center [155, 234] width 106 height 36
click at [178, 223] on td "heb333bizedg18" at bounding box center [155, 234] width 106 height 36
click at [167, 196] on div "heb333bizedg23" at bounding box center [156, 197] width 97 height 13
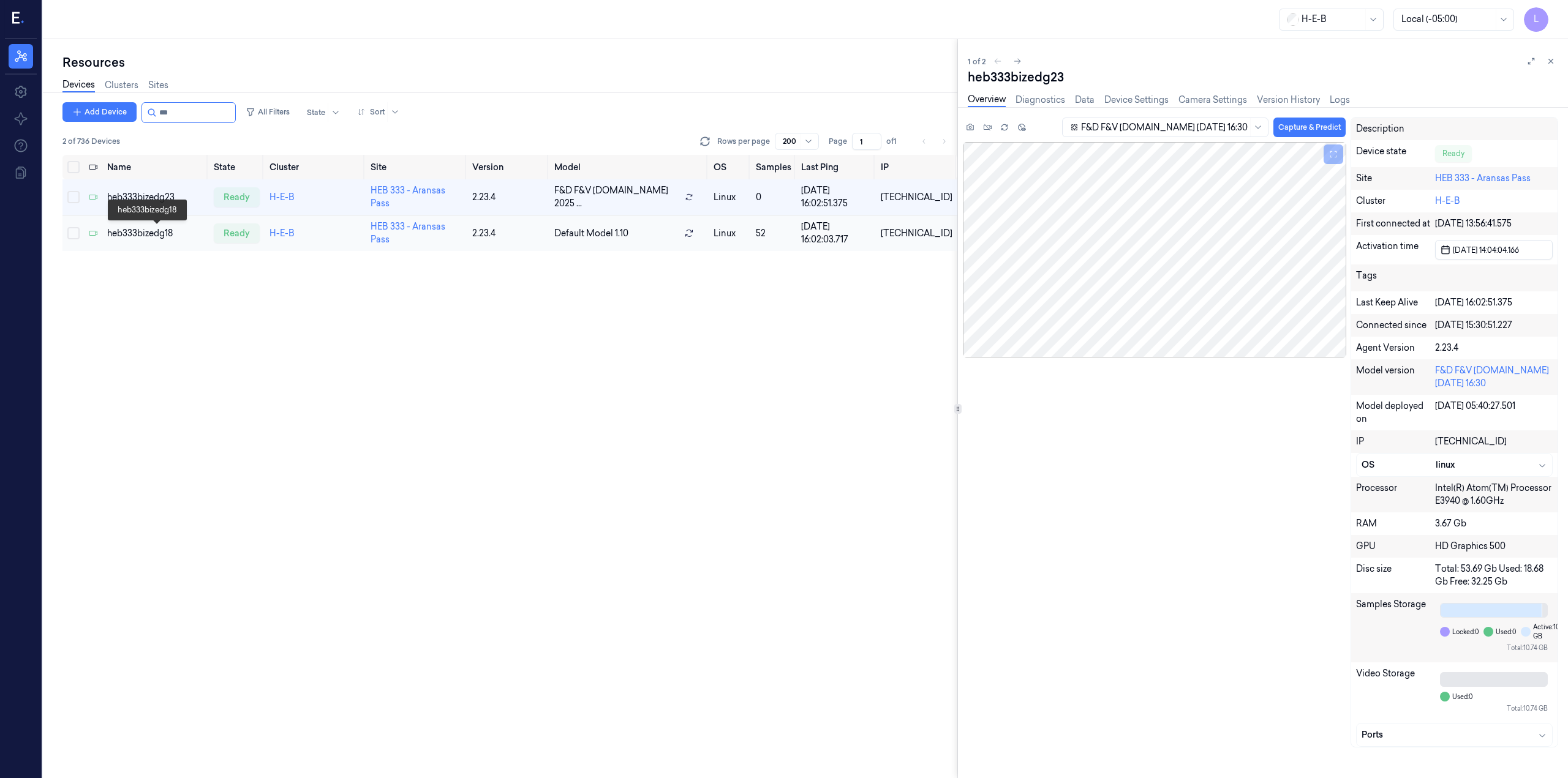
click at [152, 230] on div "heb333bizedg18" at bounding box center [156, 233] width 97 height 13
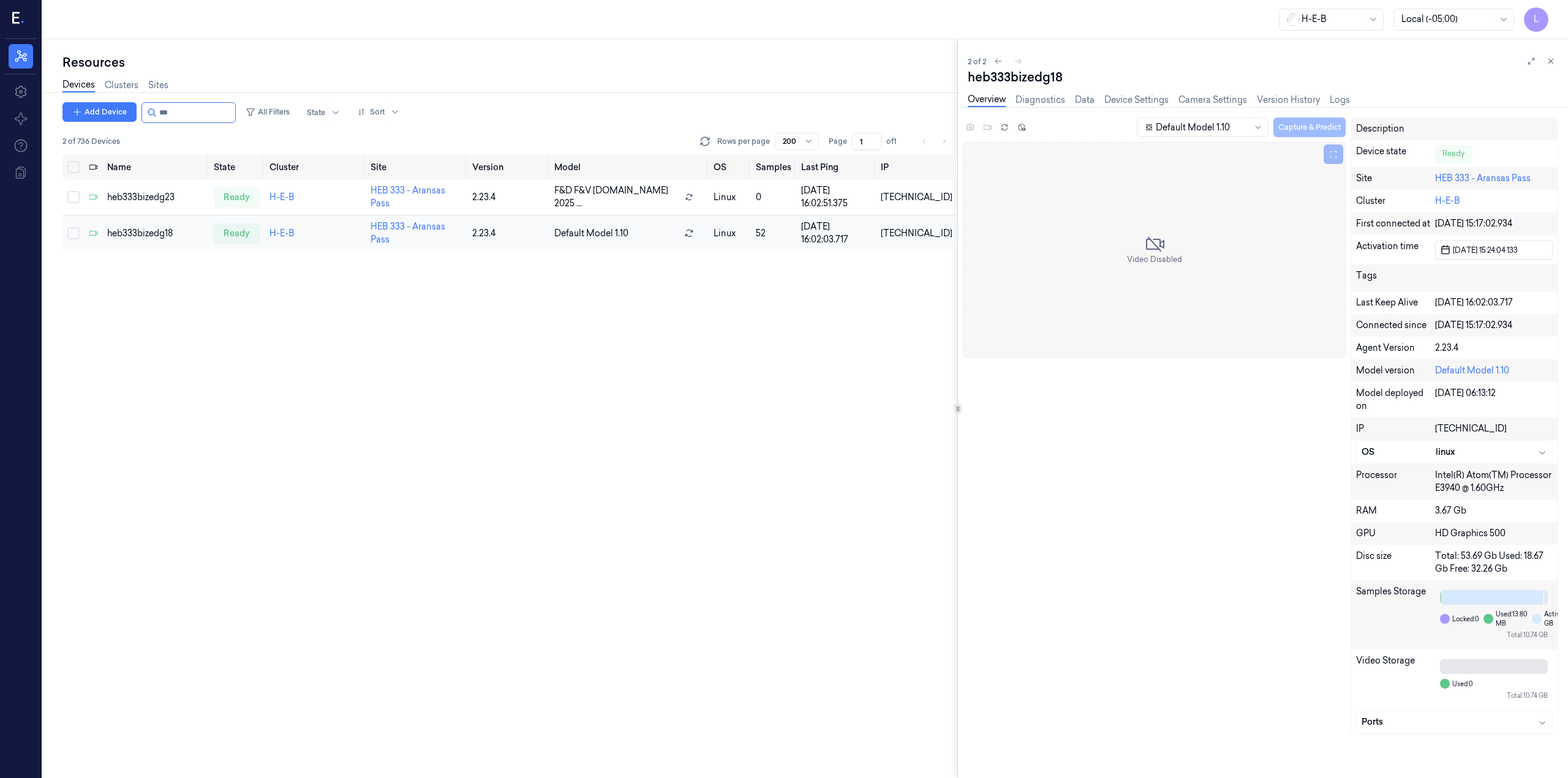
click at [135, 223] on td "heb333bizedg18" at bounding box center [155, 234] width 106 height 36
click at [159, 235] on div "heb333bizedg18" at bounding box center [156, 233] width 97 height 13
click at [163, 198] on div "heb333bizedg23" at bounding box center [156, 197] width 97 height 13
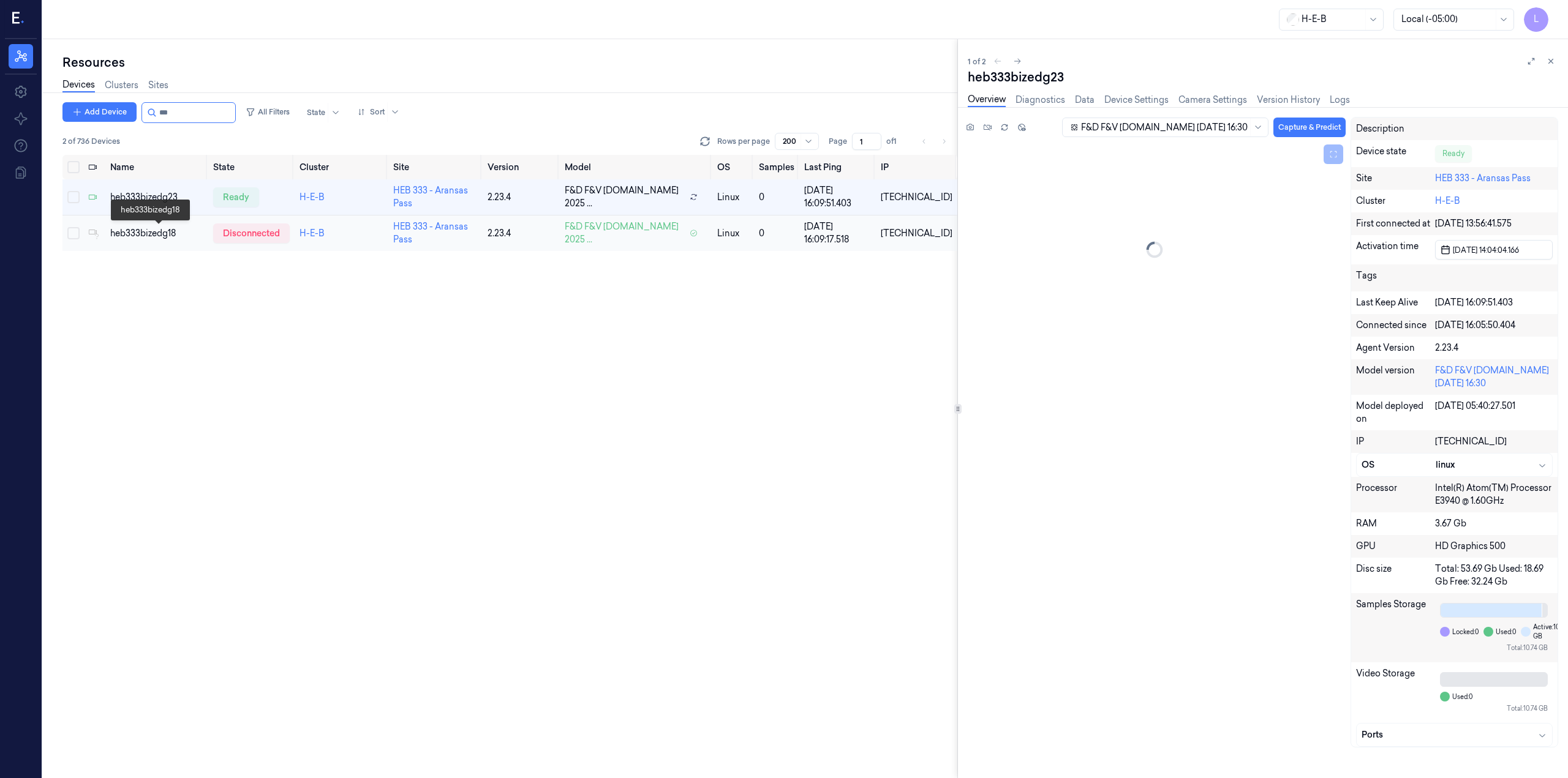
click at [166, 231] on div "heb333bizedg18" at bounding box center [157, 233] width 94 height 13
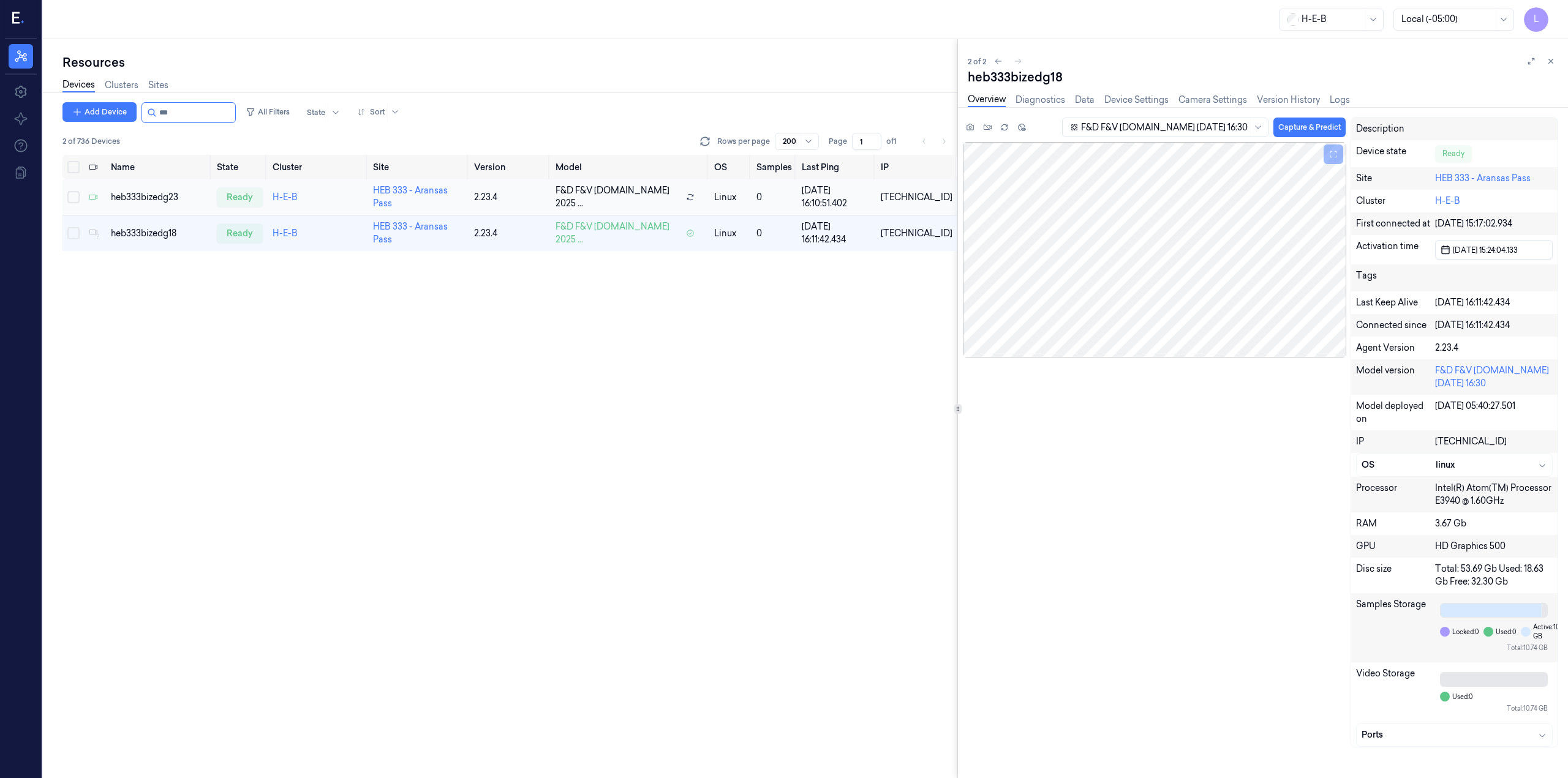
click at [154, 187] on td "heb333bizedg23" at bounding box center [158, 197] width 106 height 36
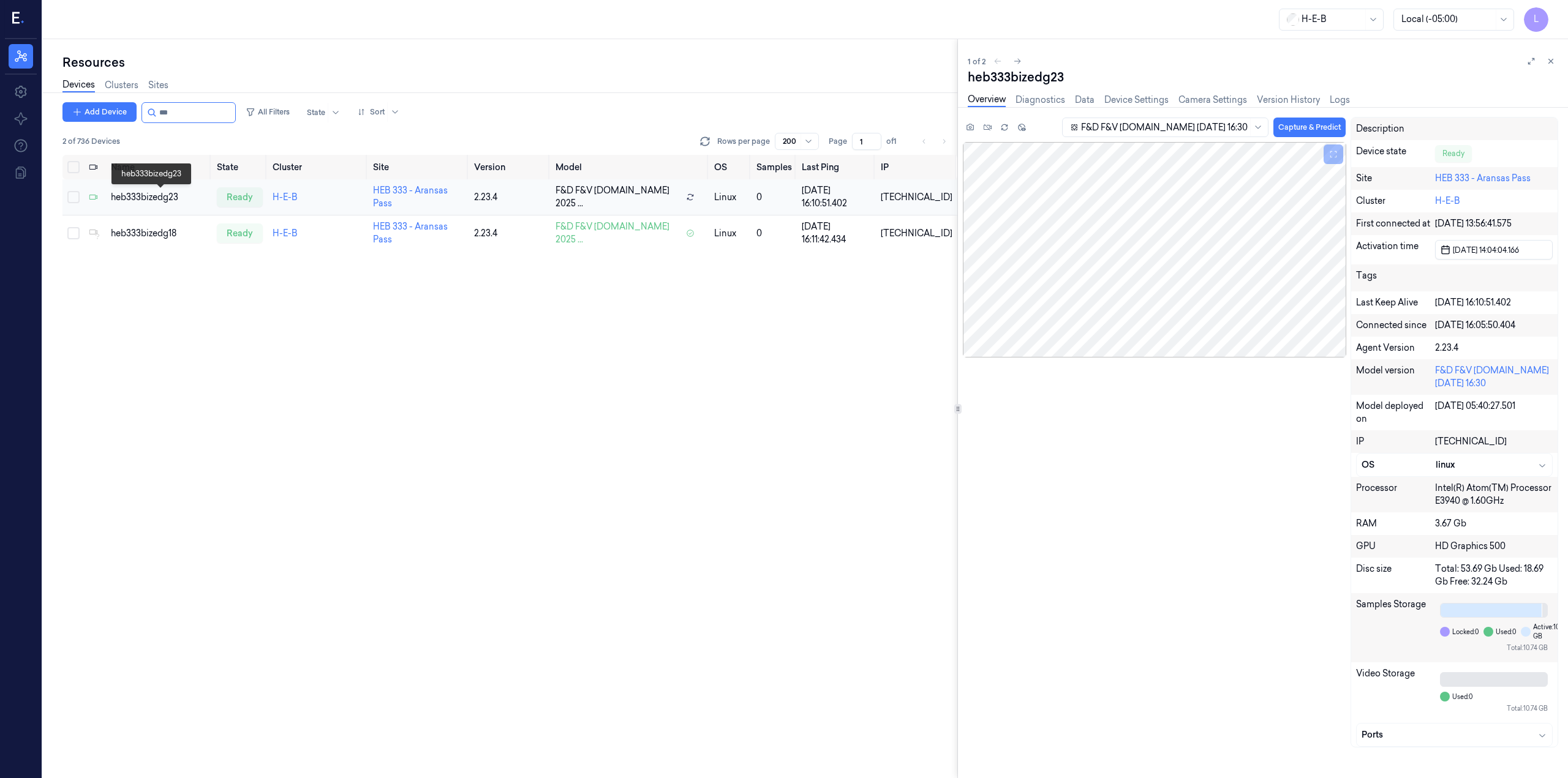
click at [152, 194] on div "heb333bizedg23" at bounding box center [158, 197] width 96 height 13
click at [154, 230] on div "heb333bizedg18" at bounding box center [158, 233] width 96 height 13
